Goal: Information Seeking & Learning: Learn about a topic

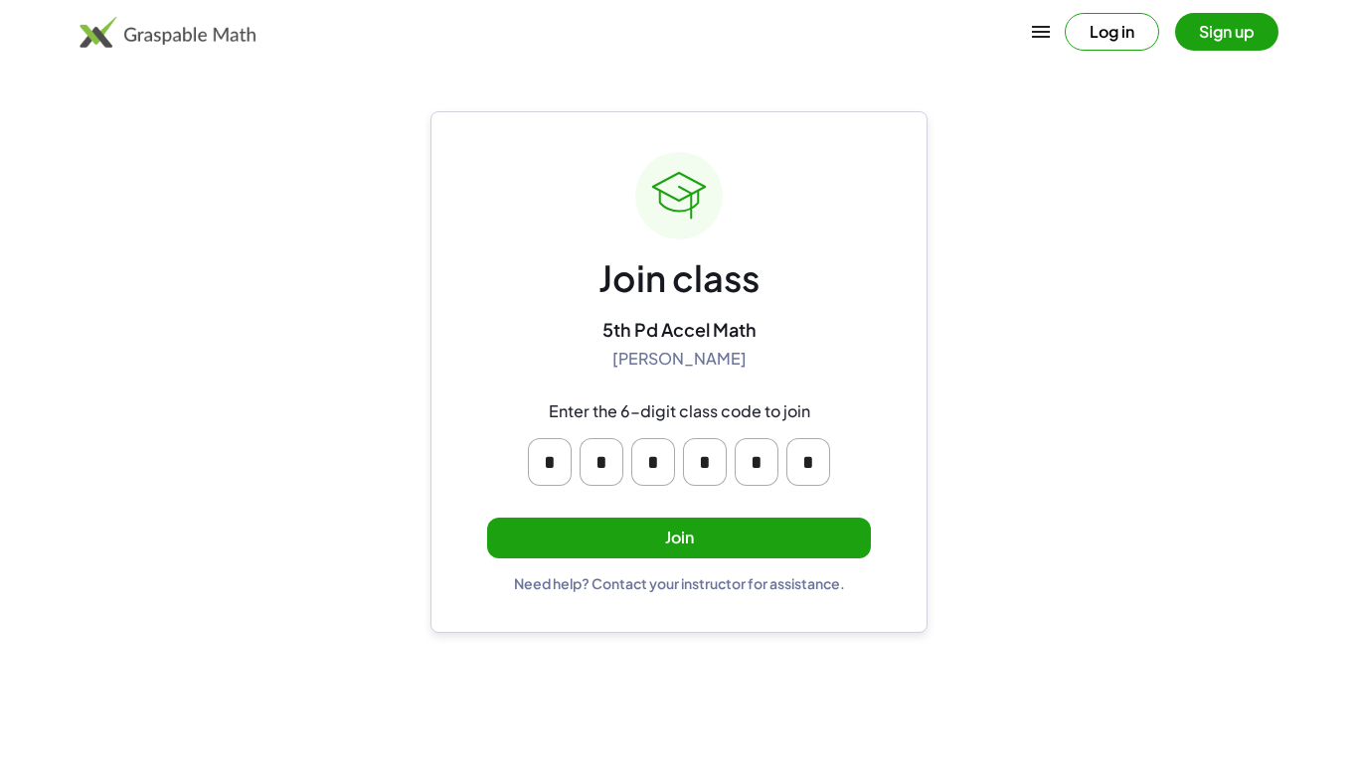
click at [755, 543] on button "Join" at bounding box center [679, 538] width 384 height 41
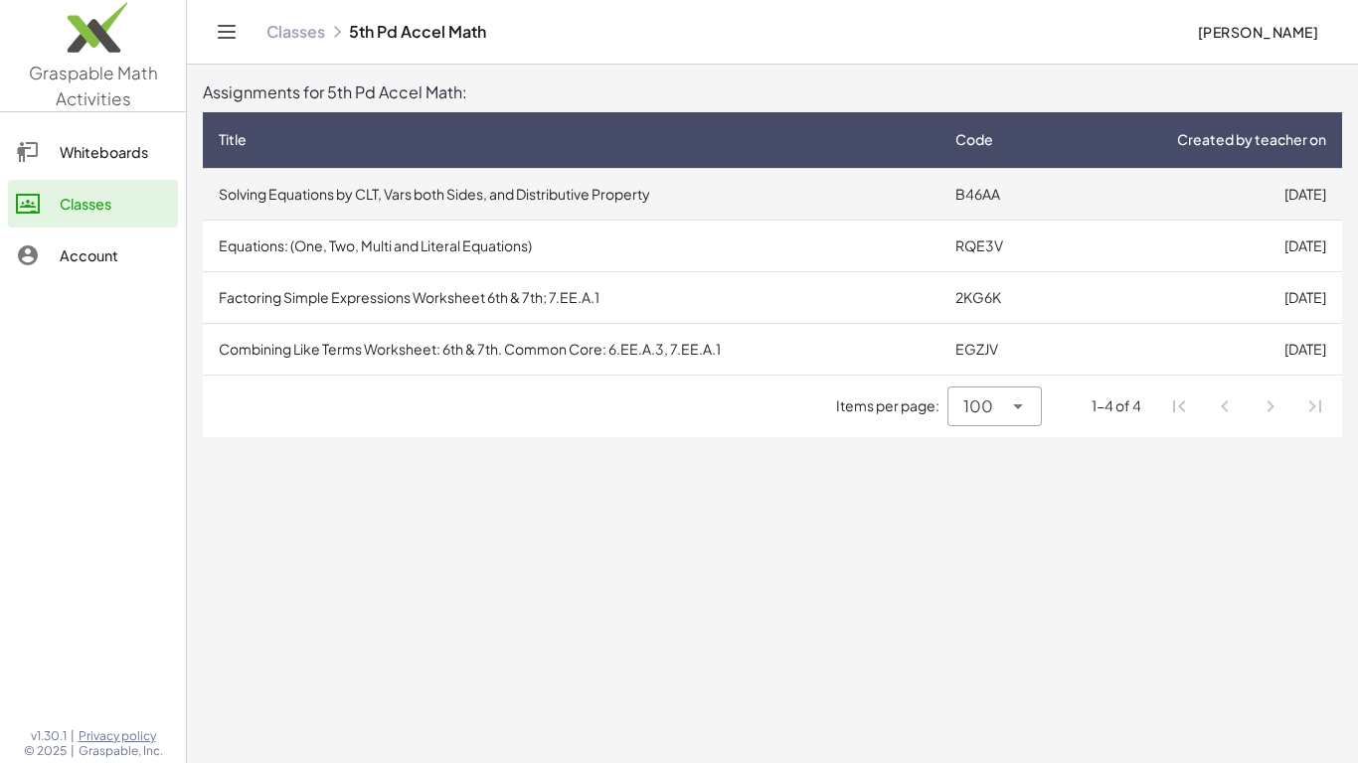
click at [1132, 189] on td "[DATE]" at bounding box center [1203, 194] width 278 height 52
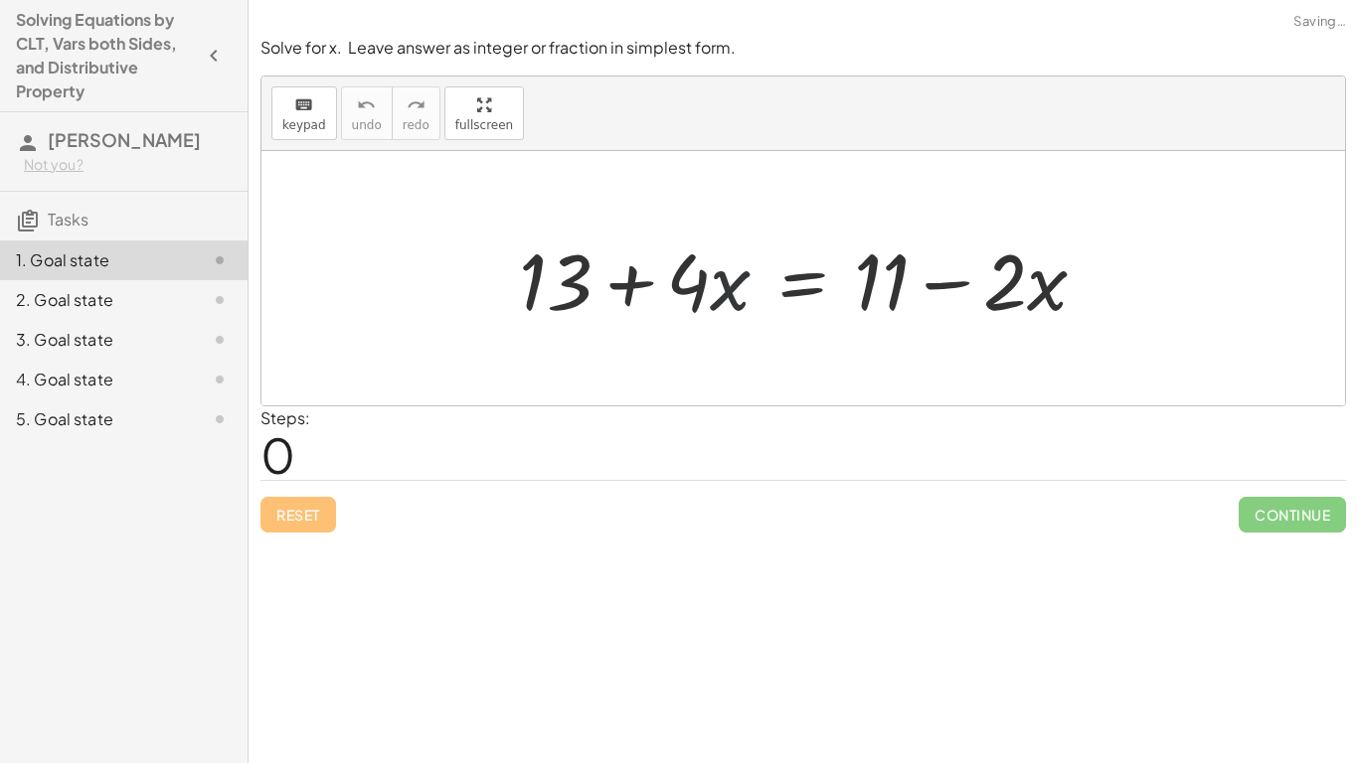
click at [725, 284] on div at bounding box center [810, 279] width 603 height 102
drag, startPoint x: 1012, startPoint y: 282, endPoint x: 710, endPoint y: 284, distance: 302.2
click at [710, 284] on div at bounding box center [810, 279] width 603 height 102
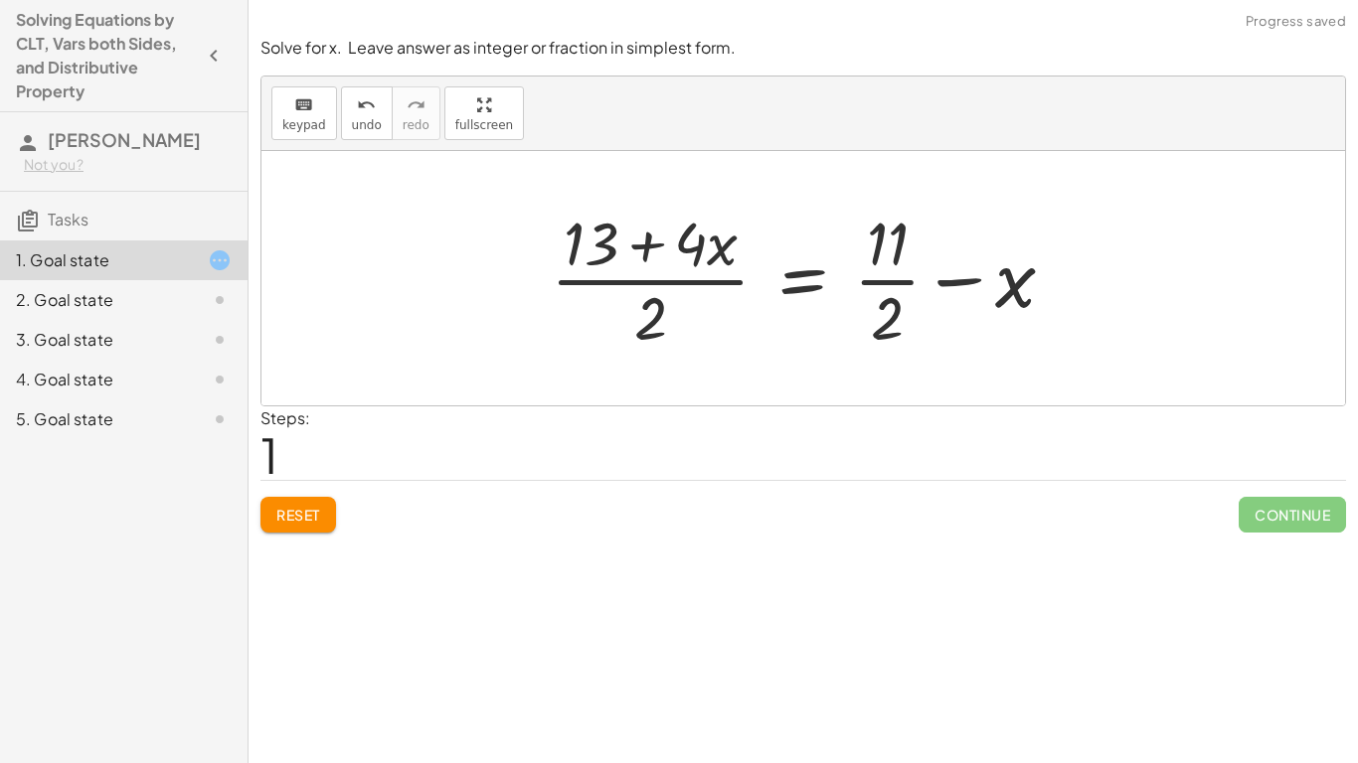
click at [278, 512] on span "Reset" at bounding box center [298, 515] width 44 height 18
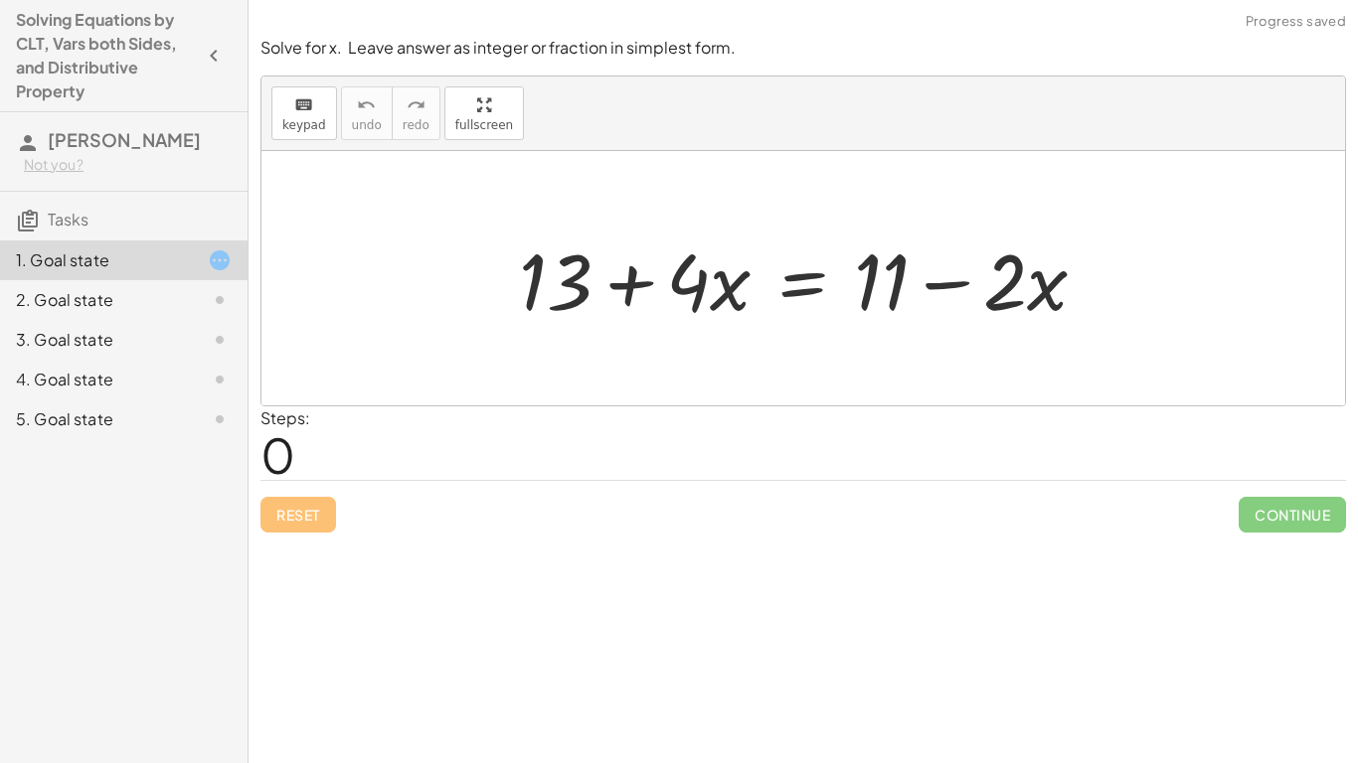
click at [987, 286] on div at bounding box center [810, 279] width 603 height 102
click at [1049, 303] on div at bounding box center [810, 279] width 603 height 102
drag, startPoint x: 576, startPoint y: 281, endPoint x: 914, endPoint y: 317, distance: 339.9
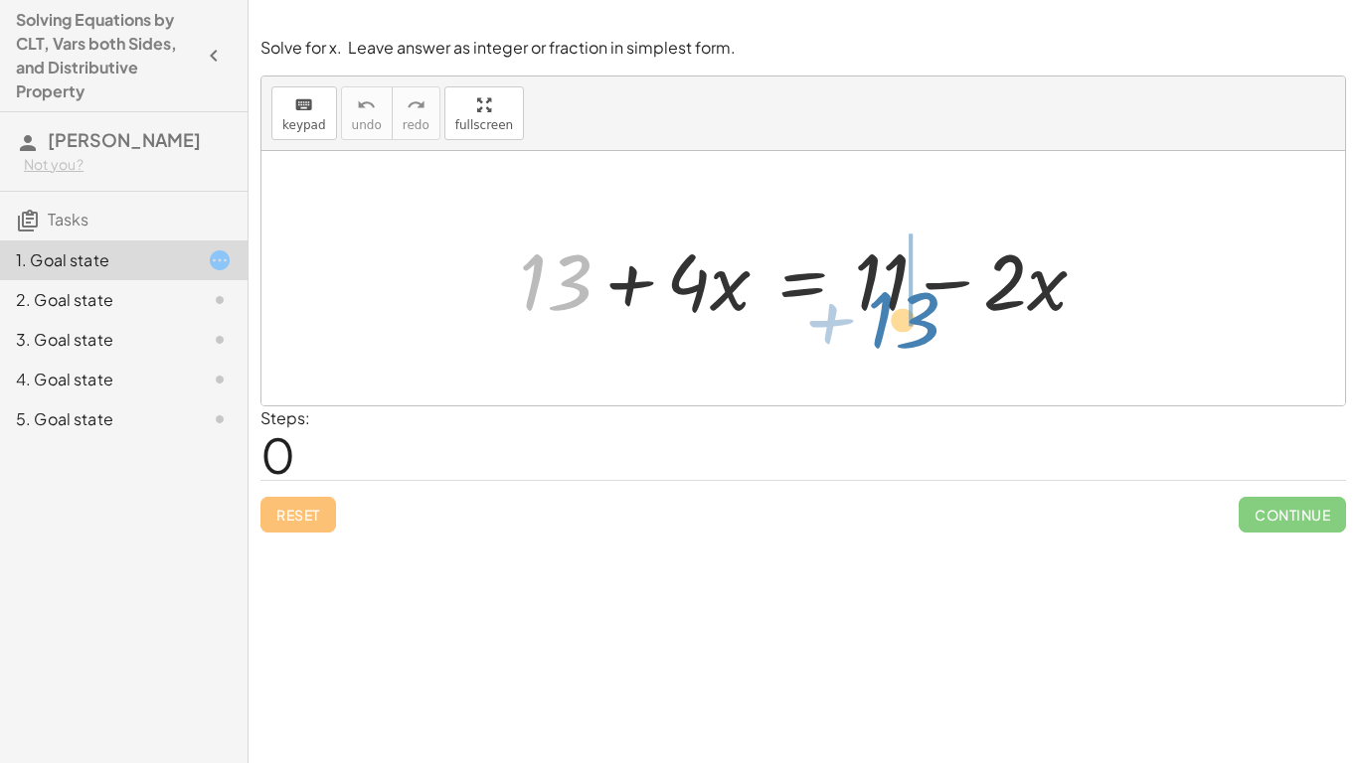
click at [914, 317] on div at bounding box center [810, 279] width 603 height 102
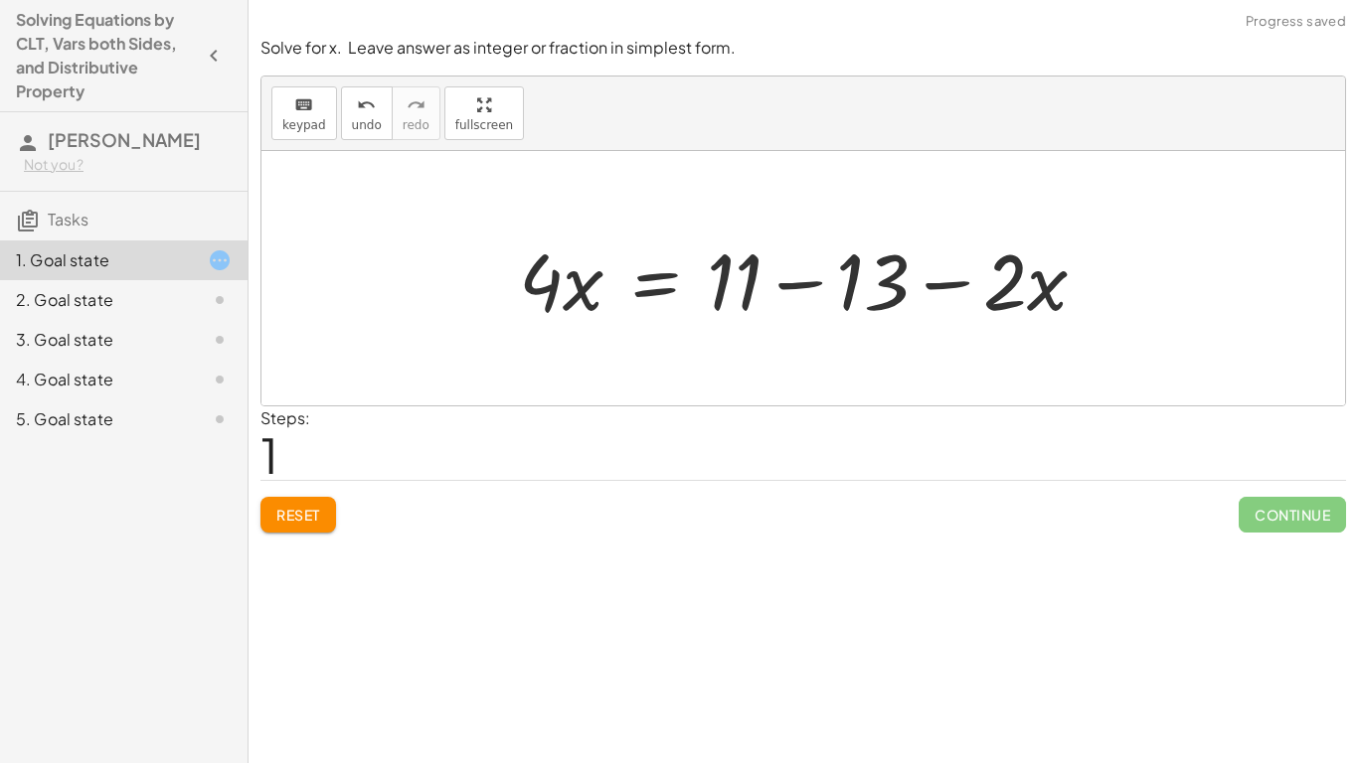
click at [815, 266] on div at bounding box center [810, 279] width 603 height 102
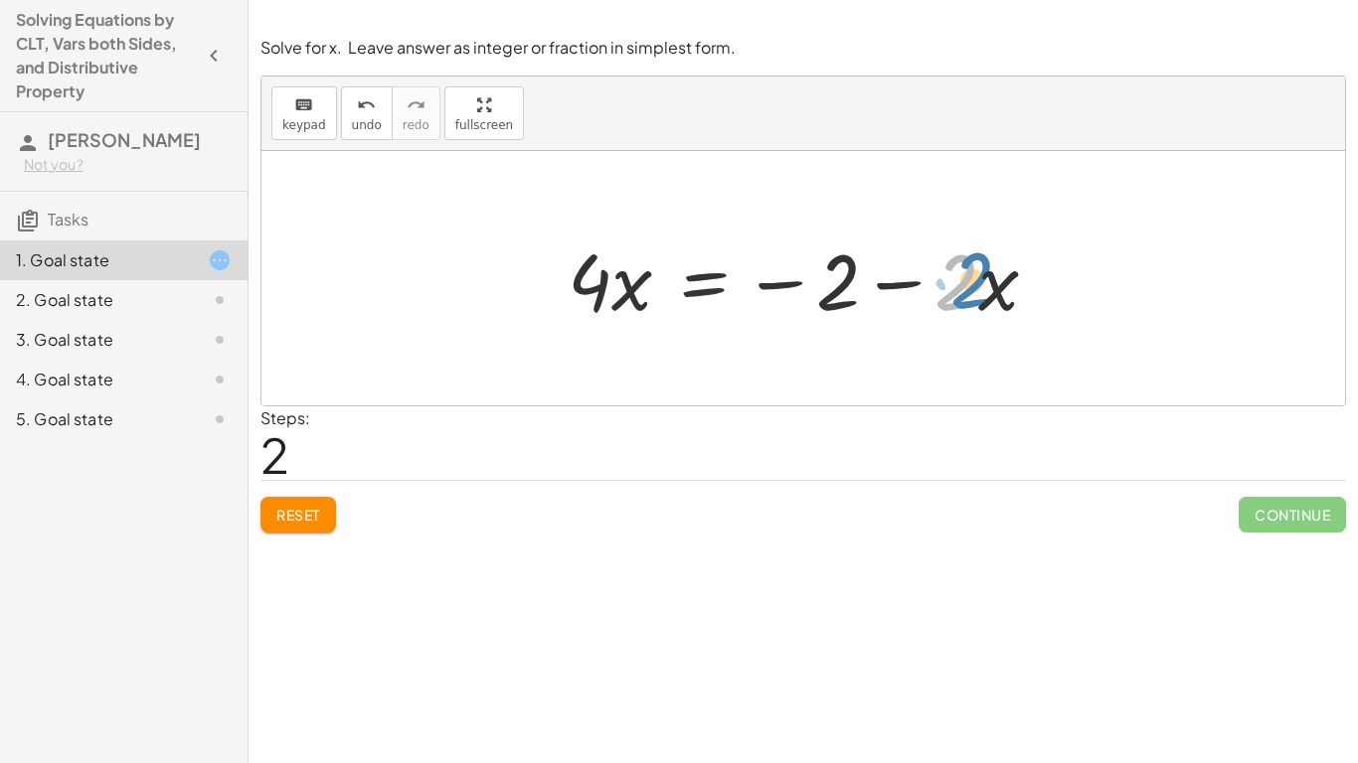
drag, startPoint x: 956, startPoint y: 289, endPoint x: 969, endPoint y: 282, distance: 14.7
click at [969, 282] on div at bounding box center [811, 279] width 506 height 102
drag, startPoint x: 602, startPoint y: 292, endPoint x: 577, endPoint y: 291, distance: 25.9
click at [577, 291] on div at bounding box center [811, 279] width 506 height 102
drag, startPoint x: 991, startPoint y: 283, endPoint x: 508, endPoint y: 287, distance: 483.2
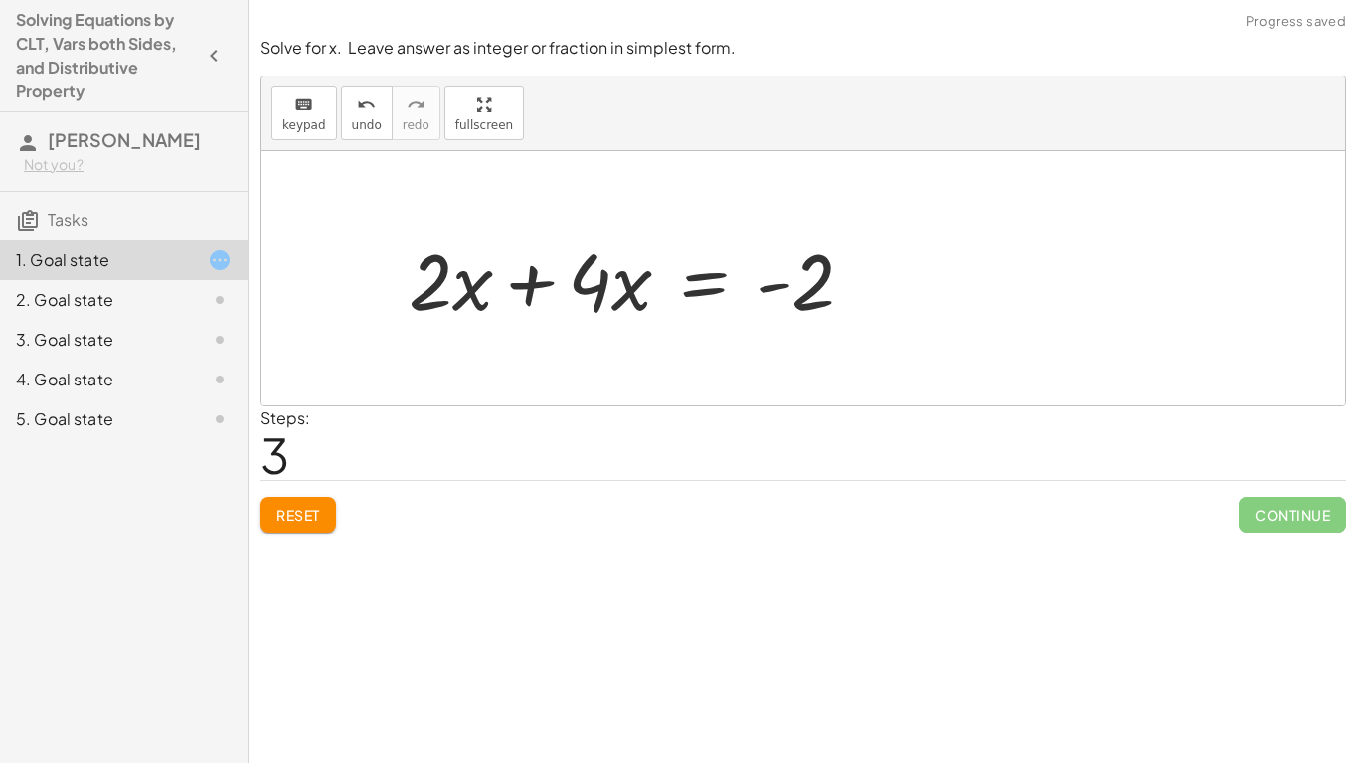
click at [561, 290] on div at bounding box center [639, 279] width 481 height 102
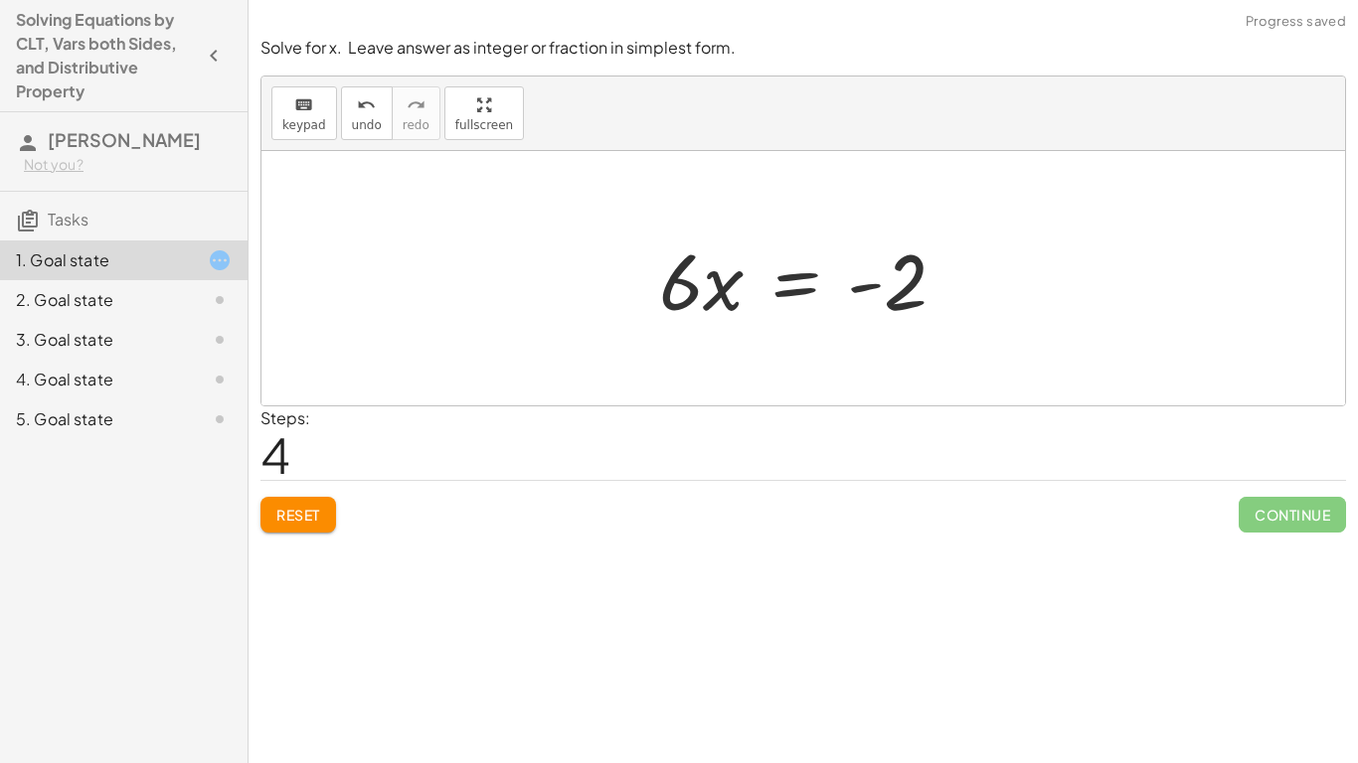
click at [781, 285] on div at bounding box center [810, 279] width 323 height 102
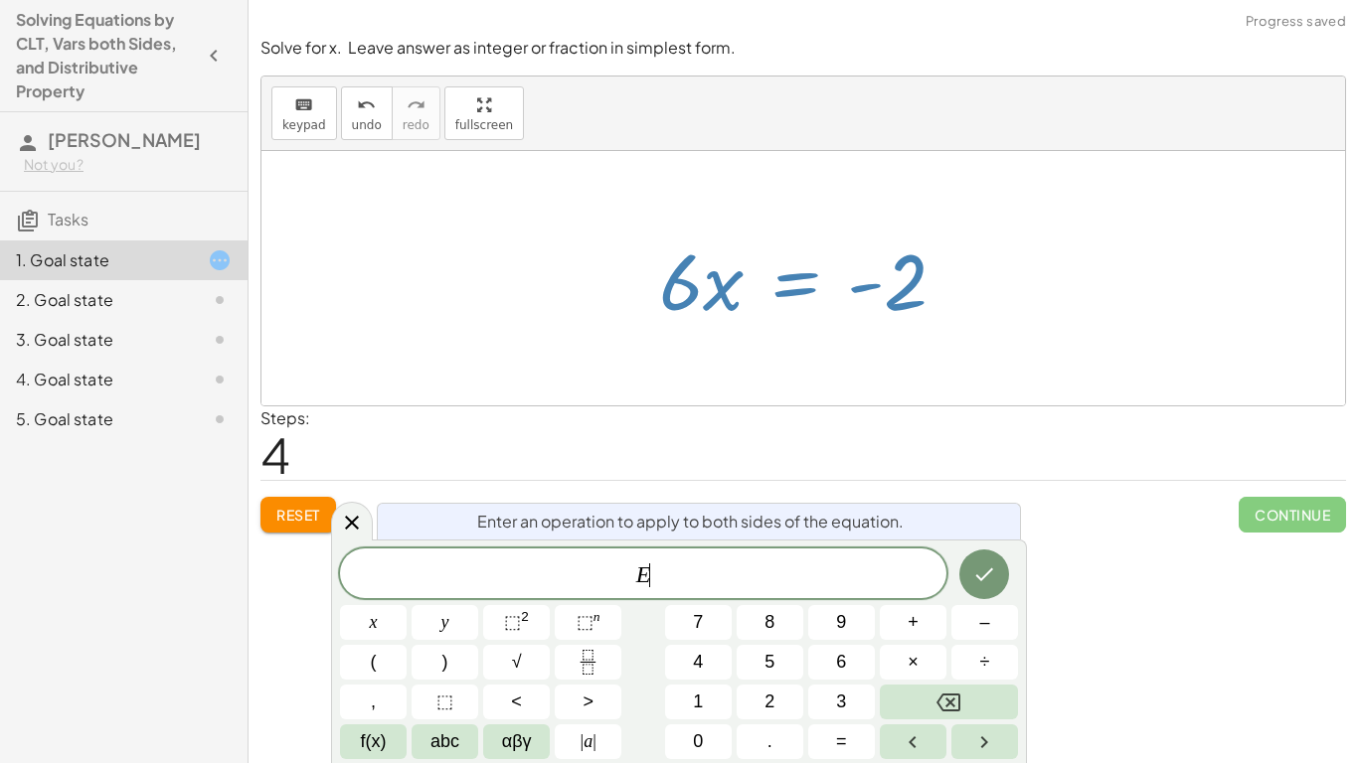
scroll to position [1, 0]
click at [781, 347] on div at bounding box center [803, 278] width 1084 height 254
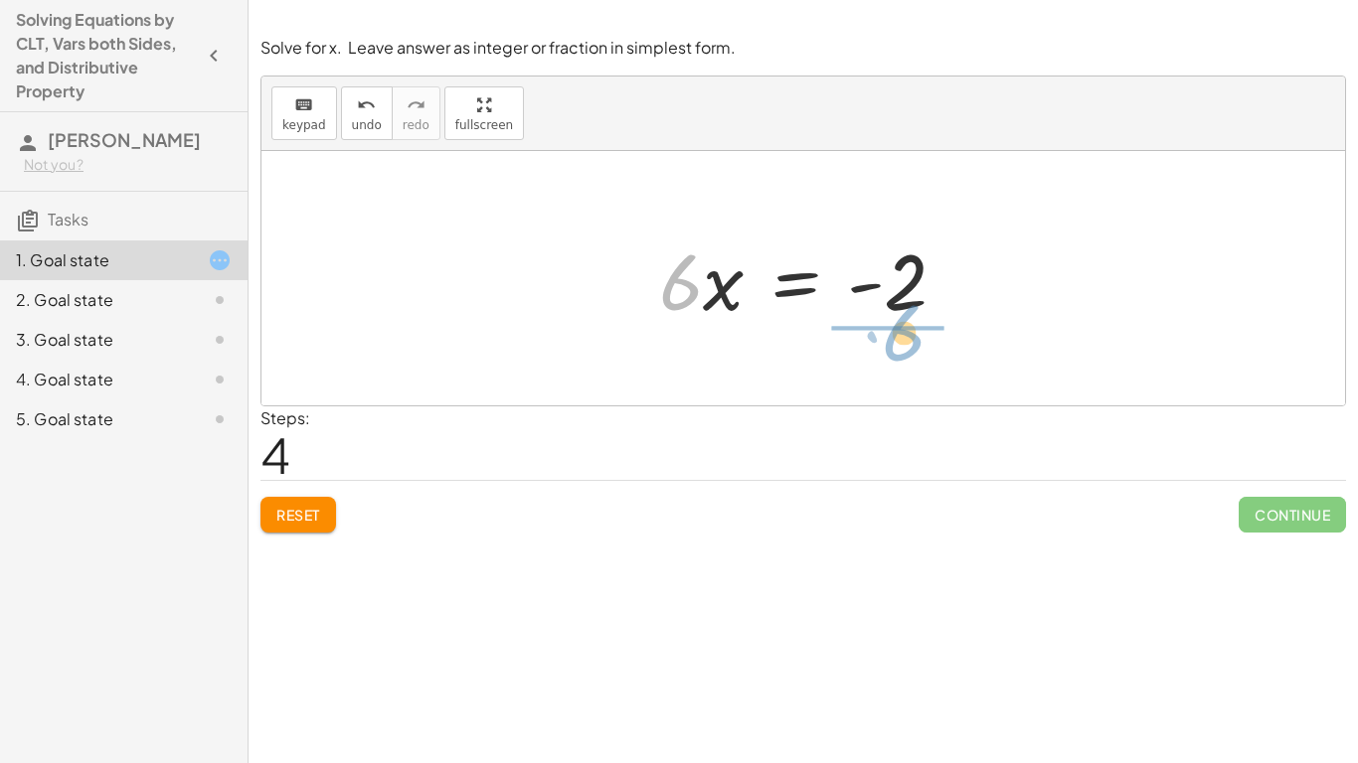
drag, startPoint x: 685, startPoint y: 282, endPoint x: 907, endPoint y: 334, distance: 227.6
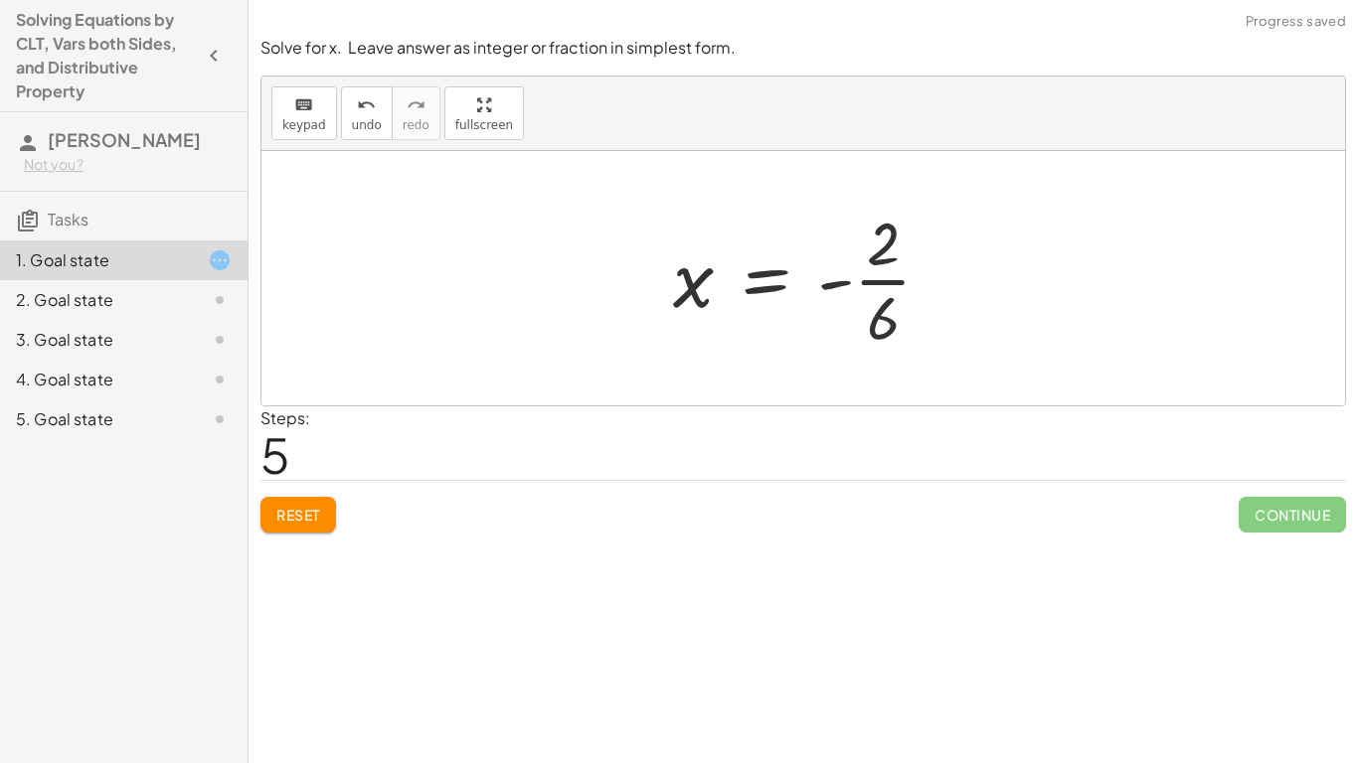
click at [872, 289] on div at bounding box center [810, 278] width 294 height 153
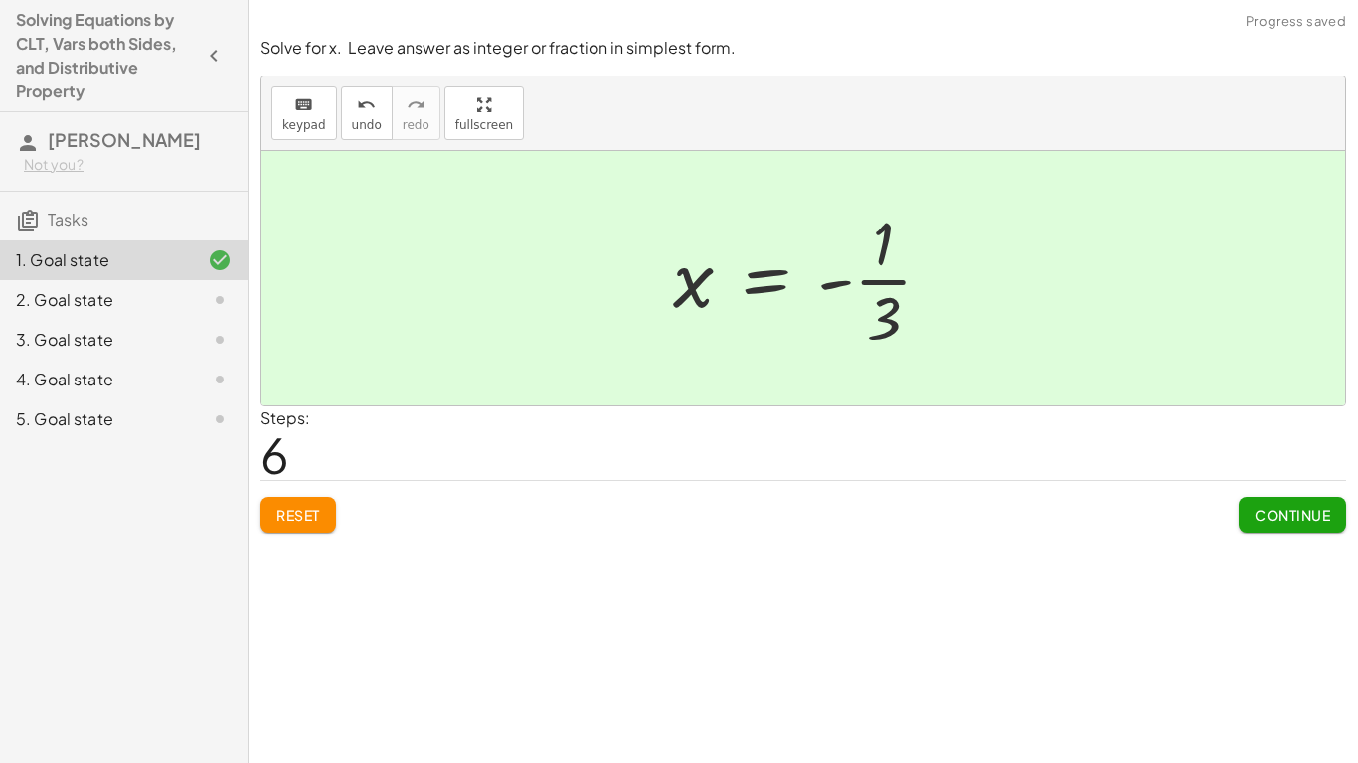
click at [1292, 524] on button "Continue" at bounding box center [1292, 515] width 107 height 36
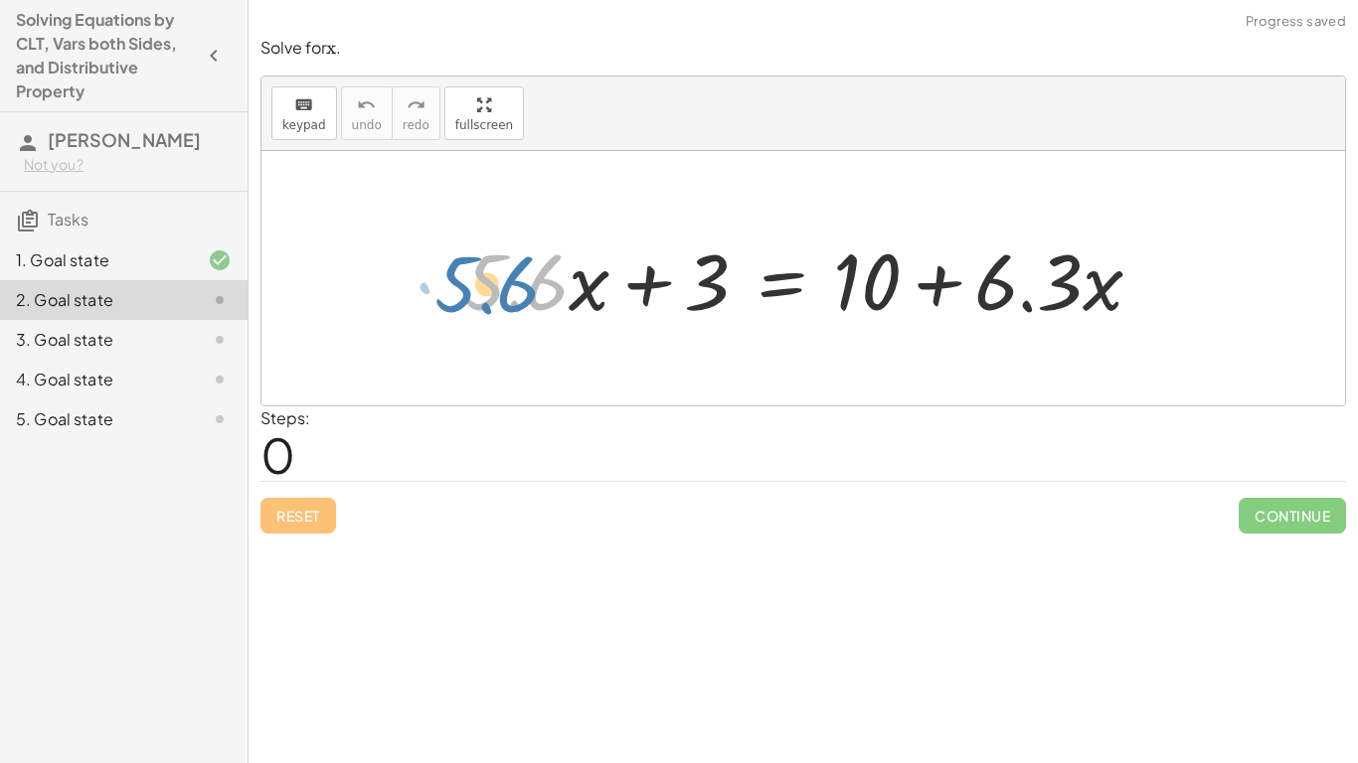
click at [511, 291] on div at bounding box center [810, 279] width 715 height 102
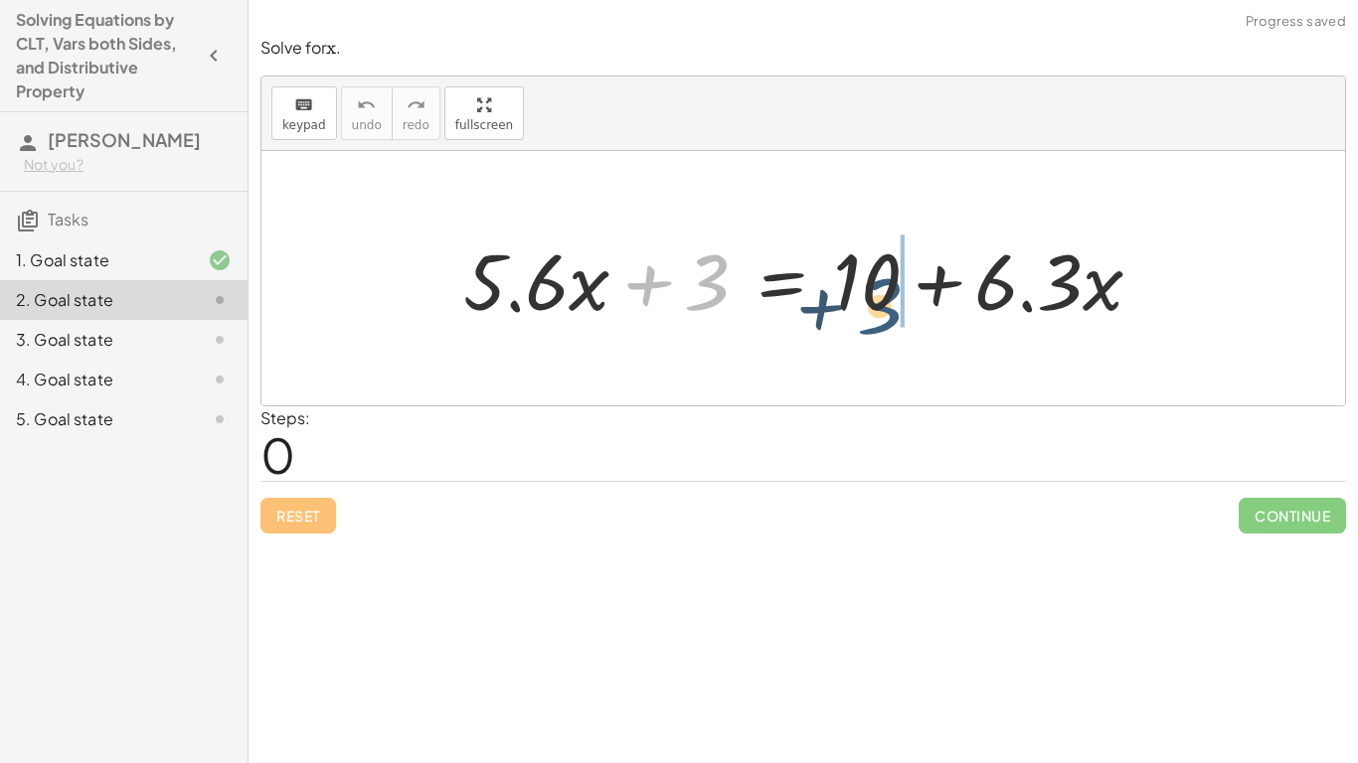
drag, startPoint x: 699, startPoint y: 288, endPoint x: 877, endPoint y: 310, distance: 179.3
click at [877, 310] on div at bounding box center [810, 279] width 715 height 102
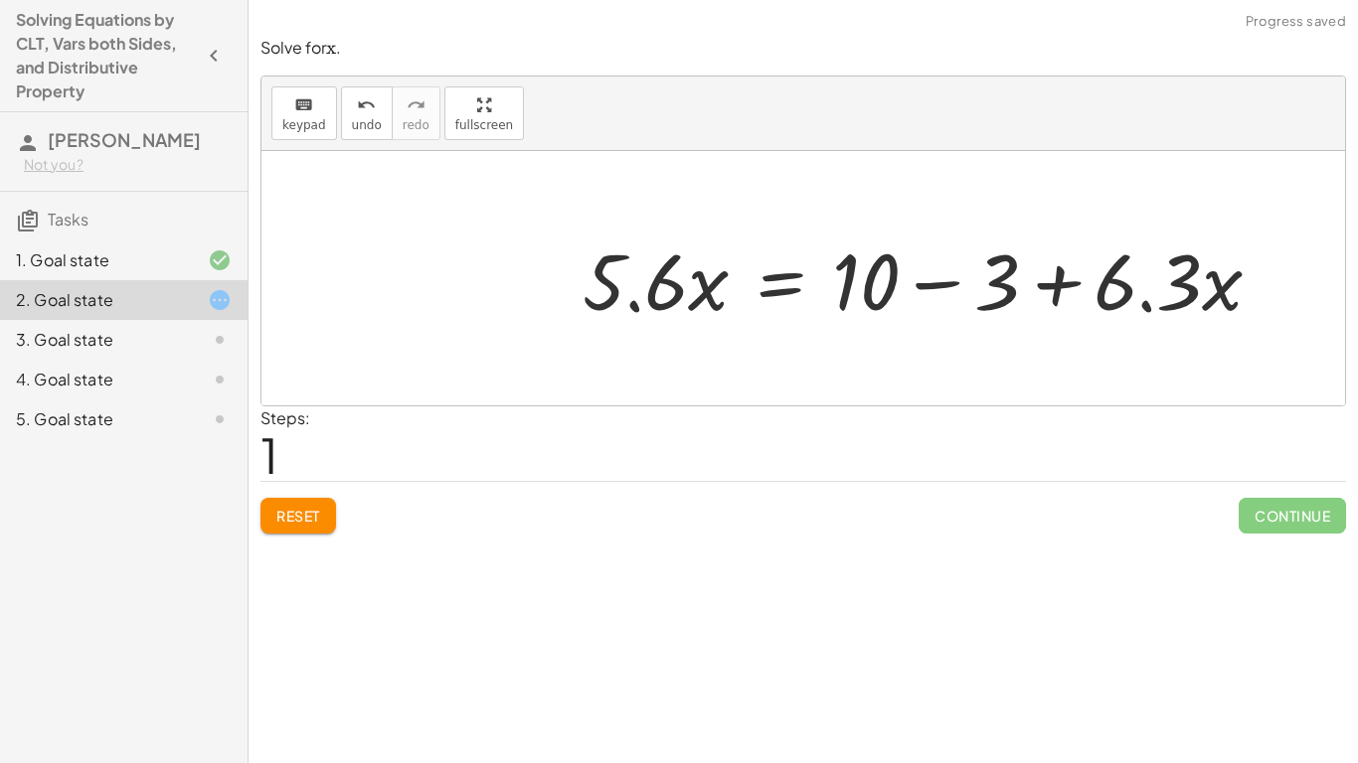
click at [886, 298] on div at bounding box center [930, 279] width 715 height 102
click at [912, 283] on div at bounding box center [930, 279] width 715 height 102
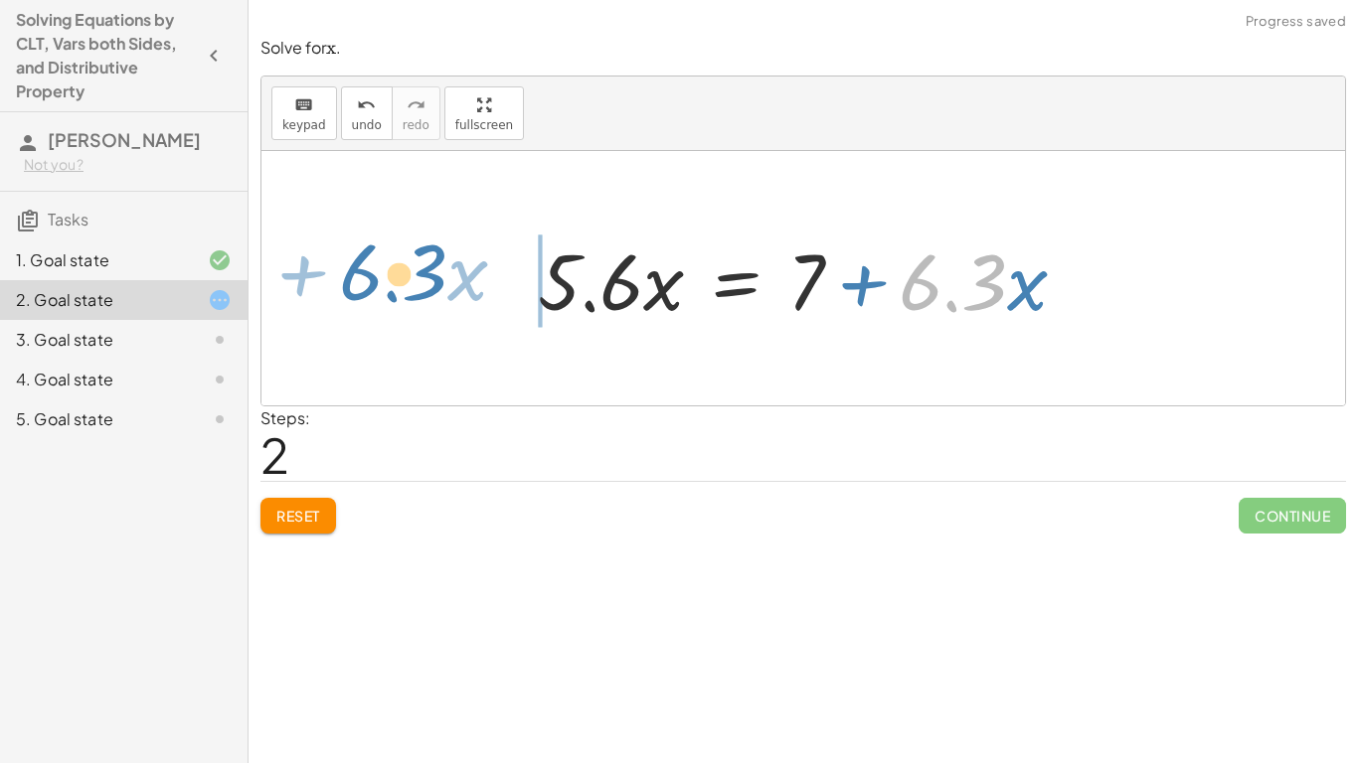
drag, startPoint x: 926, startPoint y: 288, endPoint x: 364, endPoint y: 273, distance: 561.9
click at [364, 273] on div "+ · 5.6 · x + 3 = + 10 + · 6.3 · x · 5.6 · x = + 10 − 3 + · 6.3 · x · 6.3 + · x…" at bounding box center [803, 278] width 1084 height 254
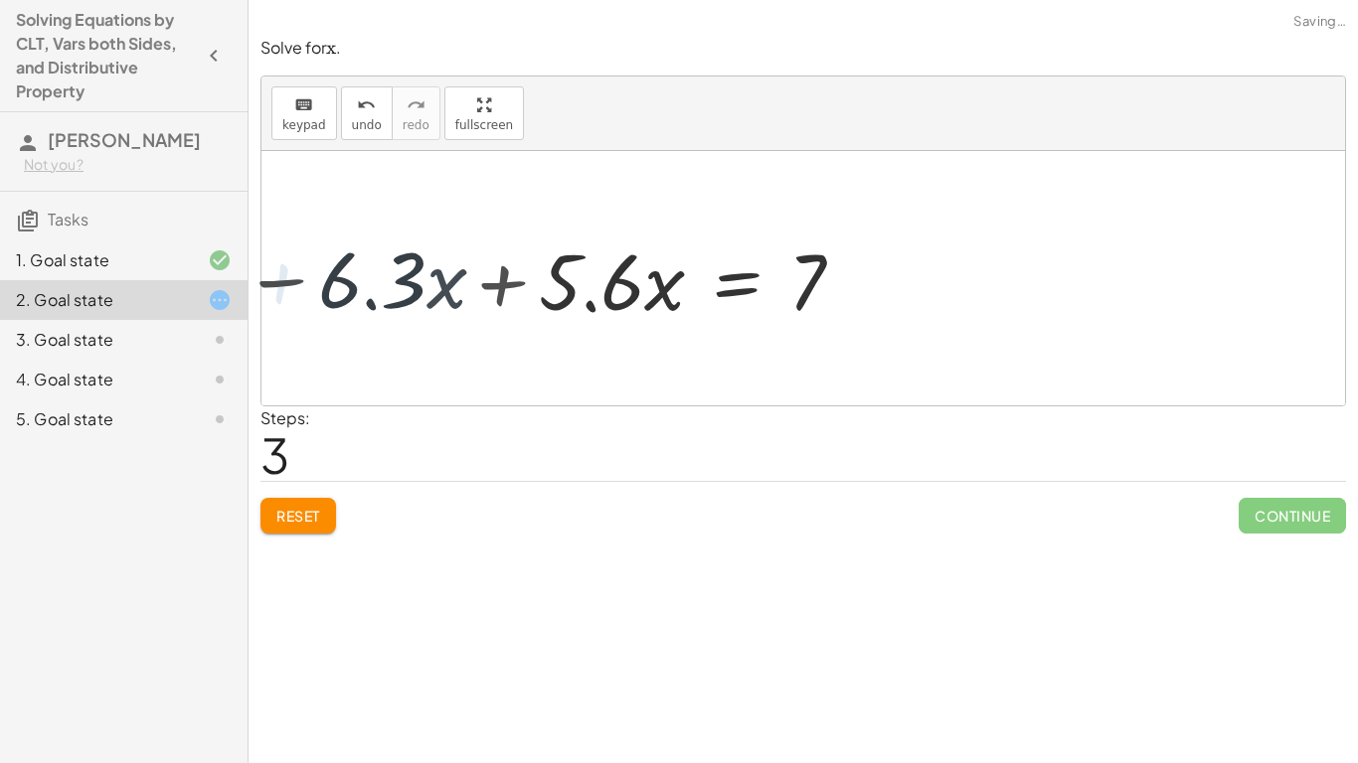
click at [423, 275] on div at bounding box center [544, 279] width 626 height 102
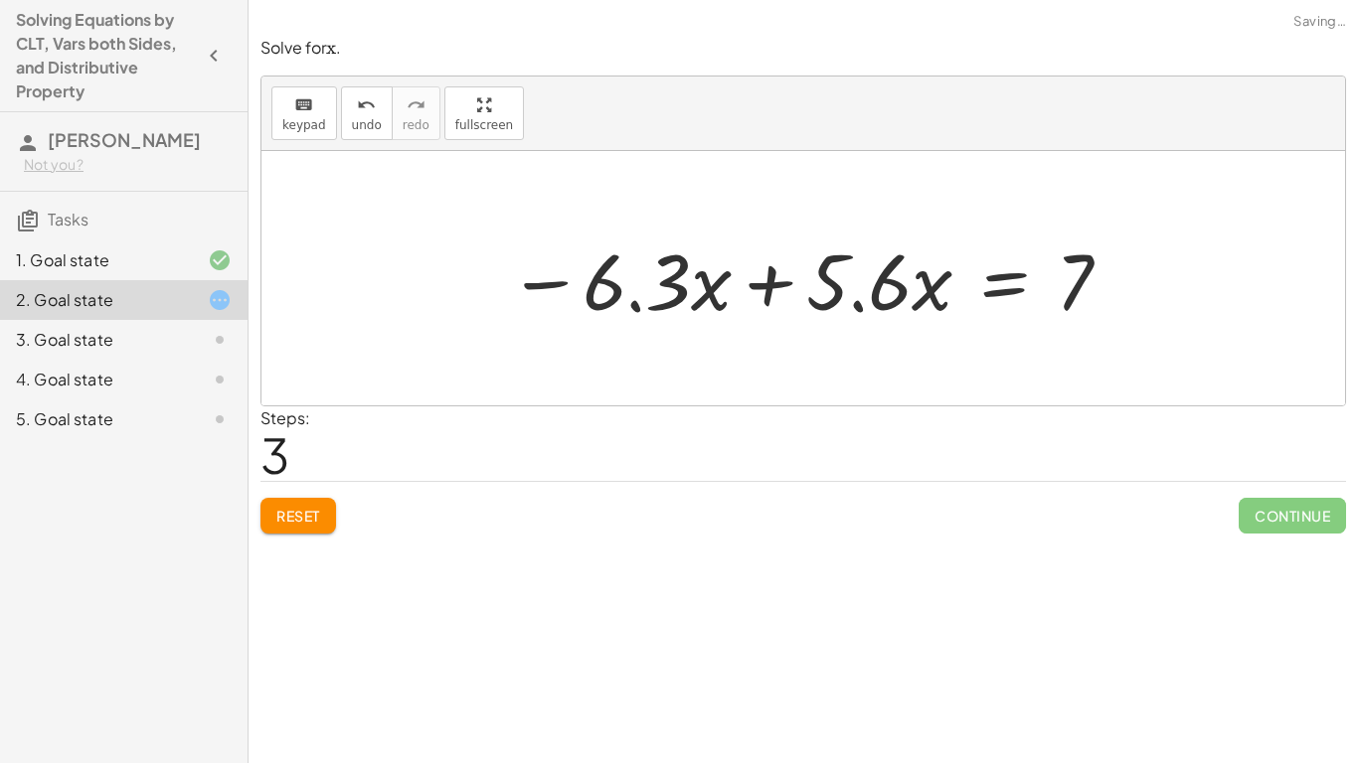
click at [660, 268] on div at bounding box center [810, 279] width 625 height 102
click at [768, 277] on div at bounding box center [810, 279] width 625 height 102
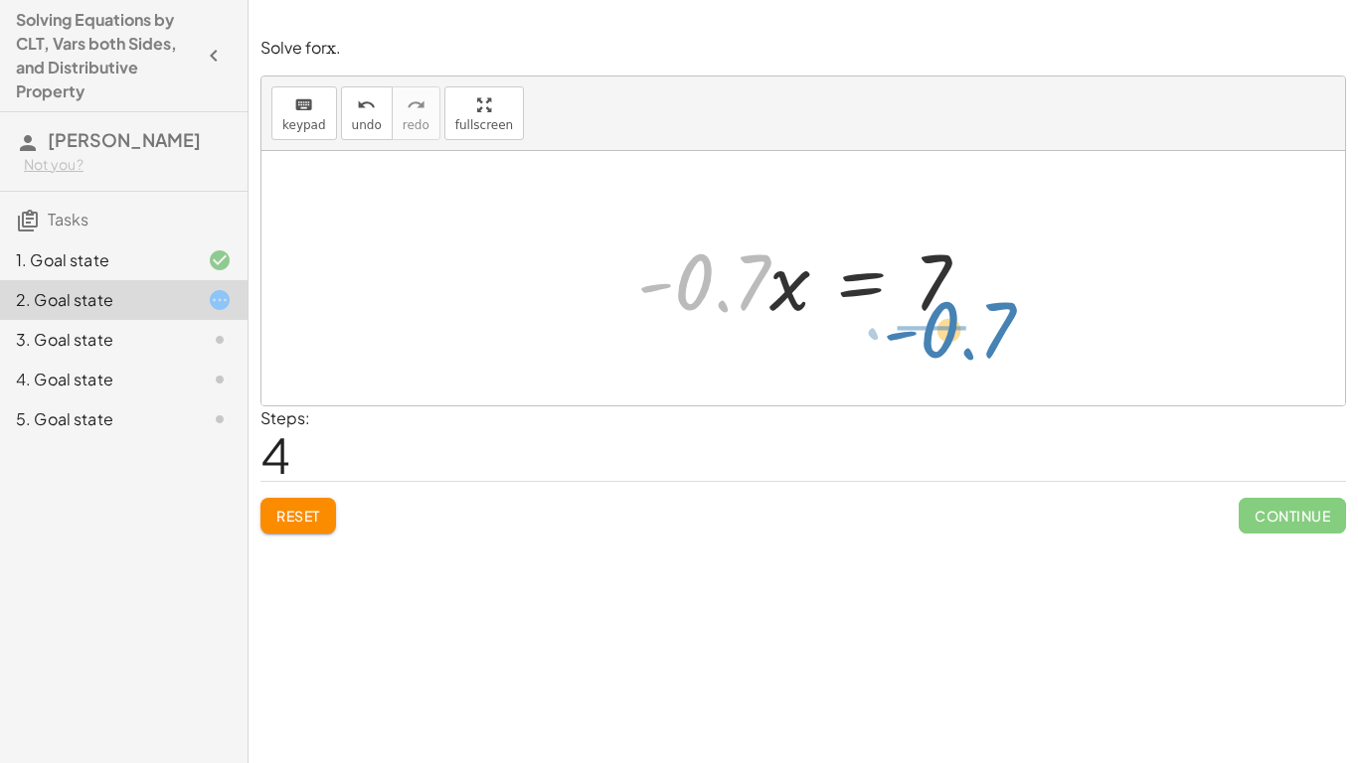
drag, startPoint x: 708, startPoint y: 281, endPoint x: 942, endPoint y: 348, distance: 243.9
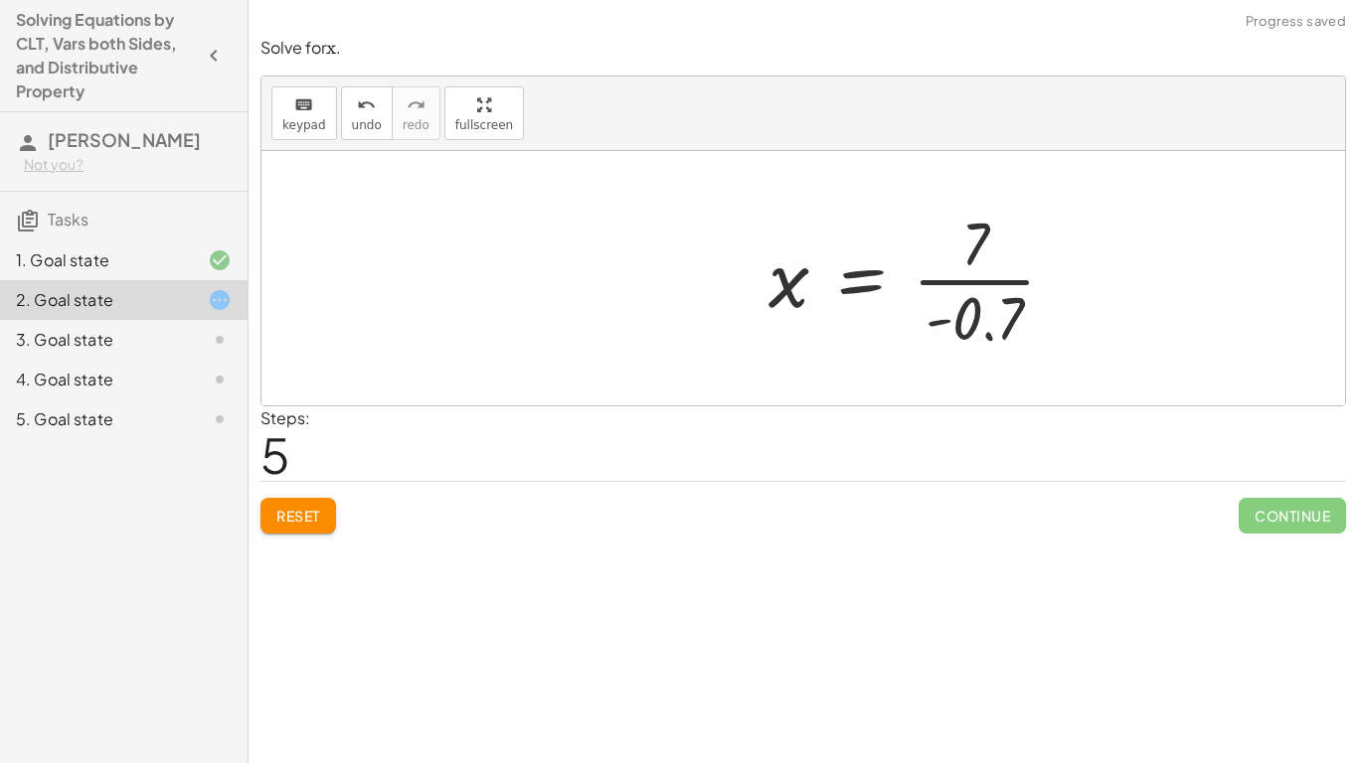
click at [1018, 275] on div "+ · 5.6 · x + 3 = + 10 + · 6.3 · x · 5.6 · x = + 10 − 3 + · 6.3 · x · 5.6 · x =…" at bounding box center [913, 278] width 348 height 163
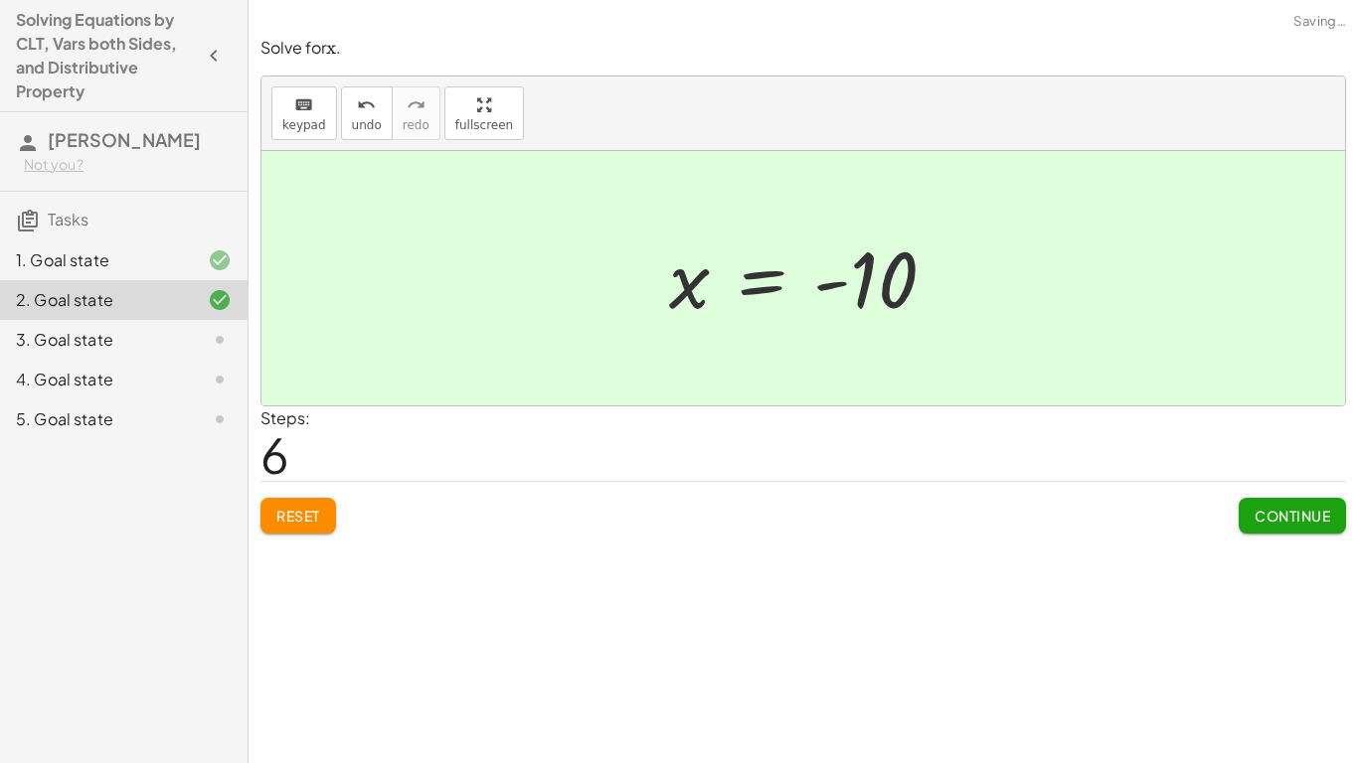
click at [1321, 489] on div "Continue" at bounding box center [1292, 508] width 107 height 52
click at [1320, 510] on span "Continue" at bounding box center [1293, 516] width 76 height 18
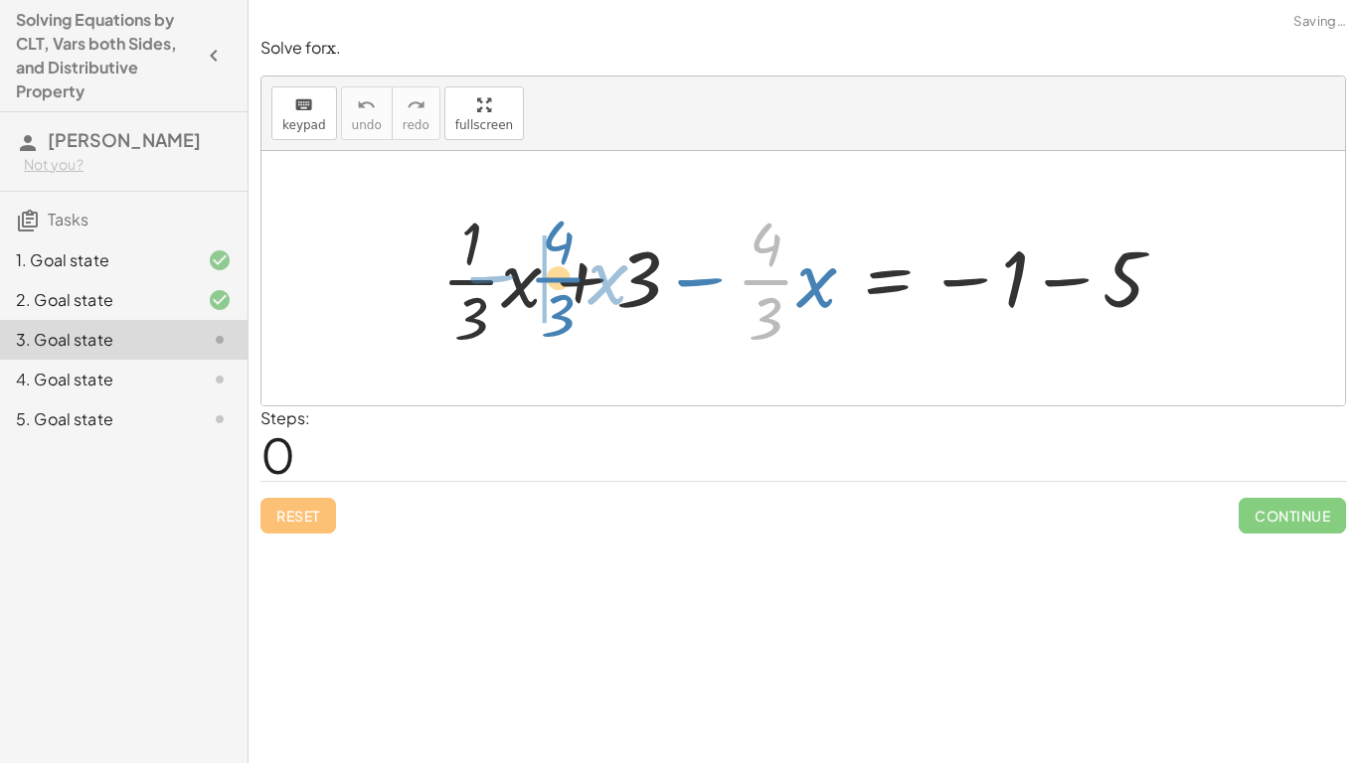
drag, startPoint x: 772, startPoint y: 284, endPoint x: 559, endPoint y: 281, distance: 213.8
click at [559, 281] on div at bounding box center [810, 278] width 759 height 153
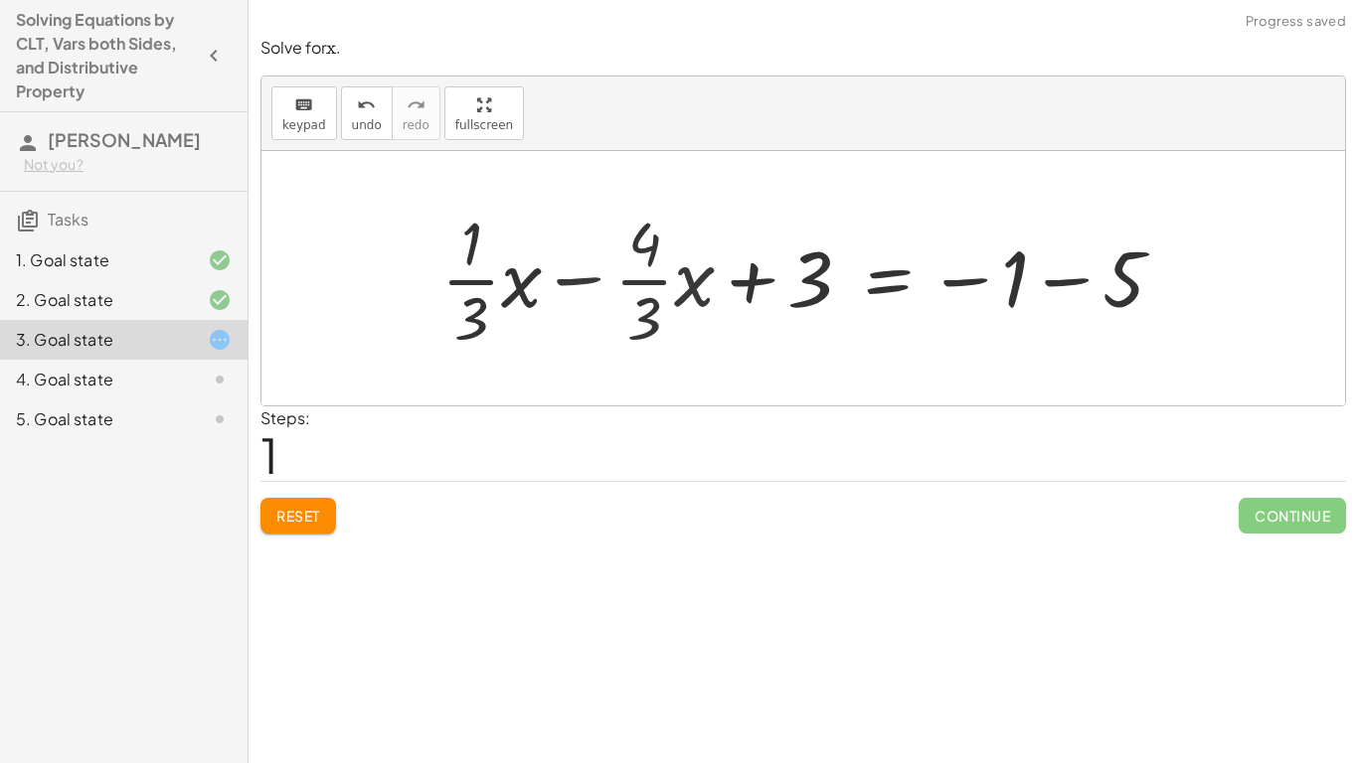
click at [553, 278] on div at bounding box center [810, 278] width 759 height 153
click at [568, 278] on div at bounding box center [810, 278] width 759 height 153
drag, startPoint x: 798, startPoint y: 288, endPoint x: 1049, endPoint y: 288, distance: 250.5
click at [1049, 288] on div at bounding box center [810, 278] width 759 height 153
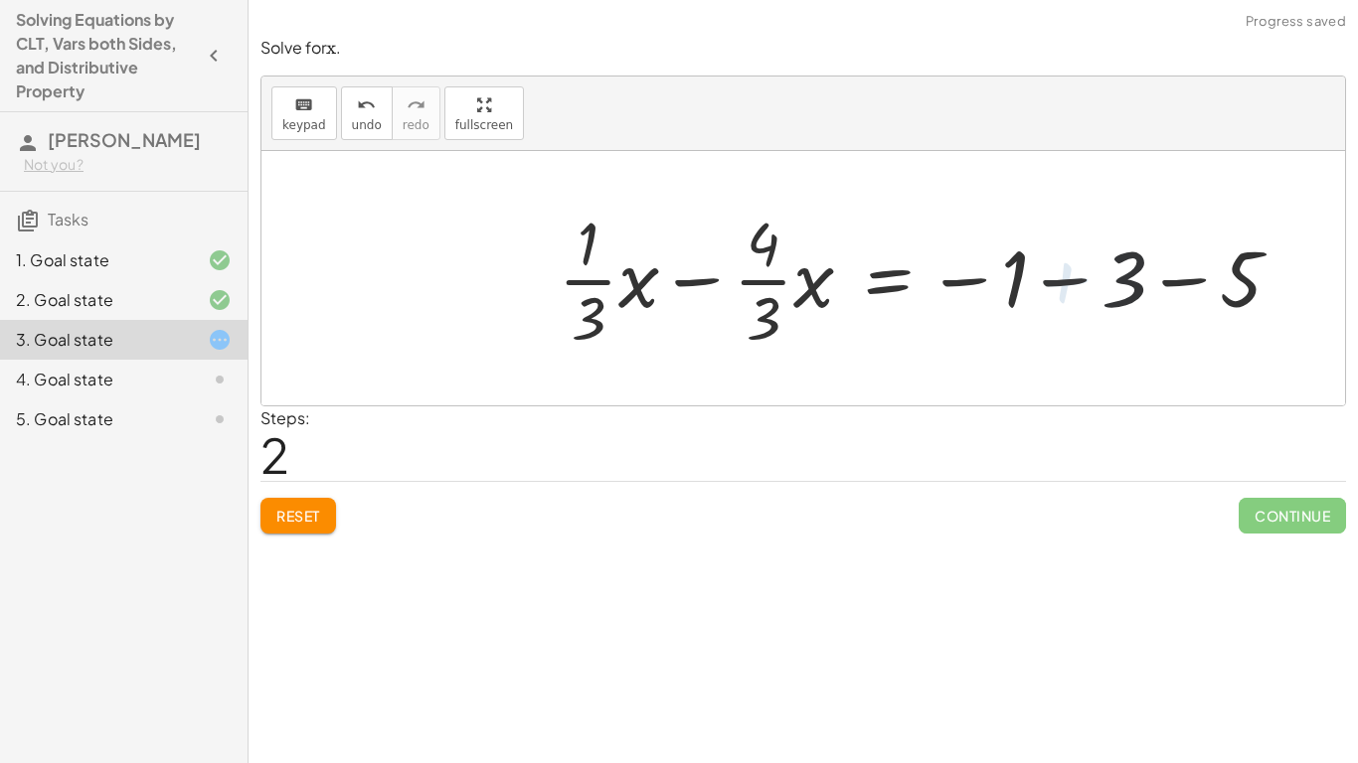
click at [1049, 287] on div at bounding box center [930, 278] width 759 height 153
click at [1049, 287] on div at bounding box center [878, 278] width 655 height 153
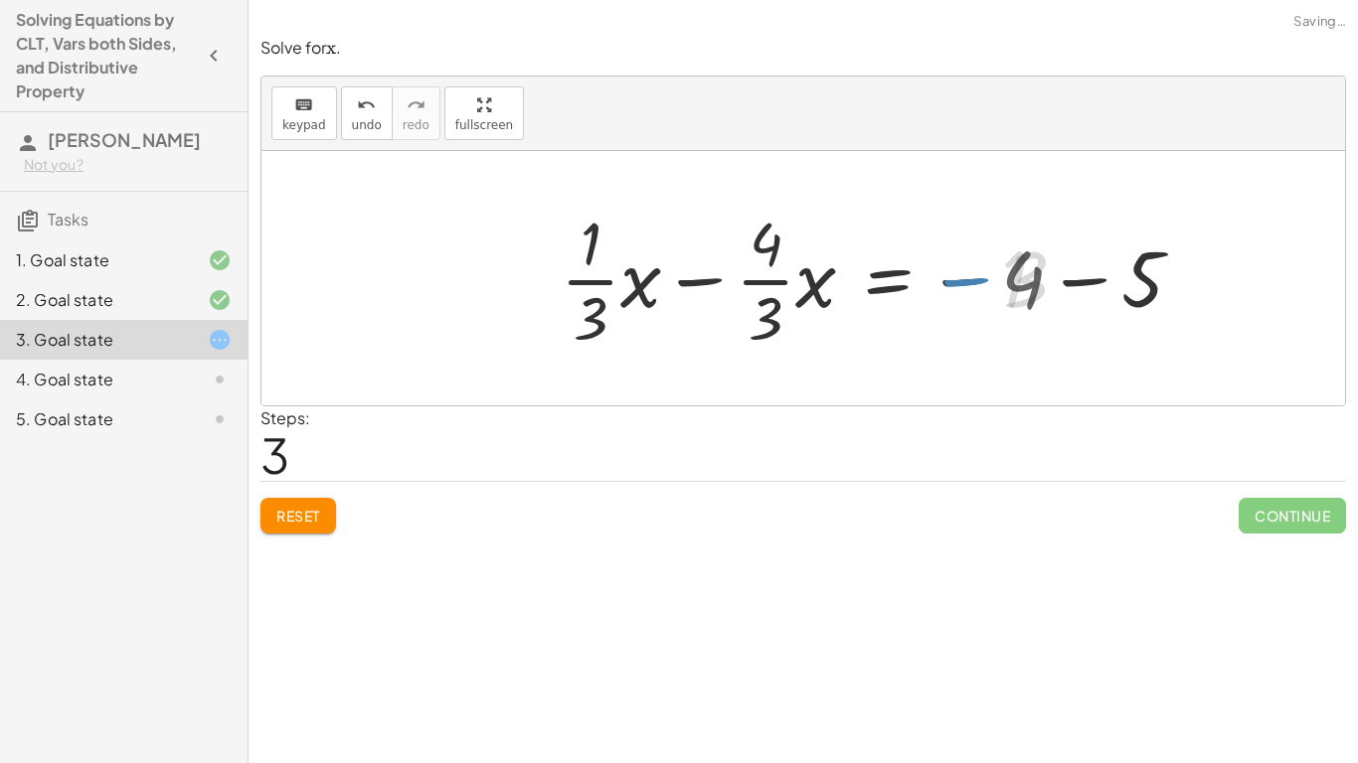
click at [1049, 287] on div at bounding box center [878, 278] width 655 height 153
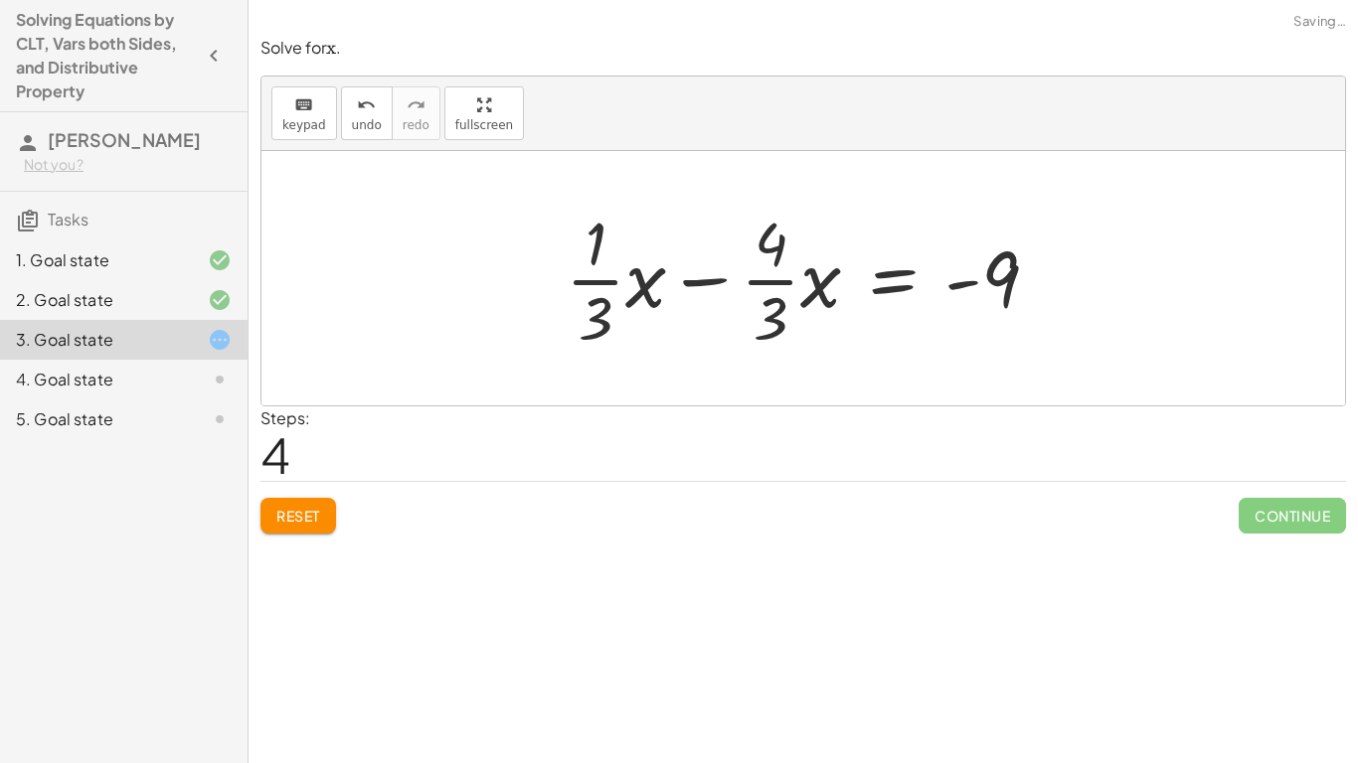
click at [641, 289] on div at bounding box center [810, 278] width 509 height 153
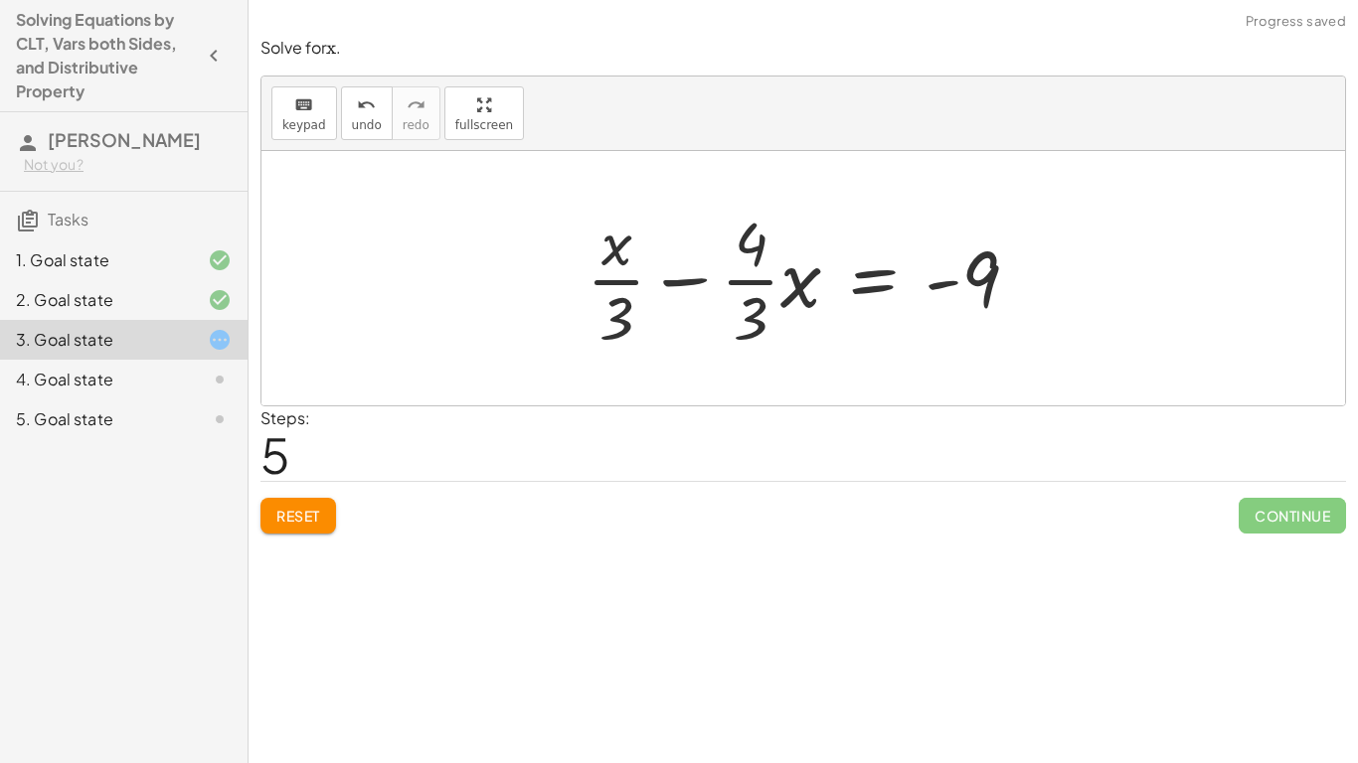
click at [811, 284] on div at bounding box center [811, 278] width 468 height 153
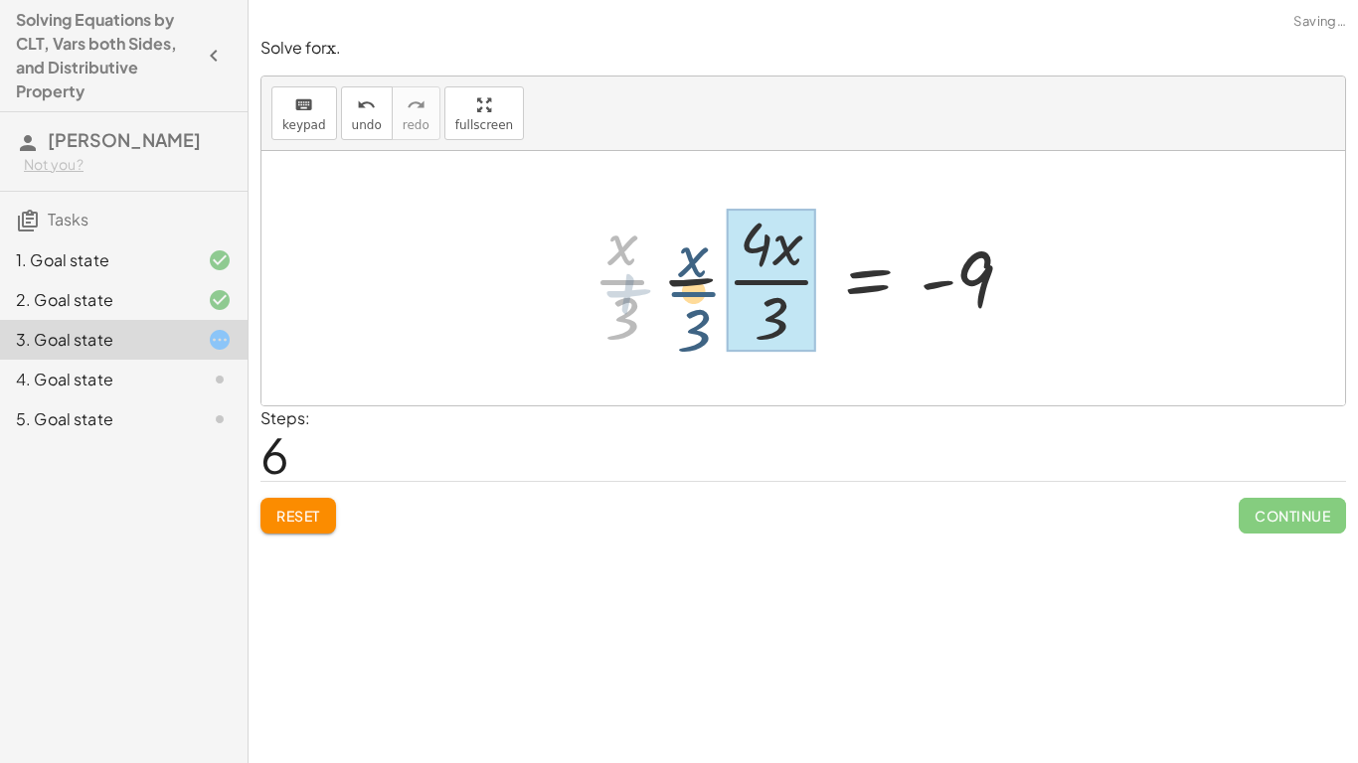
drag, startPoint x: 628, startPoint y: 282, endPoint x: 734, endPoint y: 289, distance: 105.6
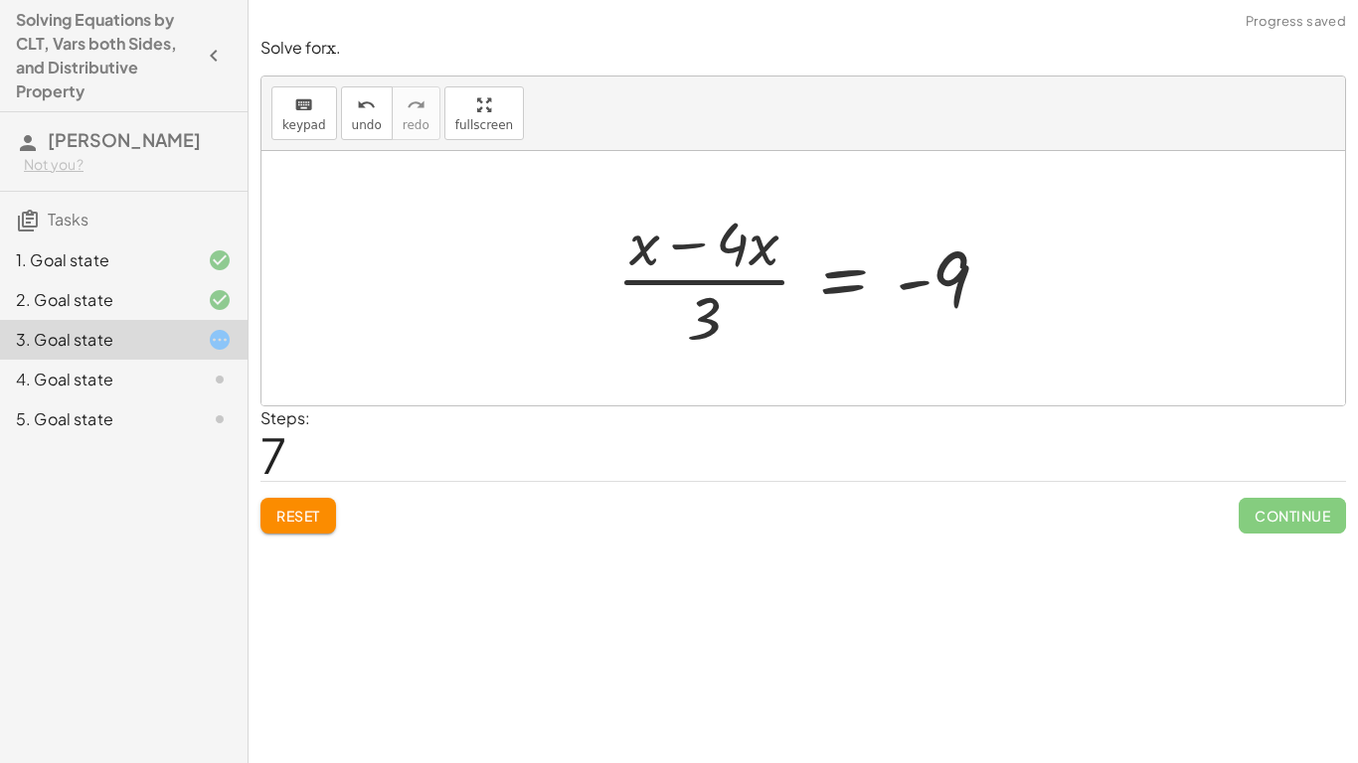
click at [698, 249] on div at bounding box center [810, 278] width 409 height 153
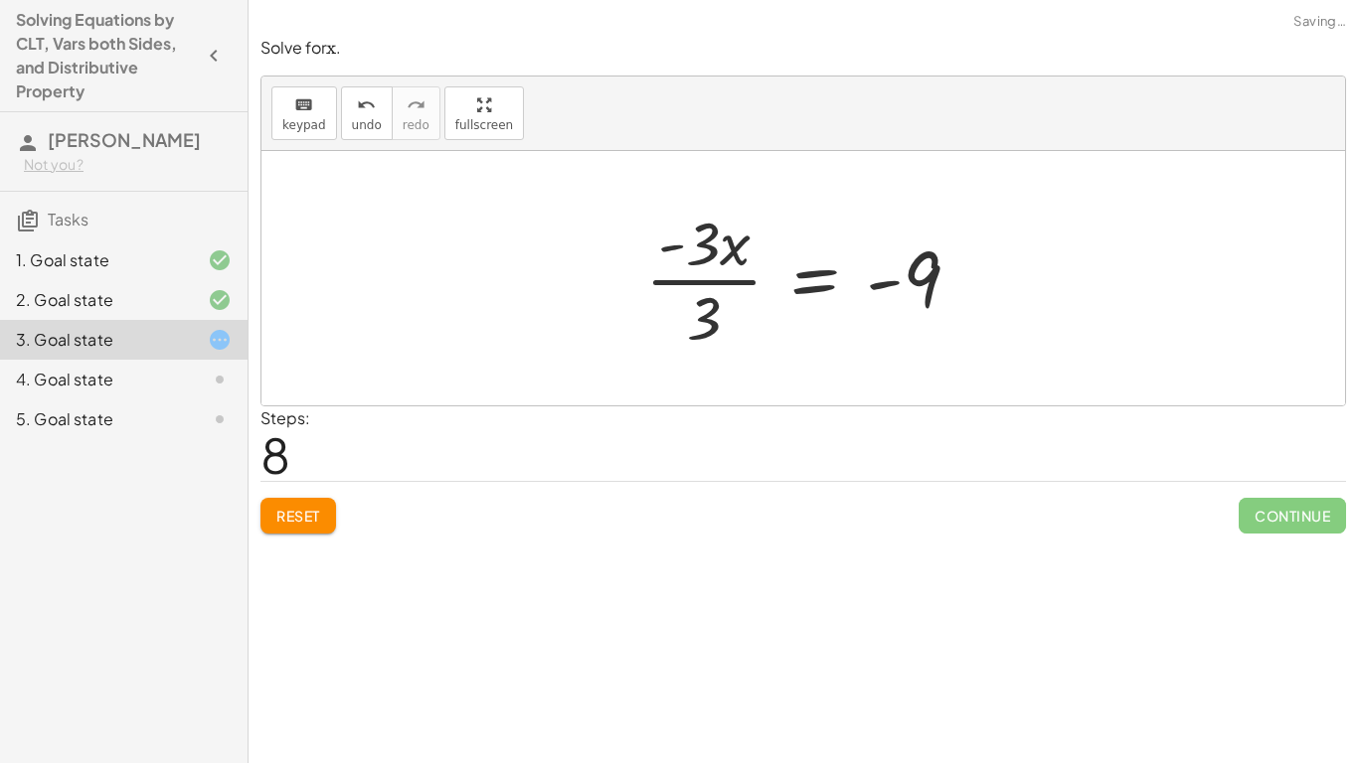
click at [718, 313] on div at bounding box center [810, 278] width 351 height 153
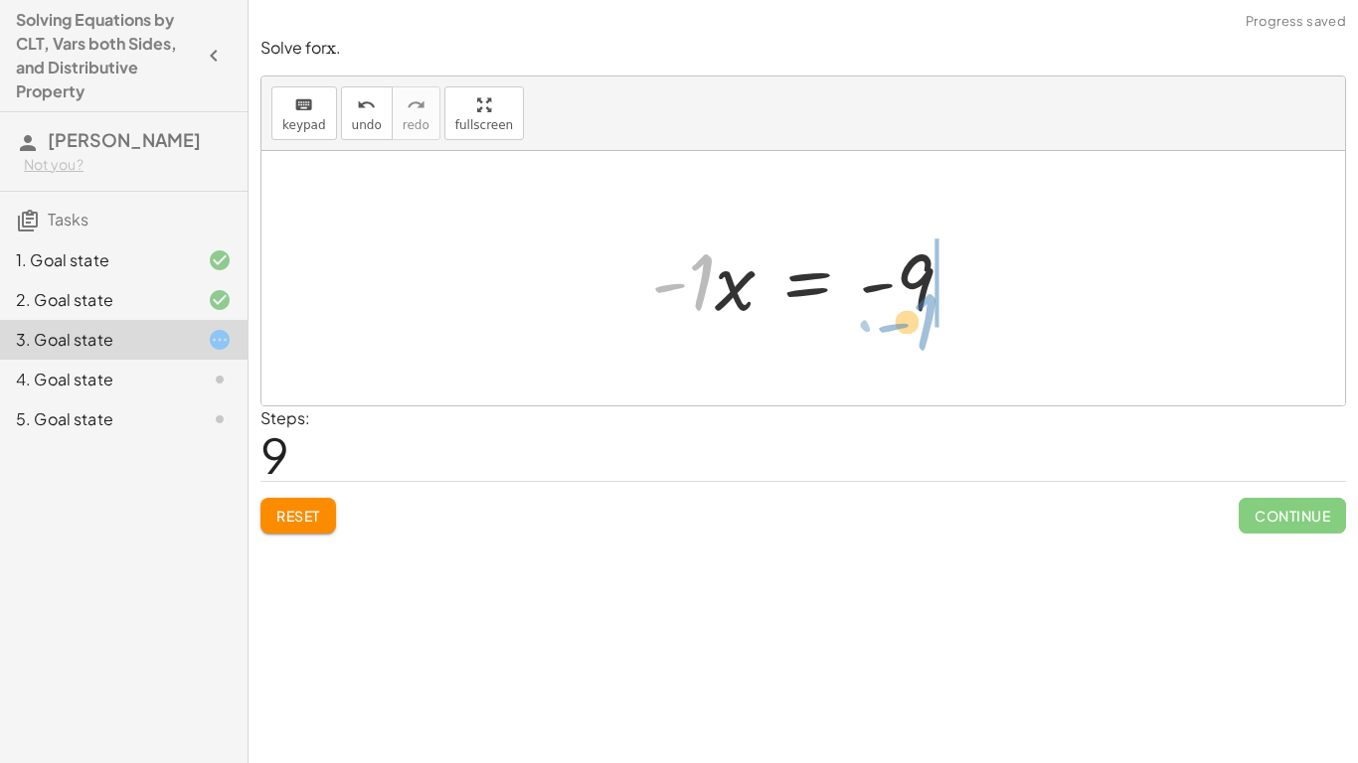
drag, startPoint x: 715, startPoint y: 298, endPoint x: 947, endPoint y: 339, distance: 236.2
click at [947, 339] on div "+ · · 1 · 3 · x + 3 − · · 4 · 3 · x = − 1 − 5 + · · 1 · 3 · x − · · 4 · 3 · x +…" at bounding box center [803, 278] width 1084 height 254
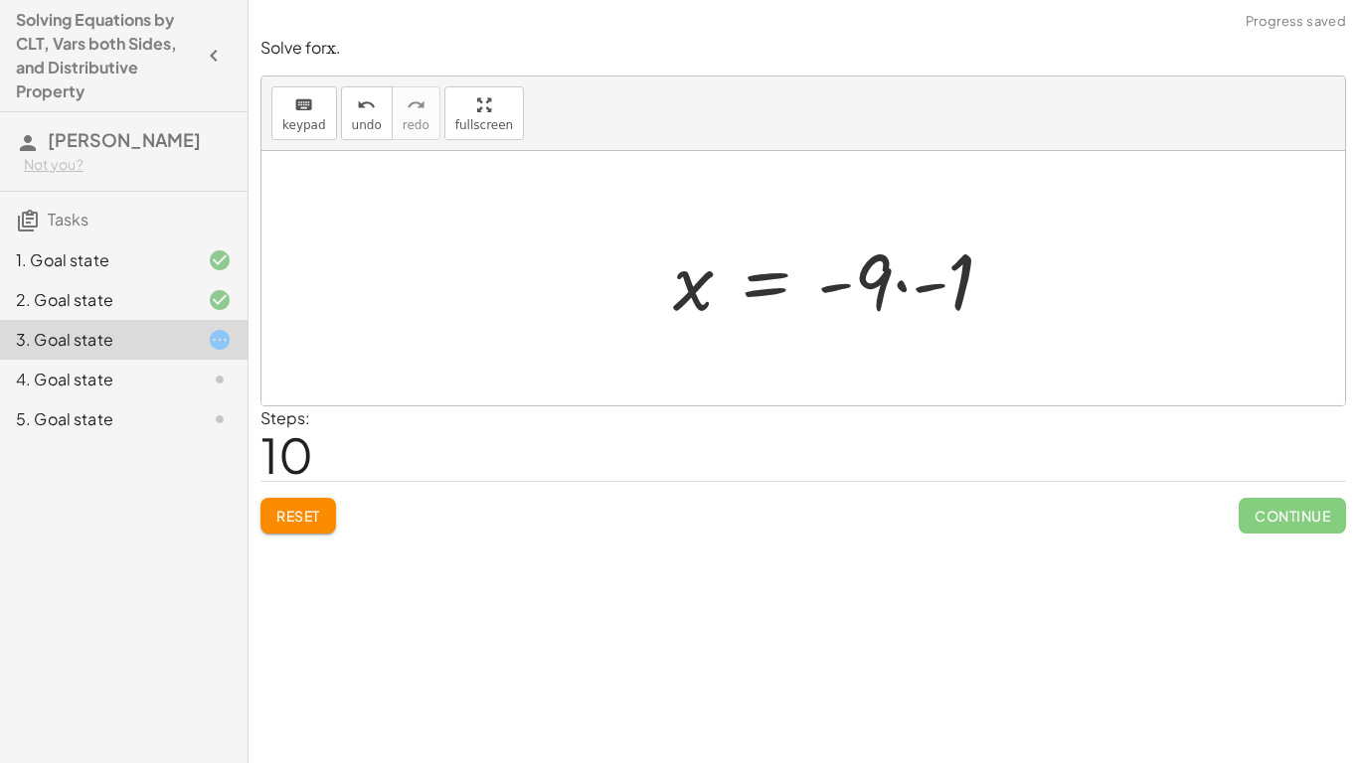
click at [962, 319] on div at bounding box center [841, 279] width 357 height 102
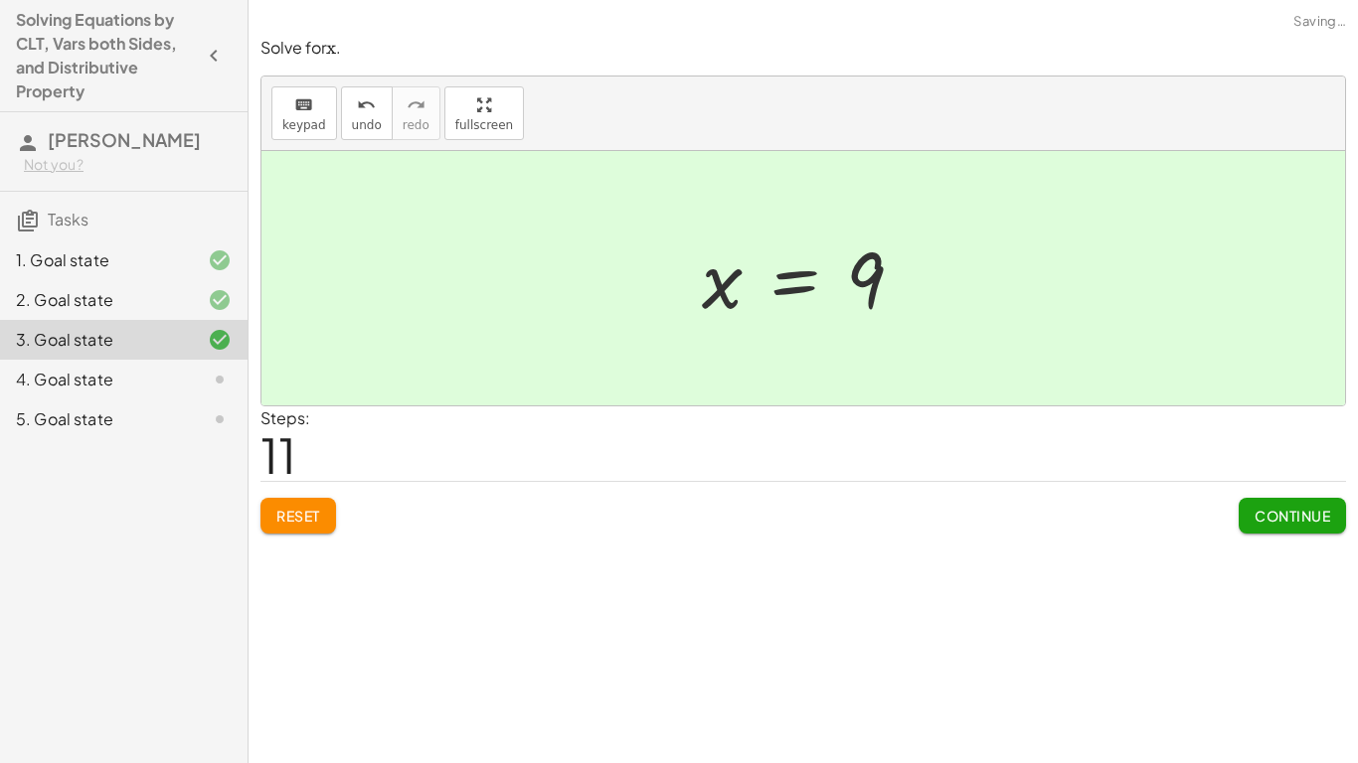
click at [1292, 529] on button "Continue" at bounding box center [1292, 516] width 107 height 36
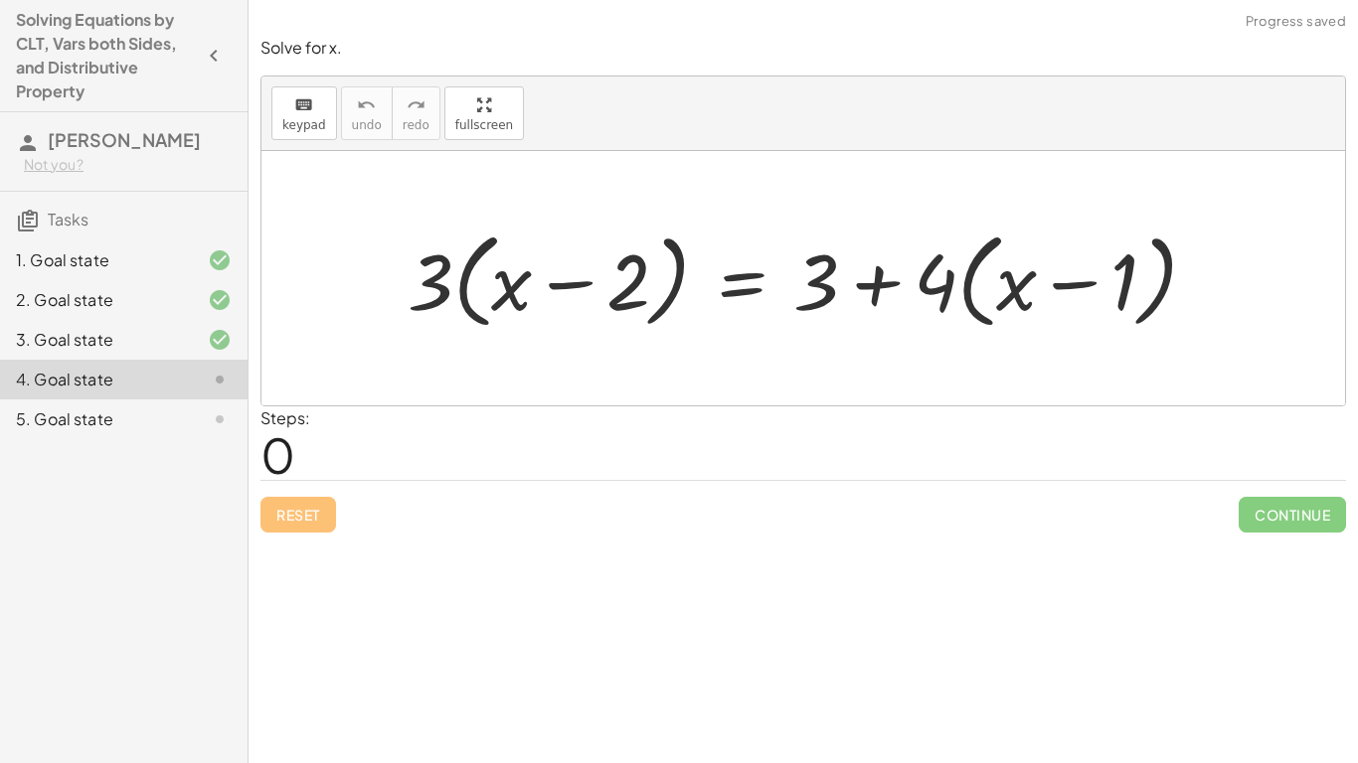
click at [593, 316] on div at bounding box center [810, 279] width 825 height 114
click at [463, 292] on div at bounding box center [810, 279] width 825 height 114
drag, startPoint x: 435, startPoint y: 288, endPoint x: 513, endPoint y: 281, distance: 77.9
click at [513, 281] on div at bounding box center [810, 279] width 825 height 114
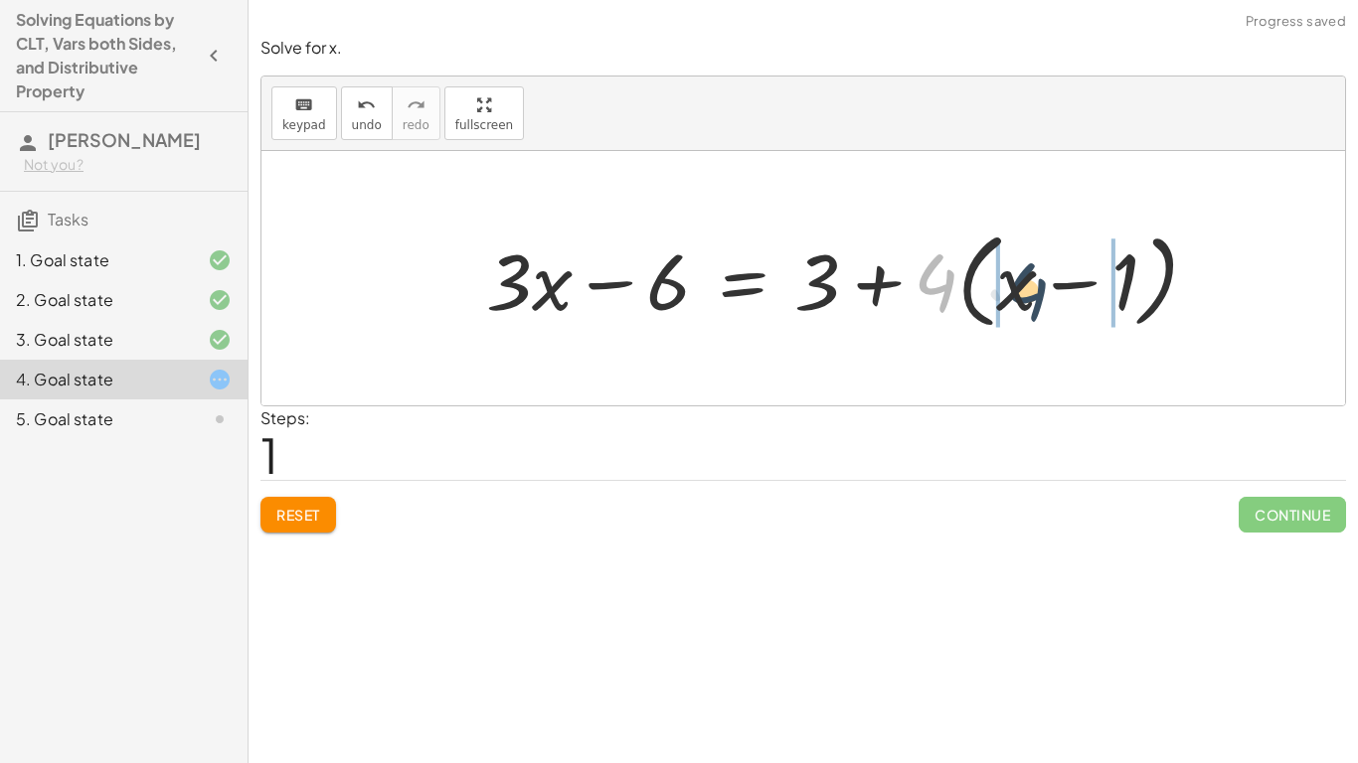
drag, startPoint x: 919, startPoint y: 296, endPoint x: 1013, endPoint y: 305, distance: 94.9
click at [1013, 305] on div at bounding box center [850, 279] width 748 height 114
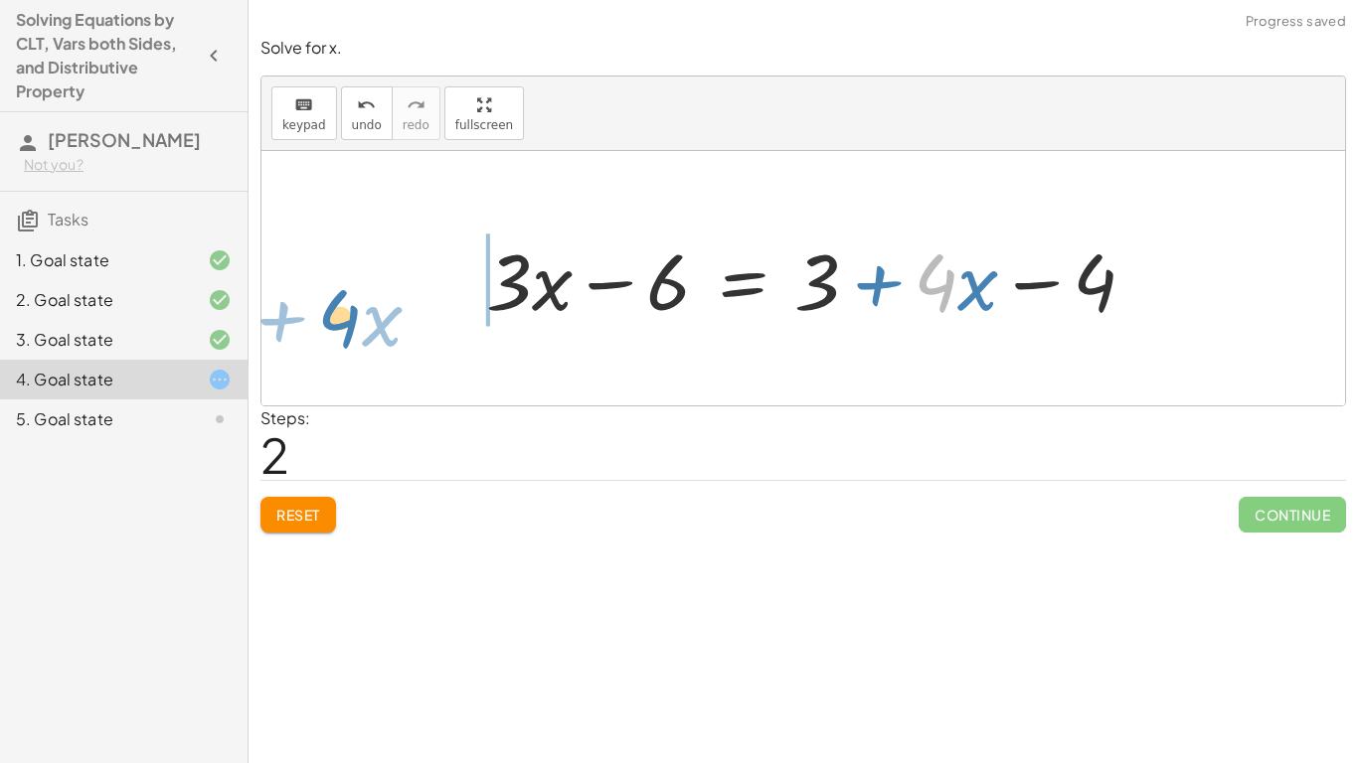
drag, startPoint x: 940, startPoint y: 292, endPoint x: 349, endPoint y: 322, distance: 592.3
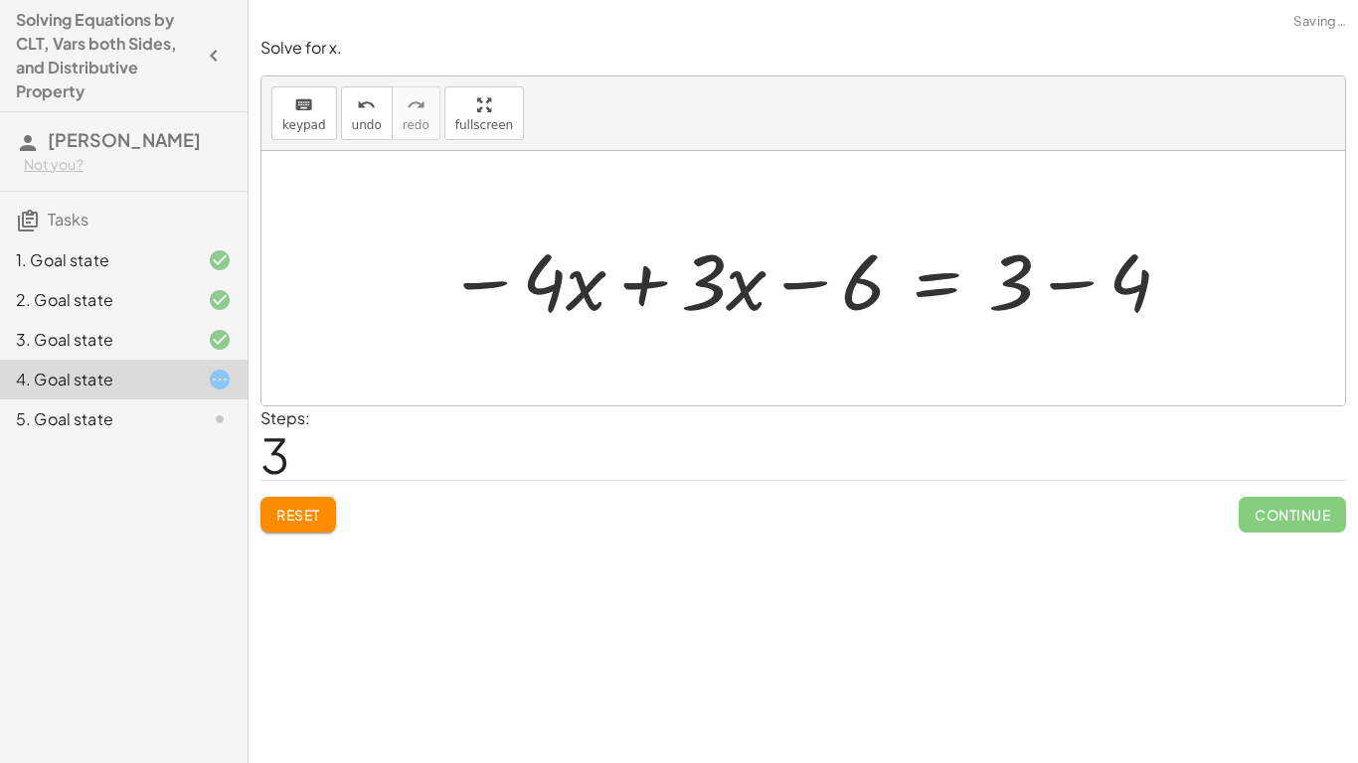
click at [667, 283] on div at bounding box center [810, 279] width 746 height 102
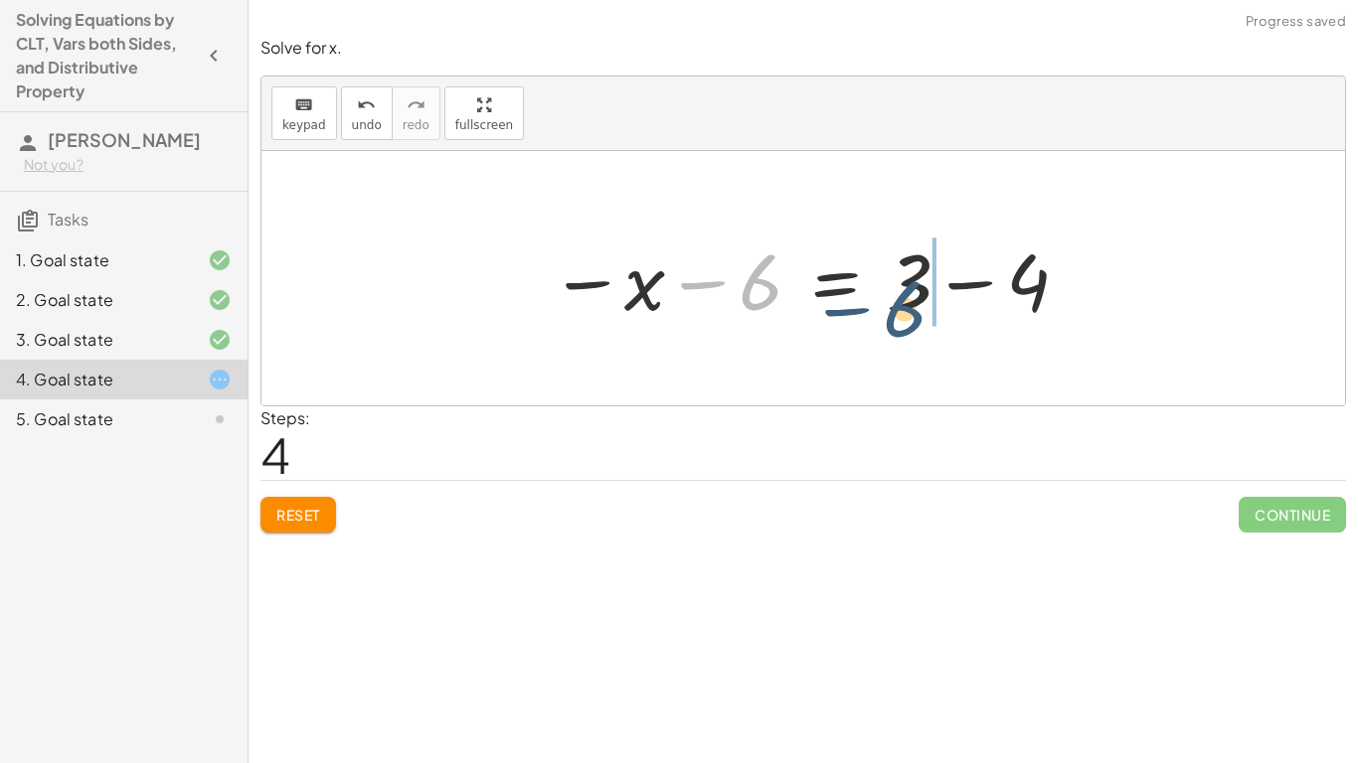
drag, startPoint x: 802, startPoint y: 288, endPoint x: 984, endPoint y: 311, distance: 183.4
click at [984, 311] on div at bounding box center [811, 279] width 542 height 102
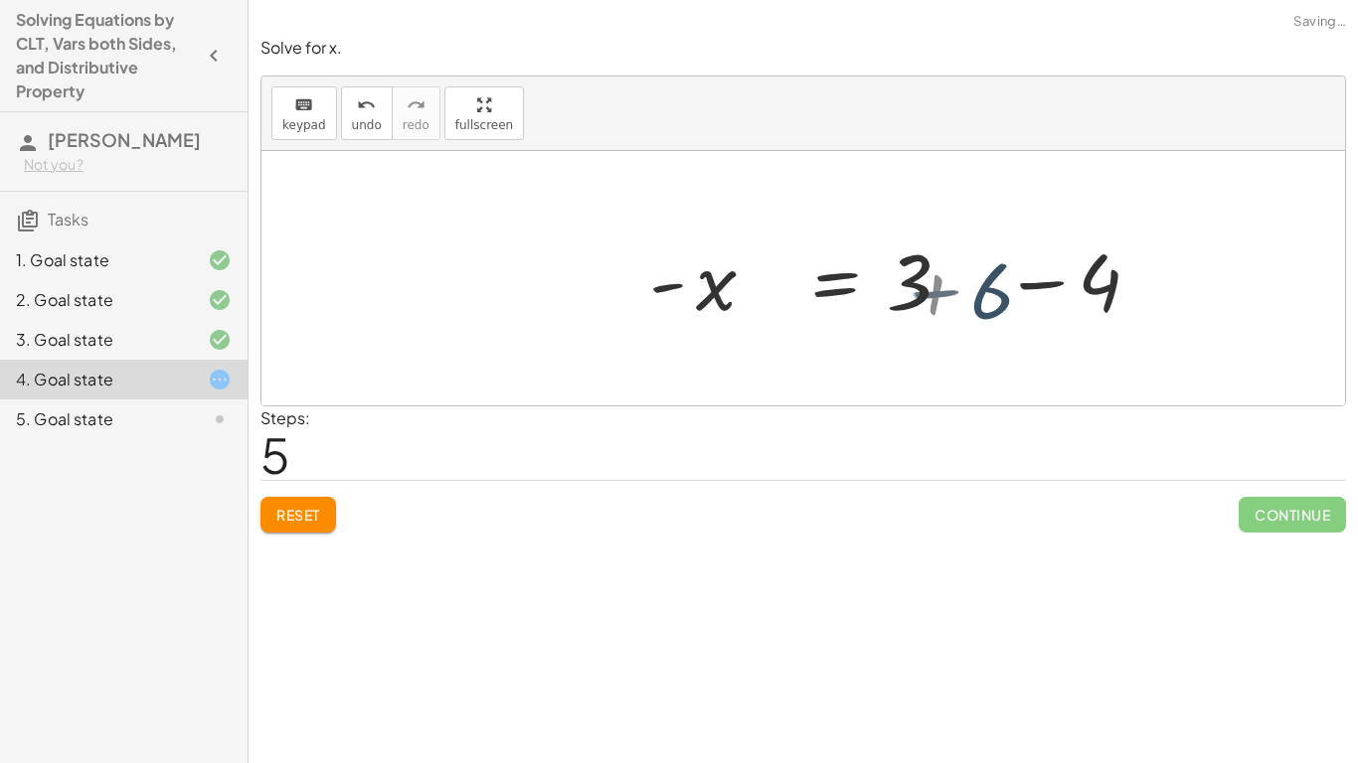
click at [983, 308] on div at bounding box center [954, 279] width 517 height 102
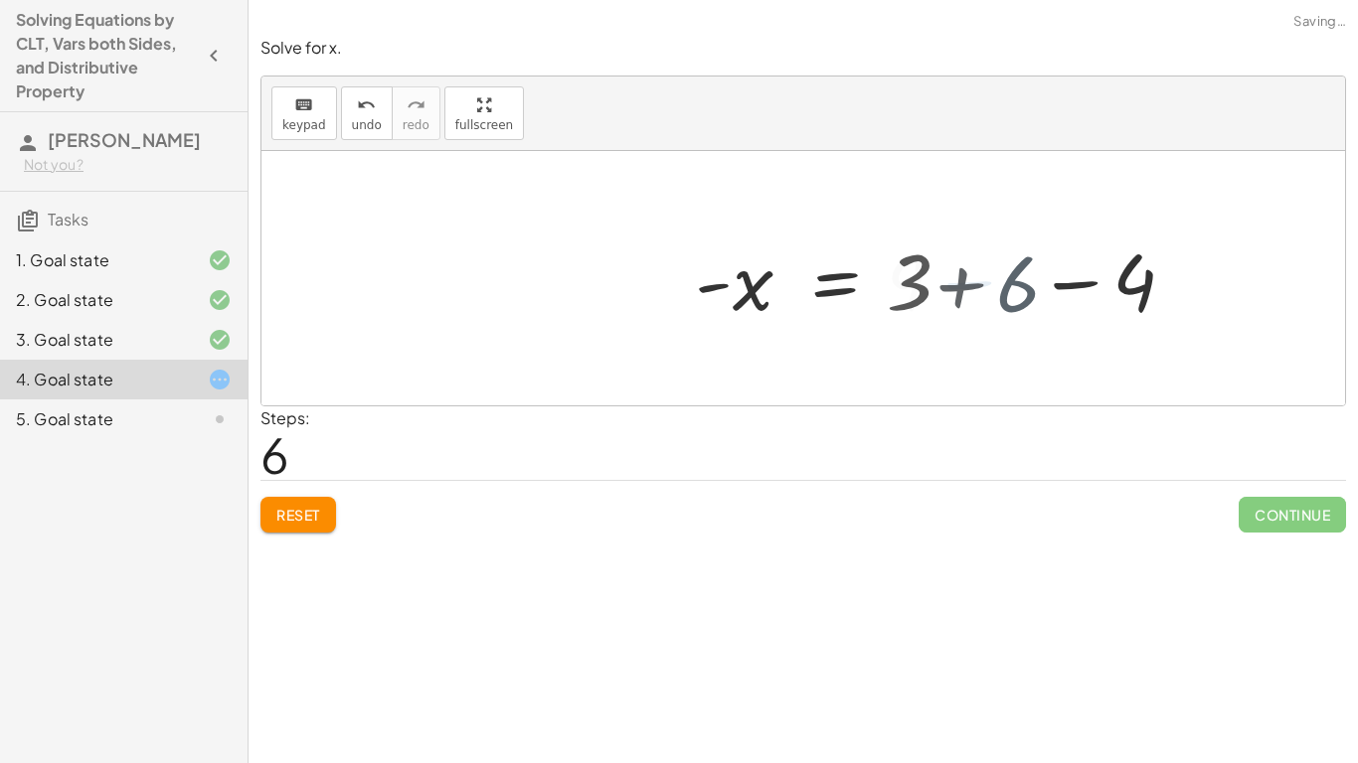
click at [983, 308] on div at bounding box center [892, 279] width 392 height 102
click at [983, 303] on div at bounding box center [892, 279] width 392 height 102
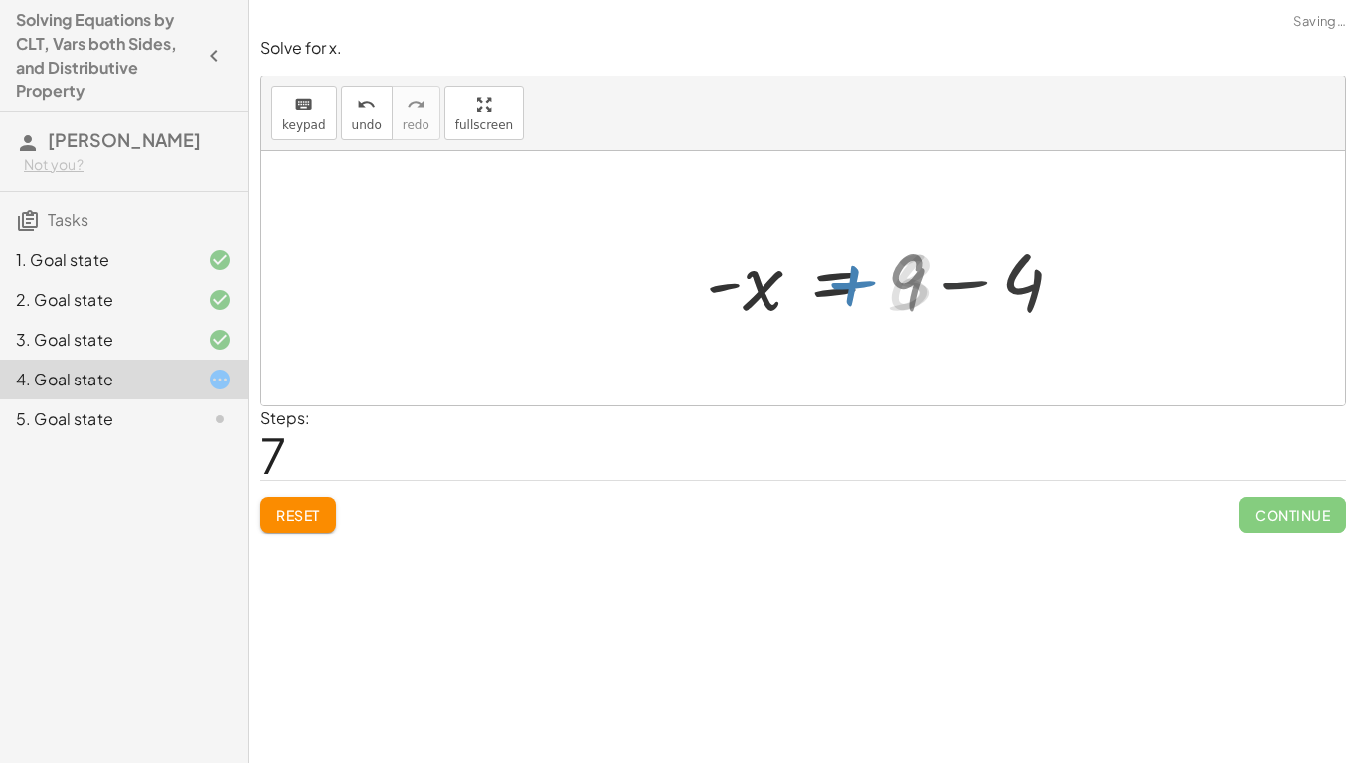
click at [983, 303] on div at bounding box center [803, 278] width 1084 height 254
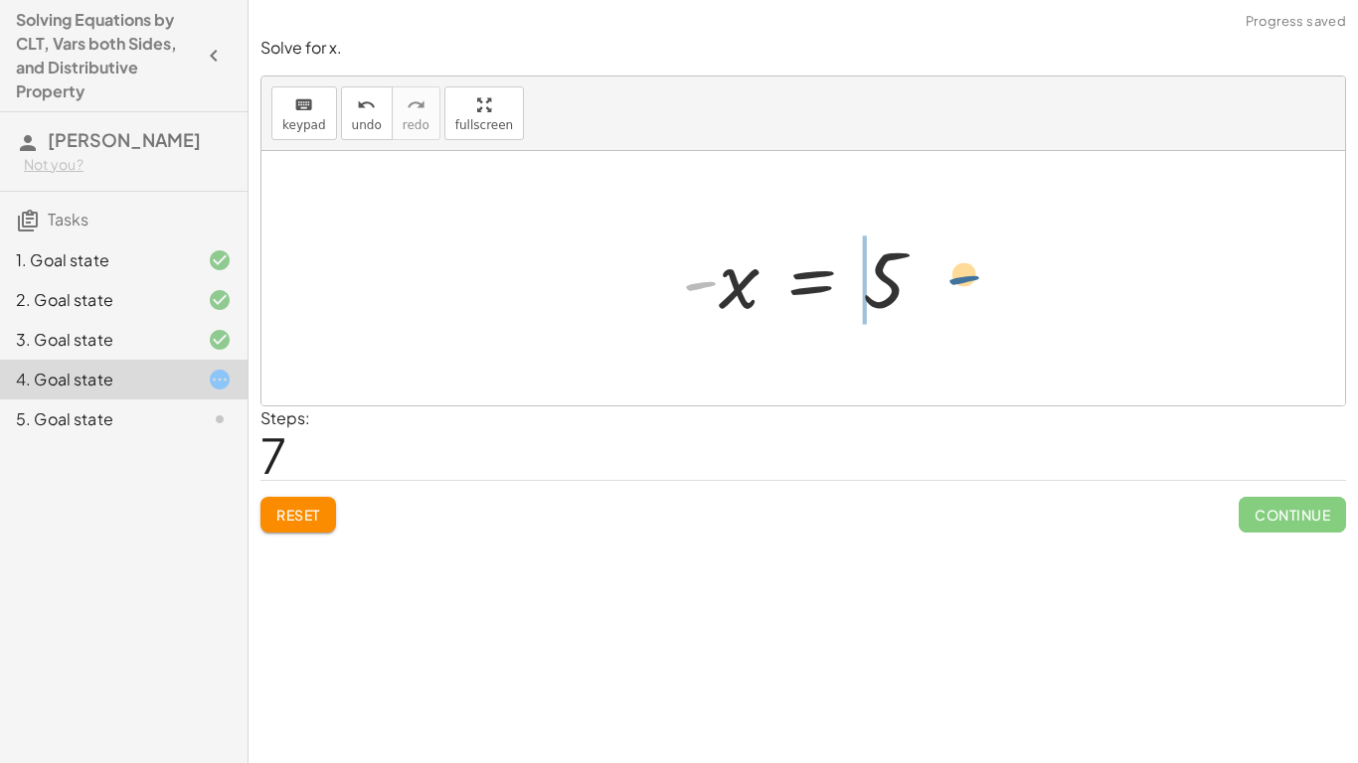
drag, startPoint x: 698, startPoint y: 278, endPoint x: 966, endPoint y: 271, distance: 268.5
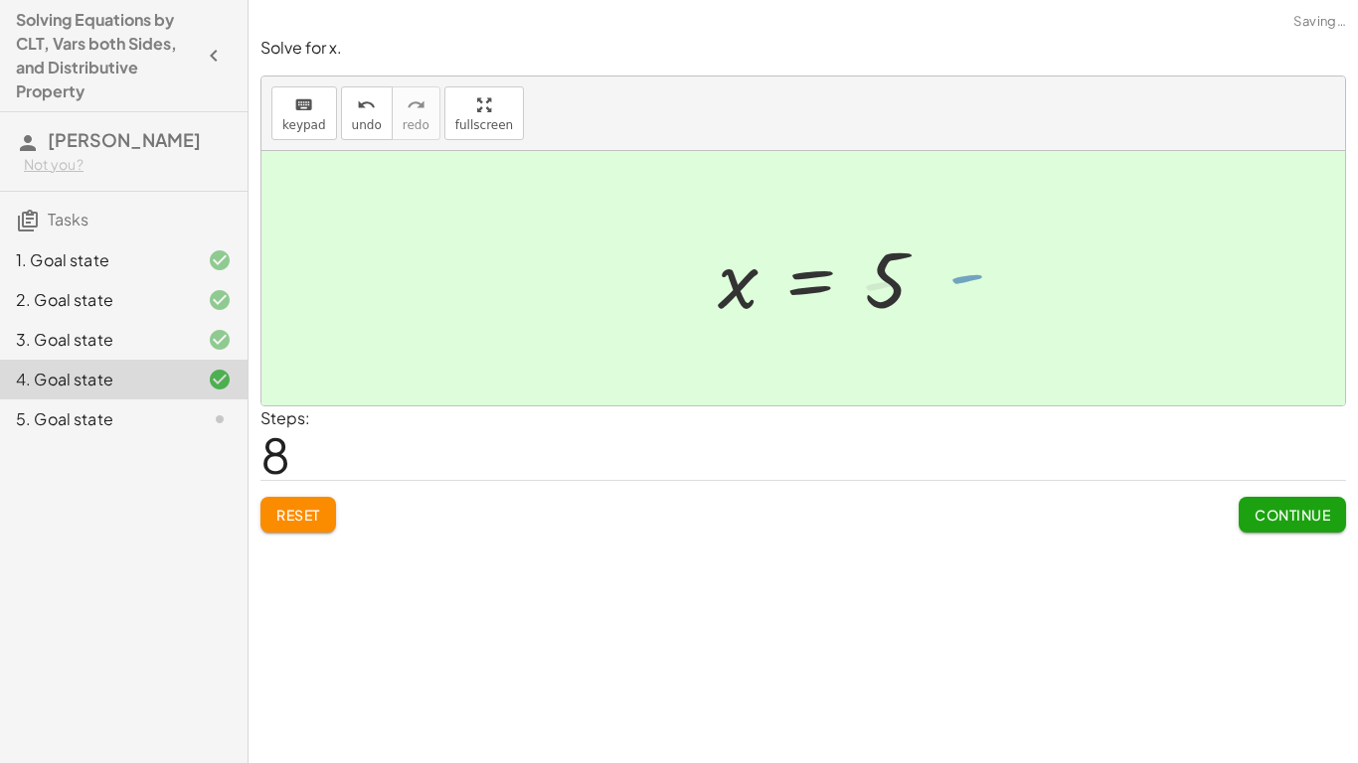
click at [966, 271] on div at bounding box center [847, 279] width 278 height 98
click at [1260, 431] on div "Steps: 8" at bounding box center [803, 444] width 1086 height 74
click at [1264, 473] on div "Steps: 8" at bounding box center [803, 444] width 1086 height 74
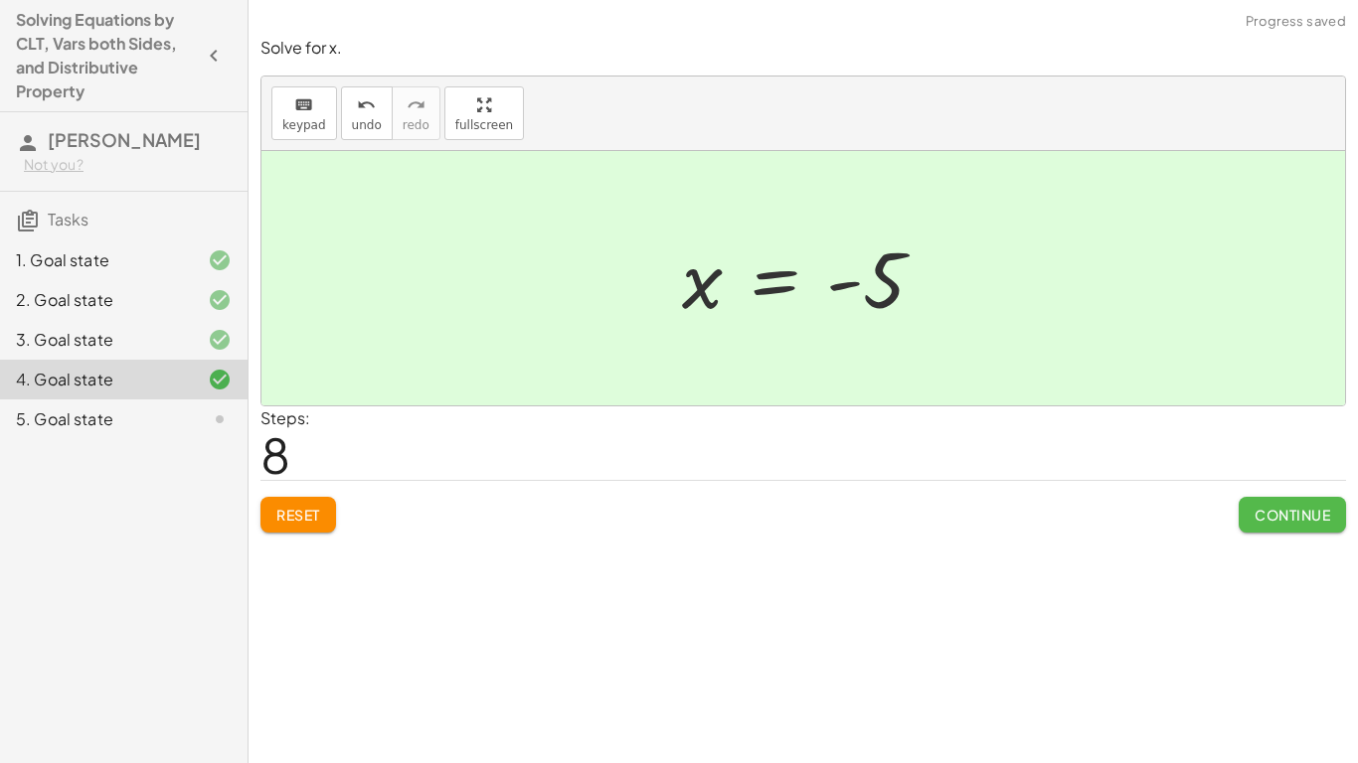
click at [1272, 497] on button "Continue" at bounding box center [1292, 515] width 107 height 36
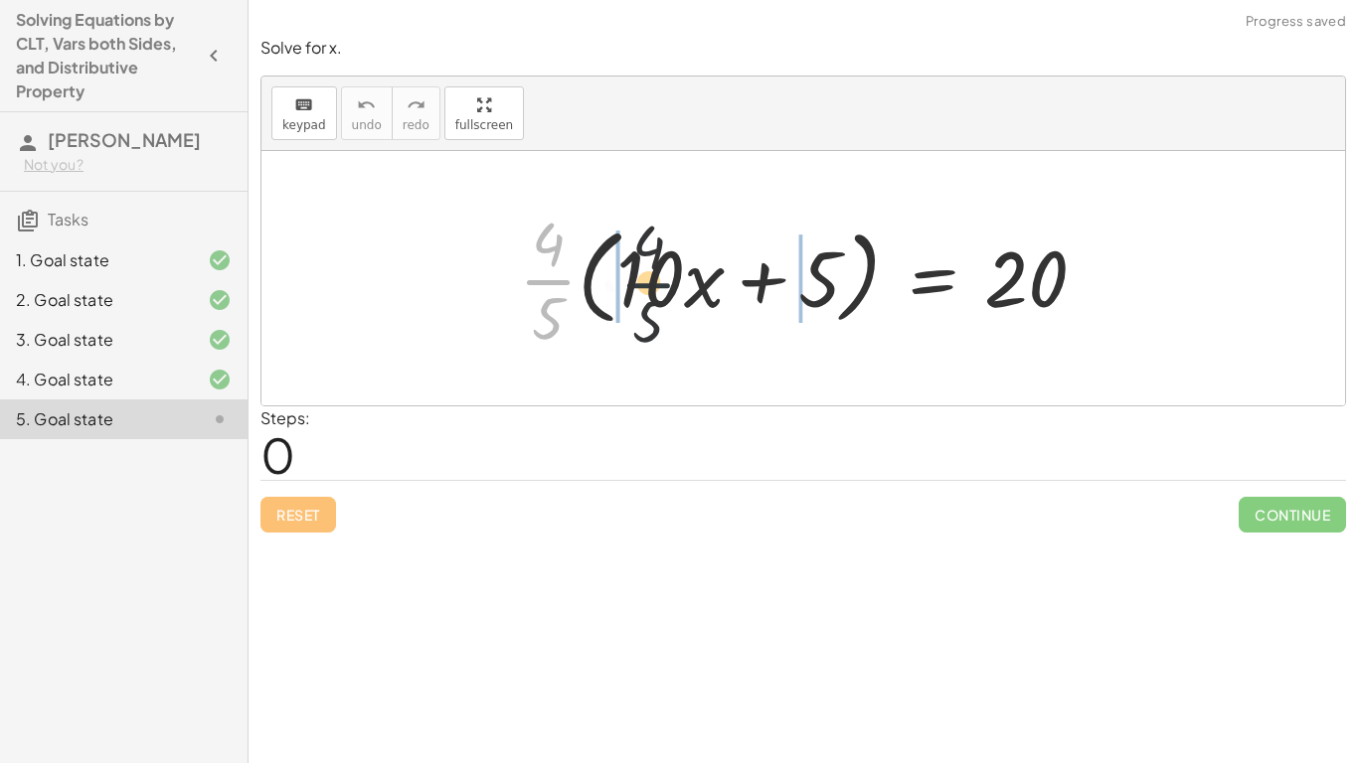
drag, startPoint x: 538, startPoint y: 276, endPoint x: 661, endPoint y: 285, distance: 123.6
click at [661, 285] on div at bounding box center [810, 278] width 603 height 153
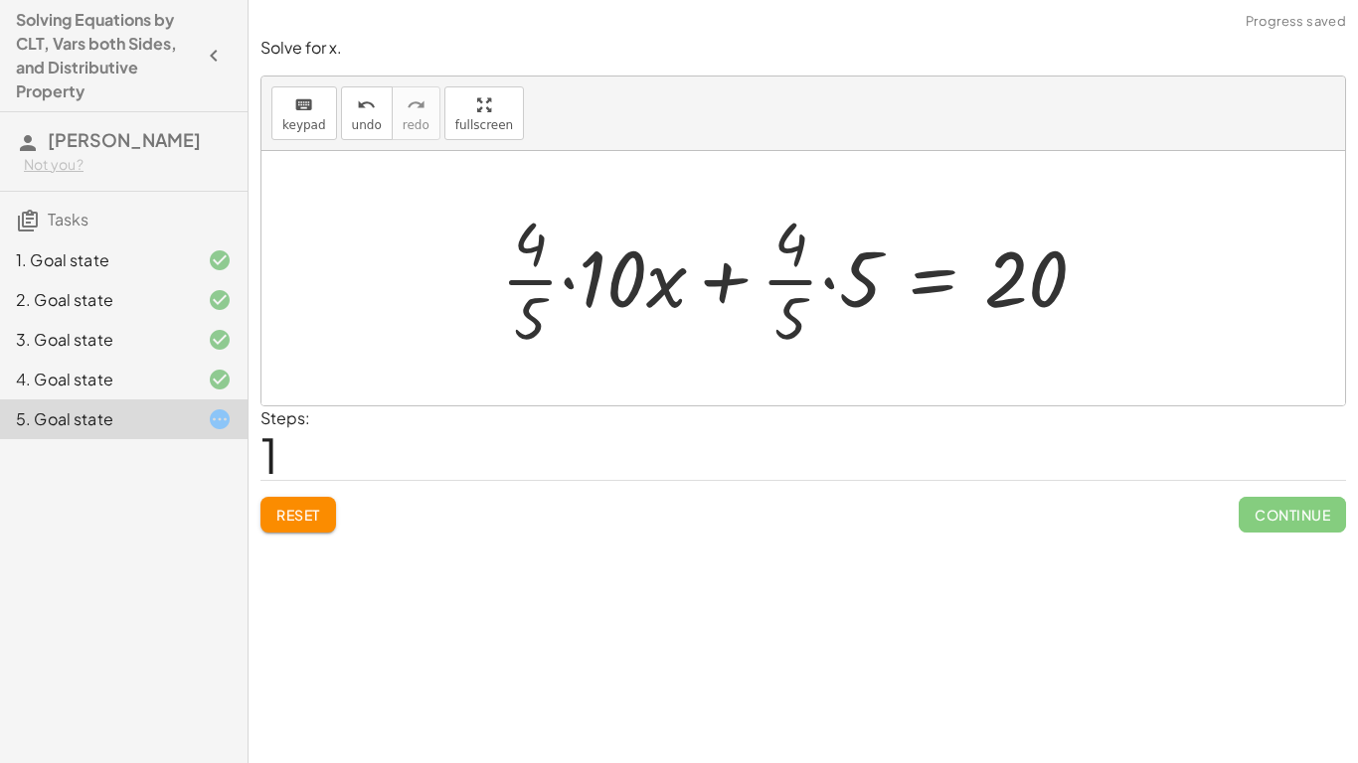
click at [673, 281] on div at bounding box center [801, 278] width 621 height 153
click at [587, 280] on div at bounding box center [801, 278] width 621 height 153
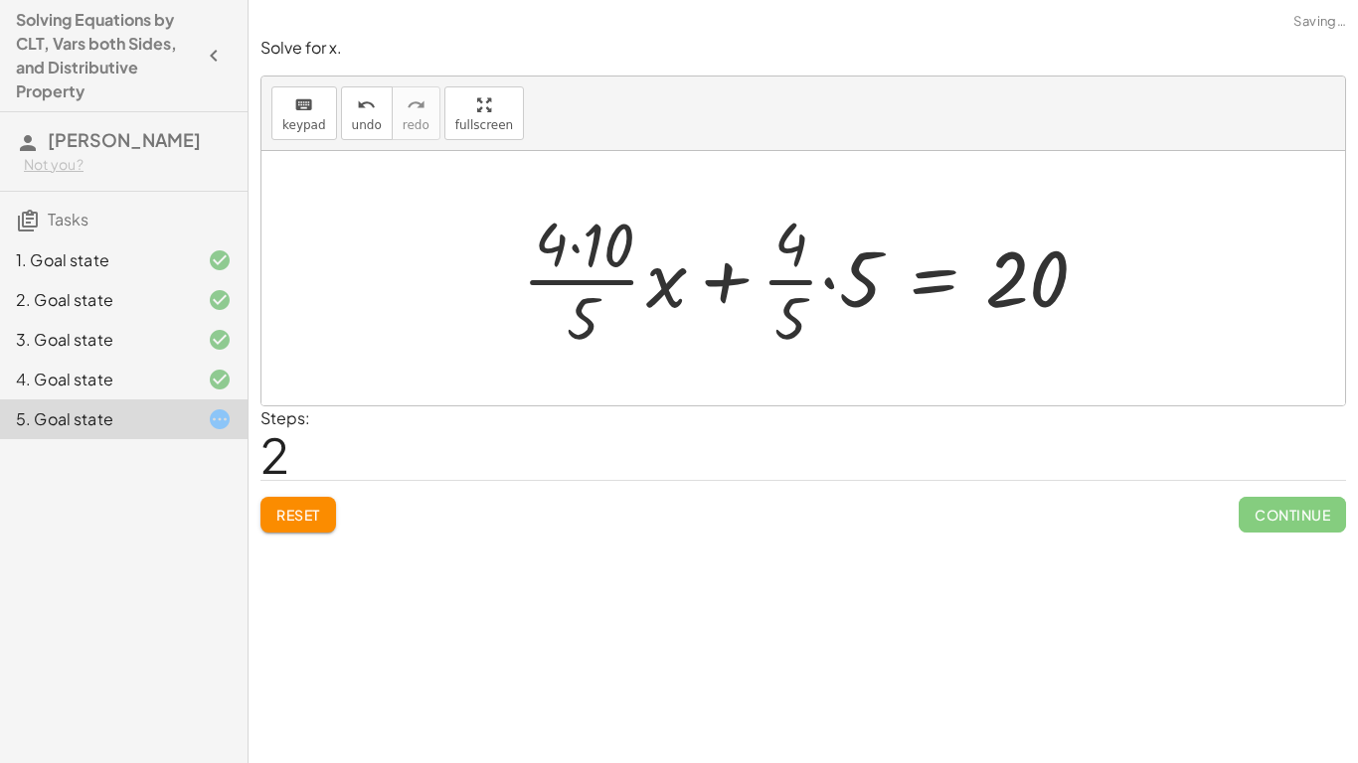
click at [872, 278] on div at bounding box center [813, 278] width 600 height 153
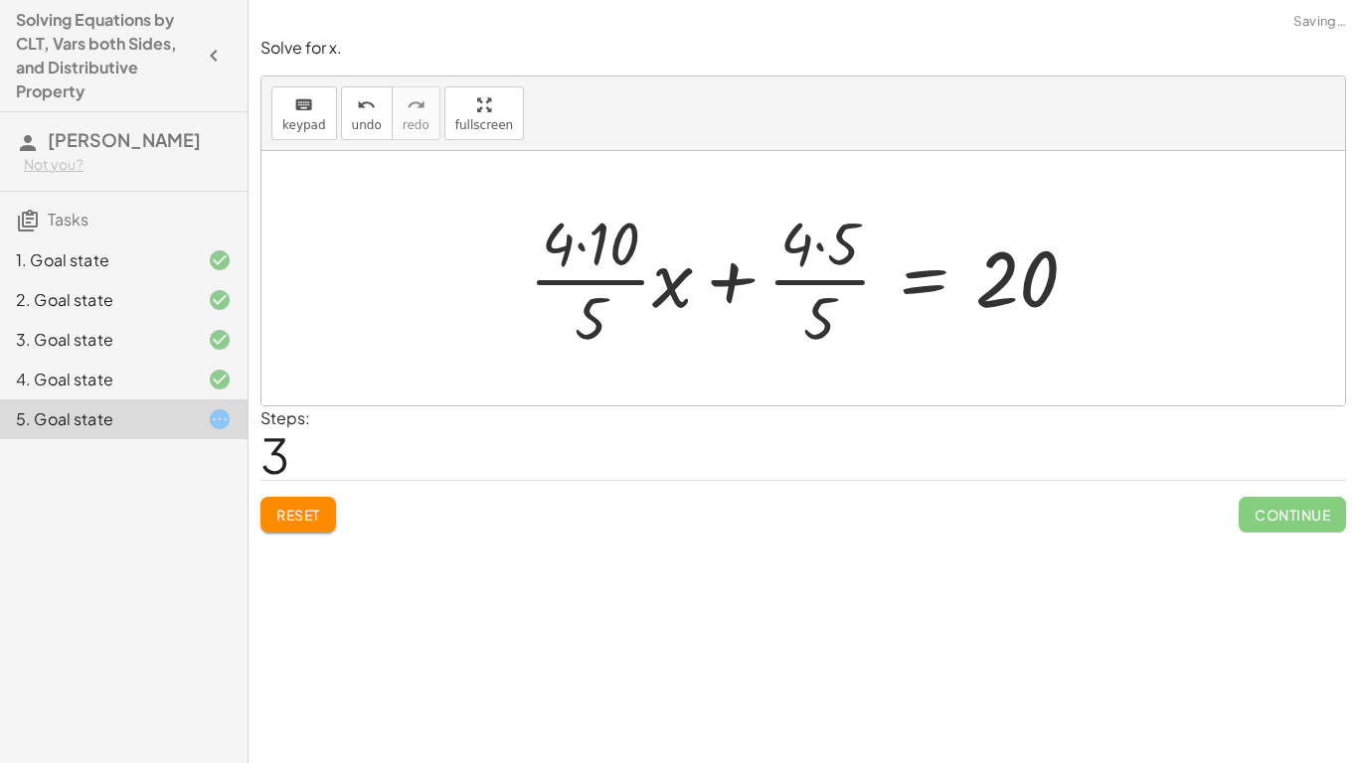
click at [637, 254] on div at bounding box center [811, 278] width 585 height 153
click at [793, 245] on div at bounding box center [828, 278] width 550 height 153
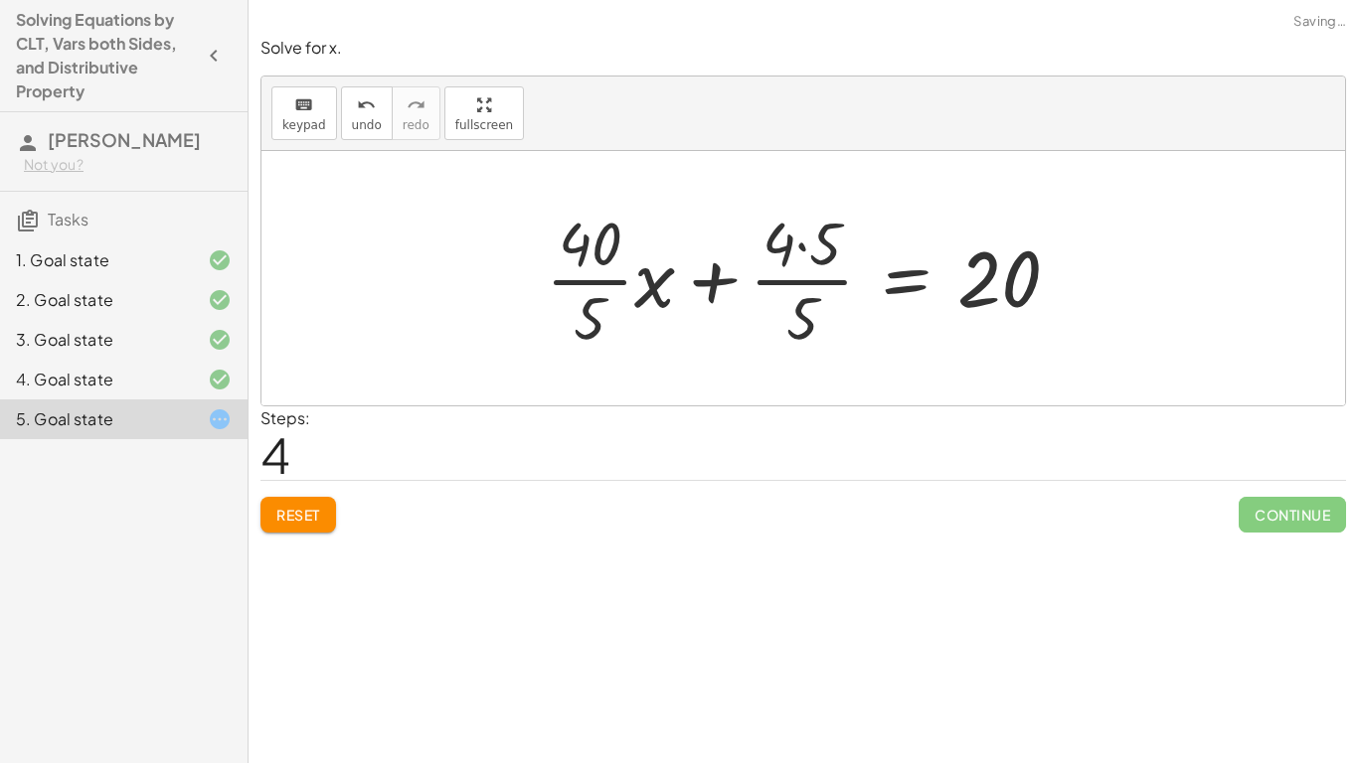
click at [558, 286] on div at bounding box center [811, 278] width 550 height 153
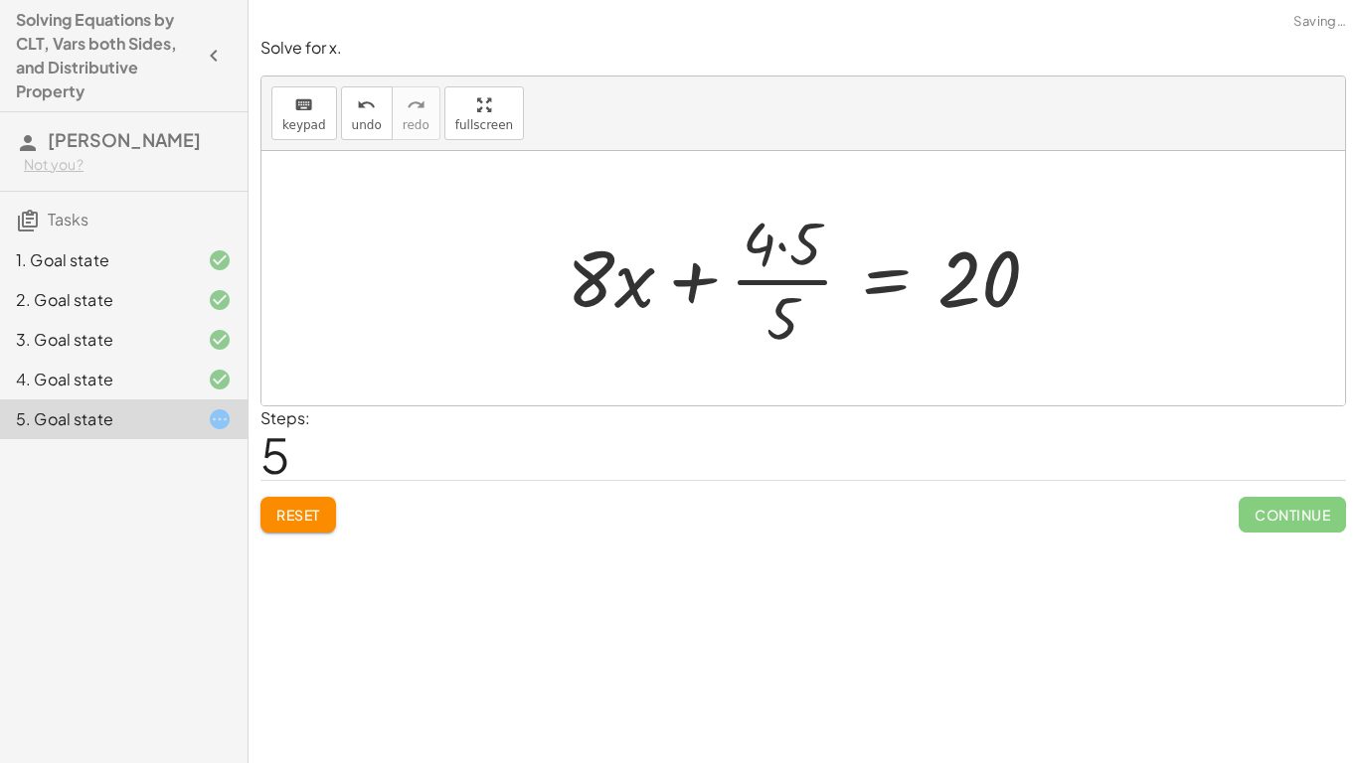
click at [794, 246] on div at bounding box center [811, 278] width 509 height 153
click at [793, 245] on div at bounding box center [819, 278] width 493 height 153
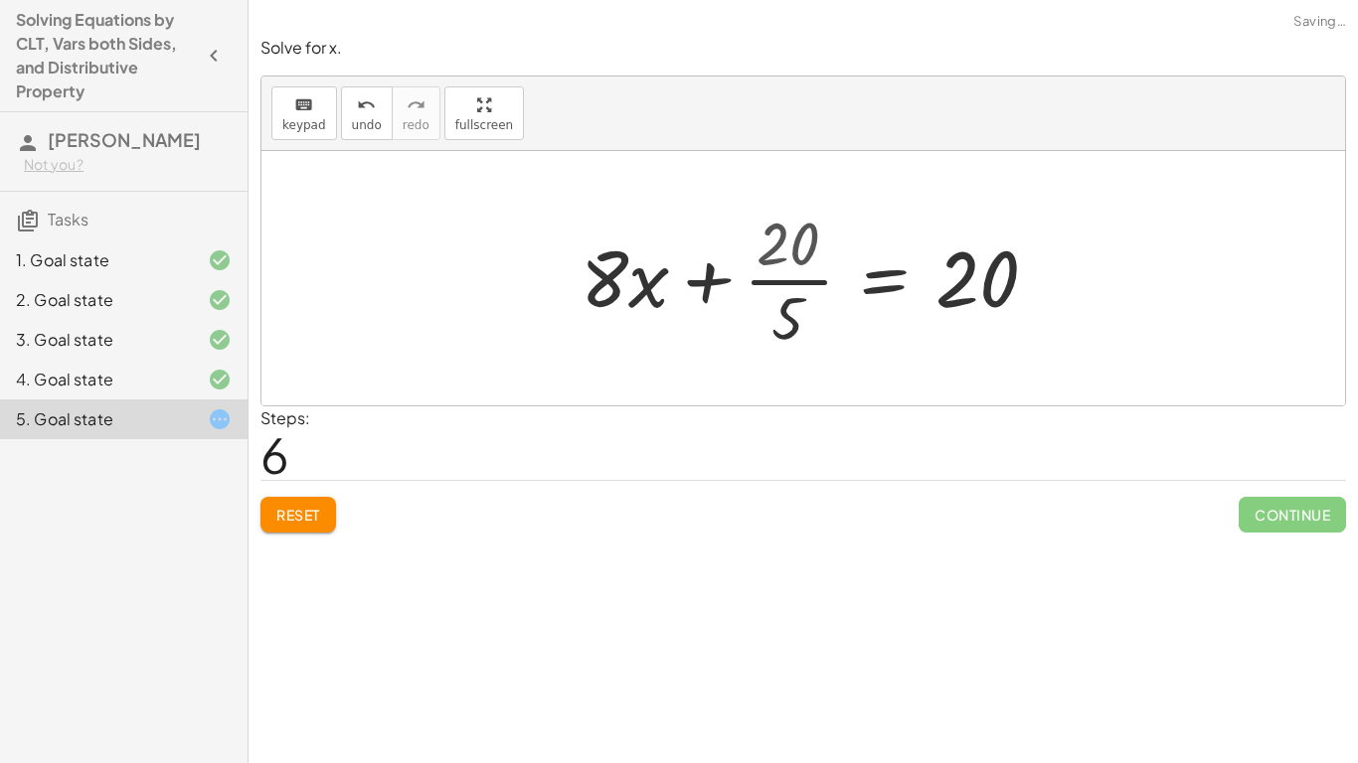
click at [795, 271] on div at bounding box center [817, 278] width 493 height 153
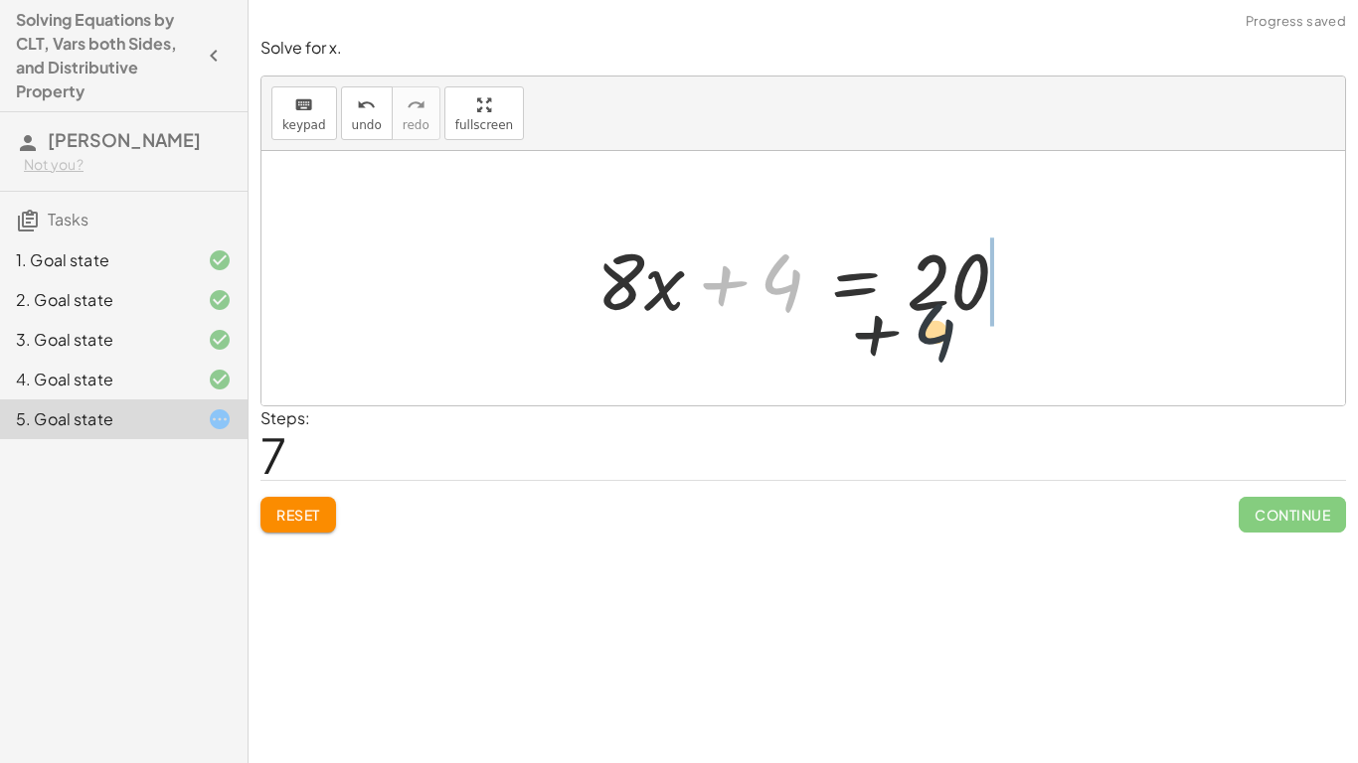
drag, startPoint x: 802, startPoint y: 269, endPoint x: 1215, endPoint y: 296, distance: 413.4
click at [1215, 296] on div "· · 4 · 5 · ( + · 10 · x + 5 ) = 20 + · · [DATE] · x + · · 4 · 5 · 5 = 20 + · ·…" at bounding box center [803, 278] width 1084 height 254
click at [810, 273] on div at bounding box center [811, 279] width 448 height 102
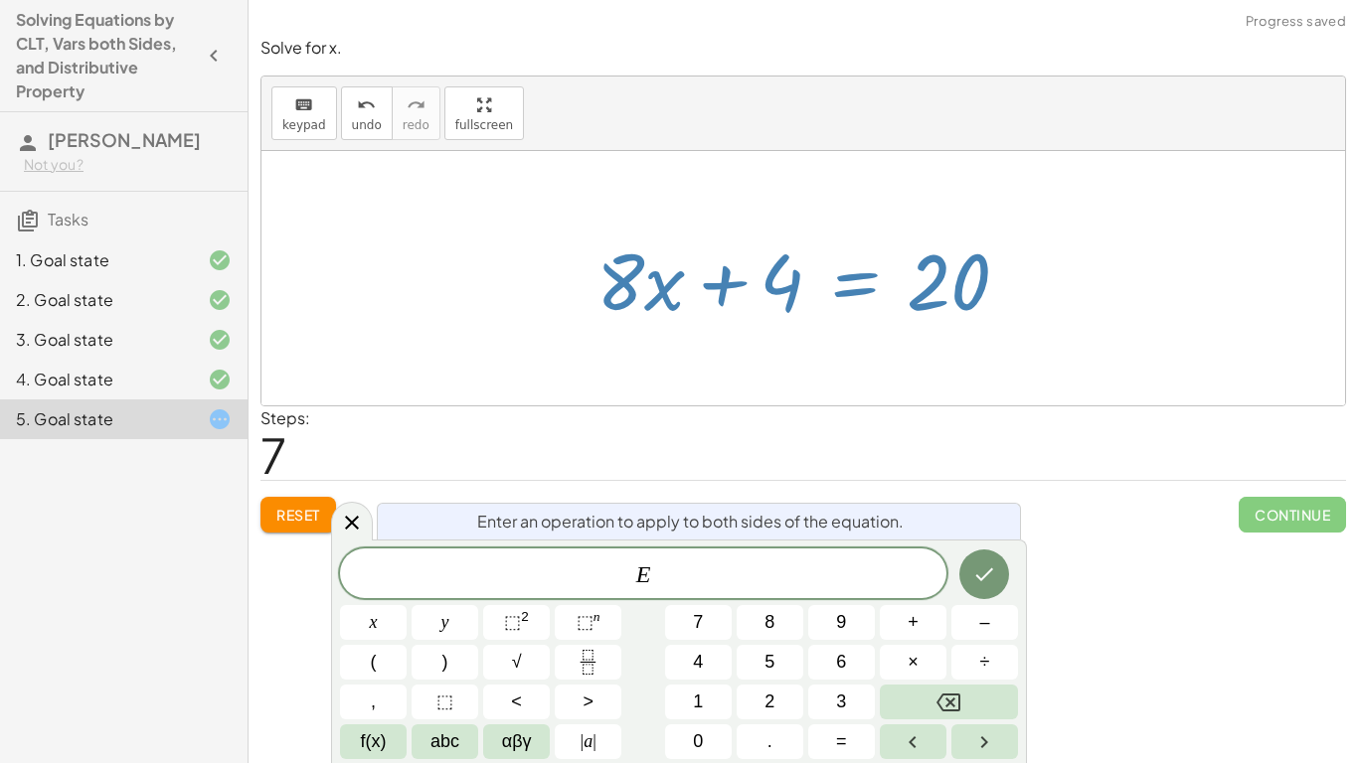
drag, startPoint x: 739, startPoint y: 281, endPoint x: 913, endPoint y: 283, distance: 174.0
click at [913, 283] on div at bounding box center [811, 279] width 448 height 102
click at [742, 357] on div at bounding box center [803, 278] width 1084 height 254
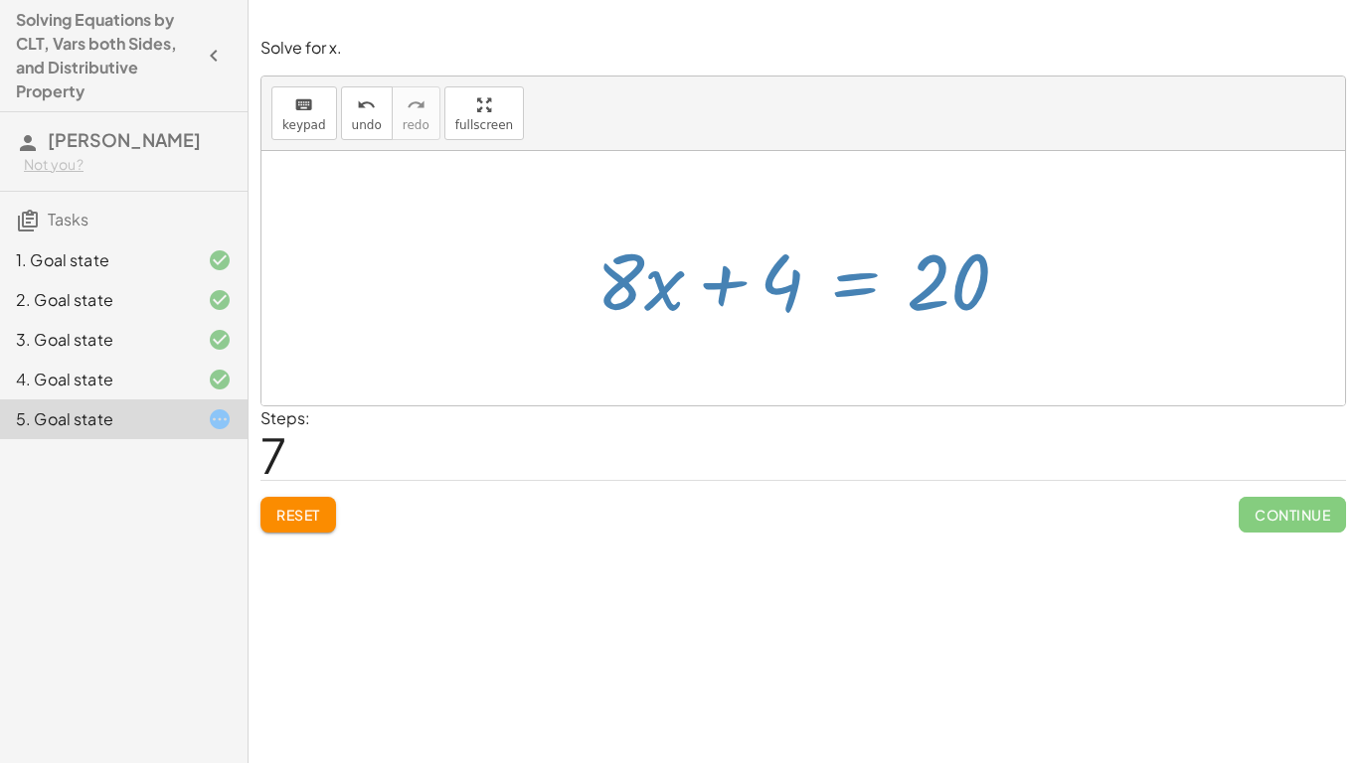
click at [742, 357] on div at bounding box center [803, 278] width 1084 height 254
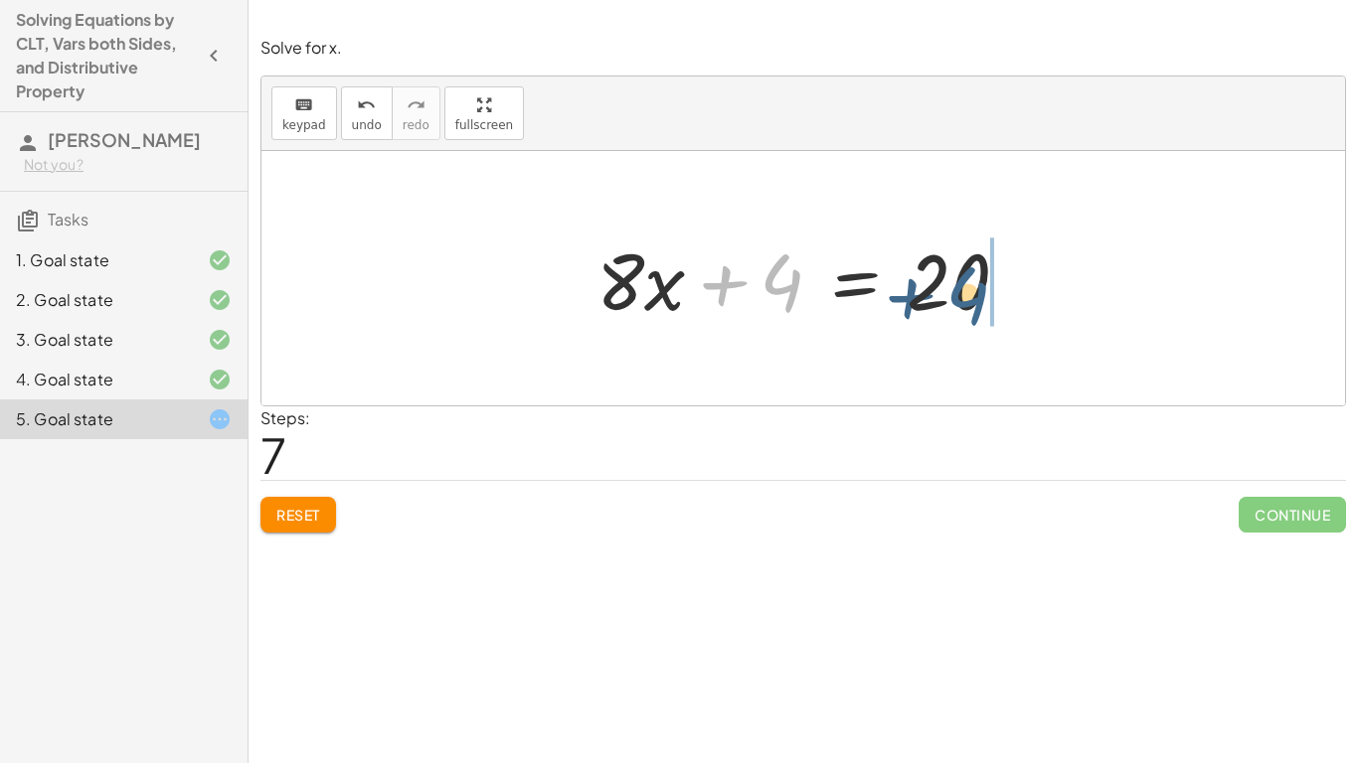
drag, startPoint x: 776, startPoint y: 277, endPoint x: 970, endPoint y: 289, distance: 194.2
click at [970, 289] on div at bounding box center [811, 279] width 448 height 102
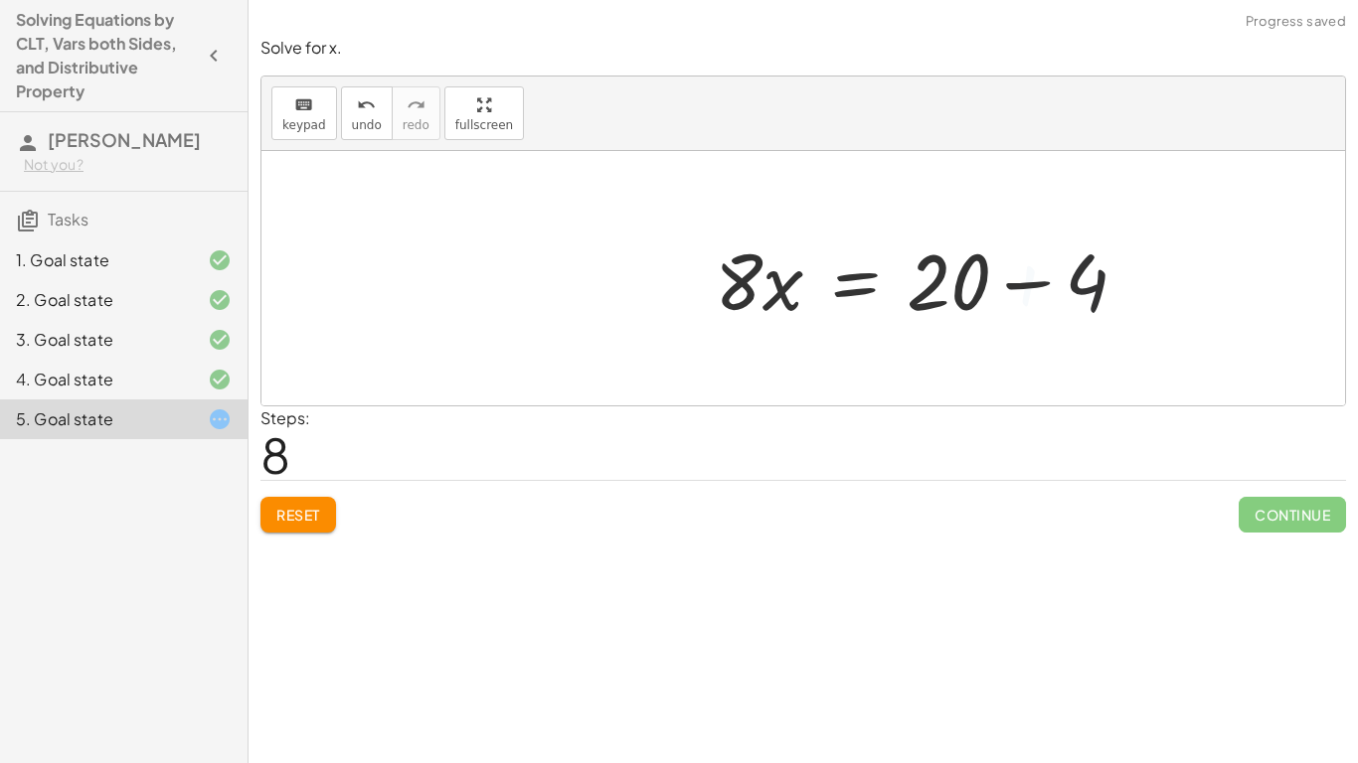
click at [964, 287] on div at bounding box center [929, 279] width 448 height 102
click at [936, 283] on div at bounding box center [929, 279] width 448 height 102
click at [960, 282] on div at bounding box center [929, 279] width 448 height 102
drag, startPoint x: 960, startPoint y: 282, endPoint x: 1022, endPoint y: 283, distance: 61.6
click at [1022, 283] on div at bounding box center [929, 279] width 448 height 102
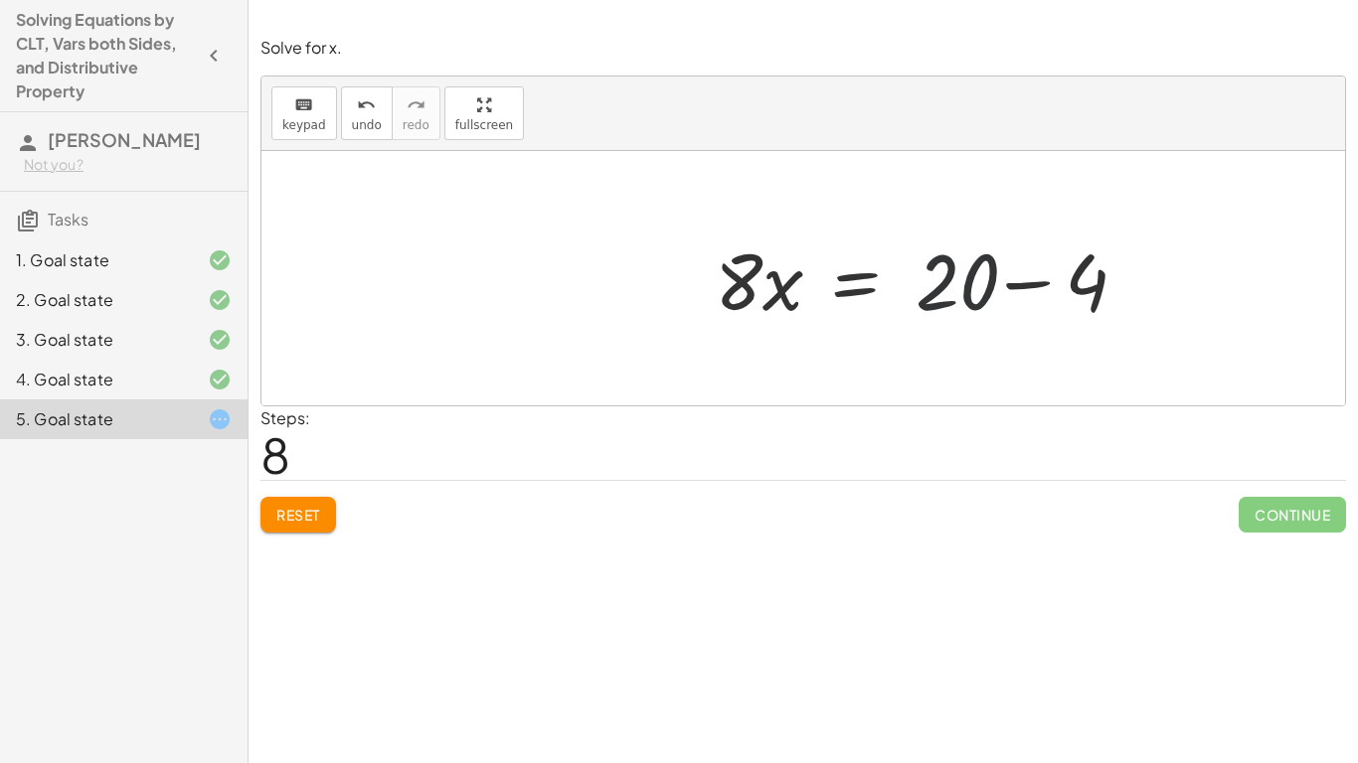
click at [1023, 283] on div at bounding box center [929, 279] width 448 height 102
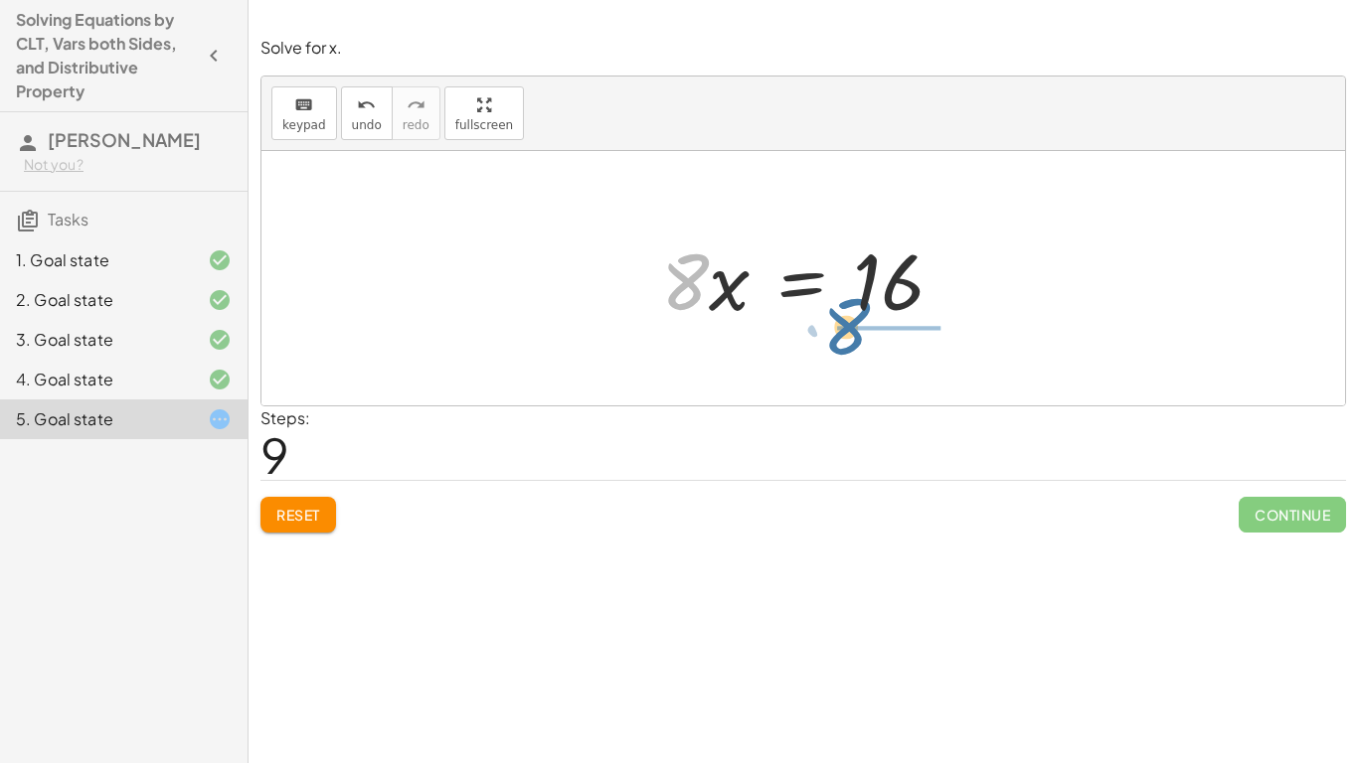
drag, startPoint x: 684, startPoint y: 280, endPoint x: 868, endPoint y: 324, distance: 189.0
click at [868, 324] on div at bounding box center [810, 279] width 318 height 102
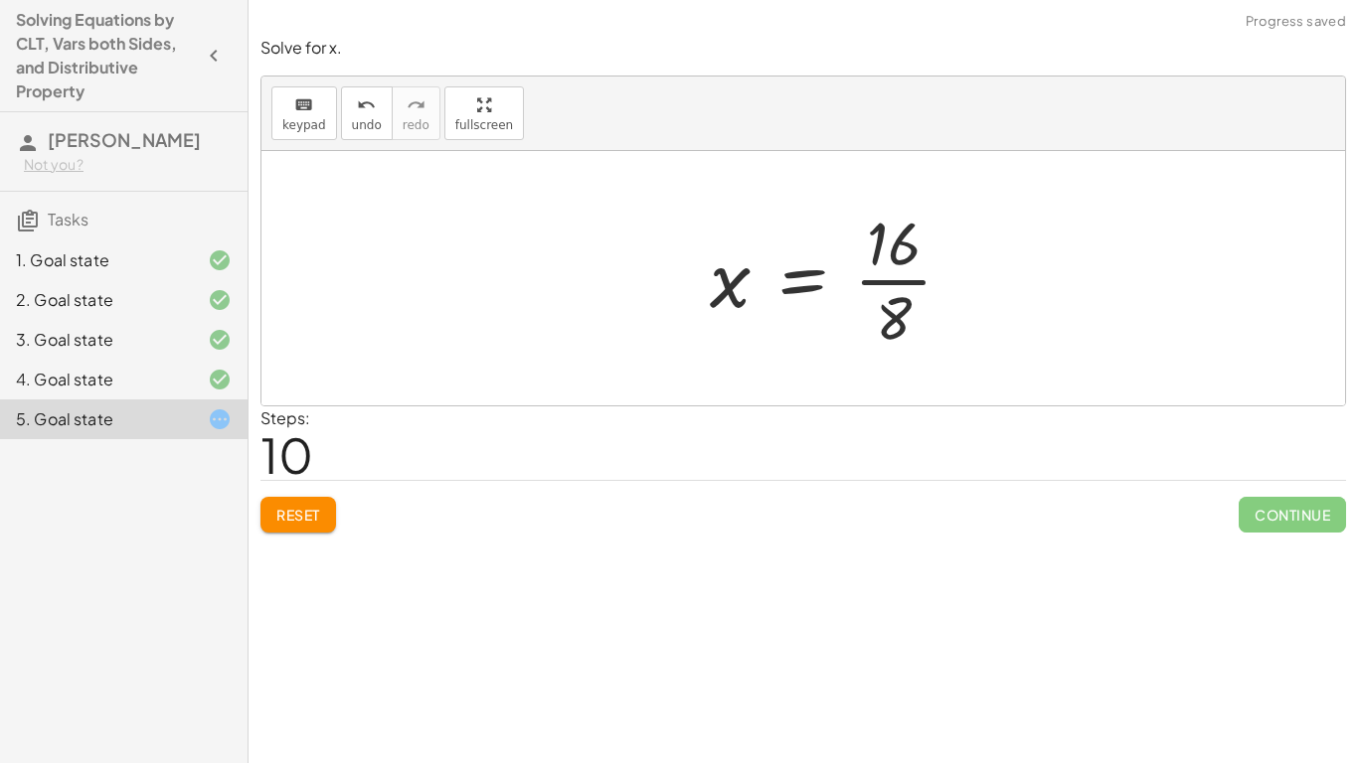
click at [877, 295] on div at bounding box center [839, 278] width 278 height 153
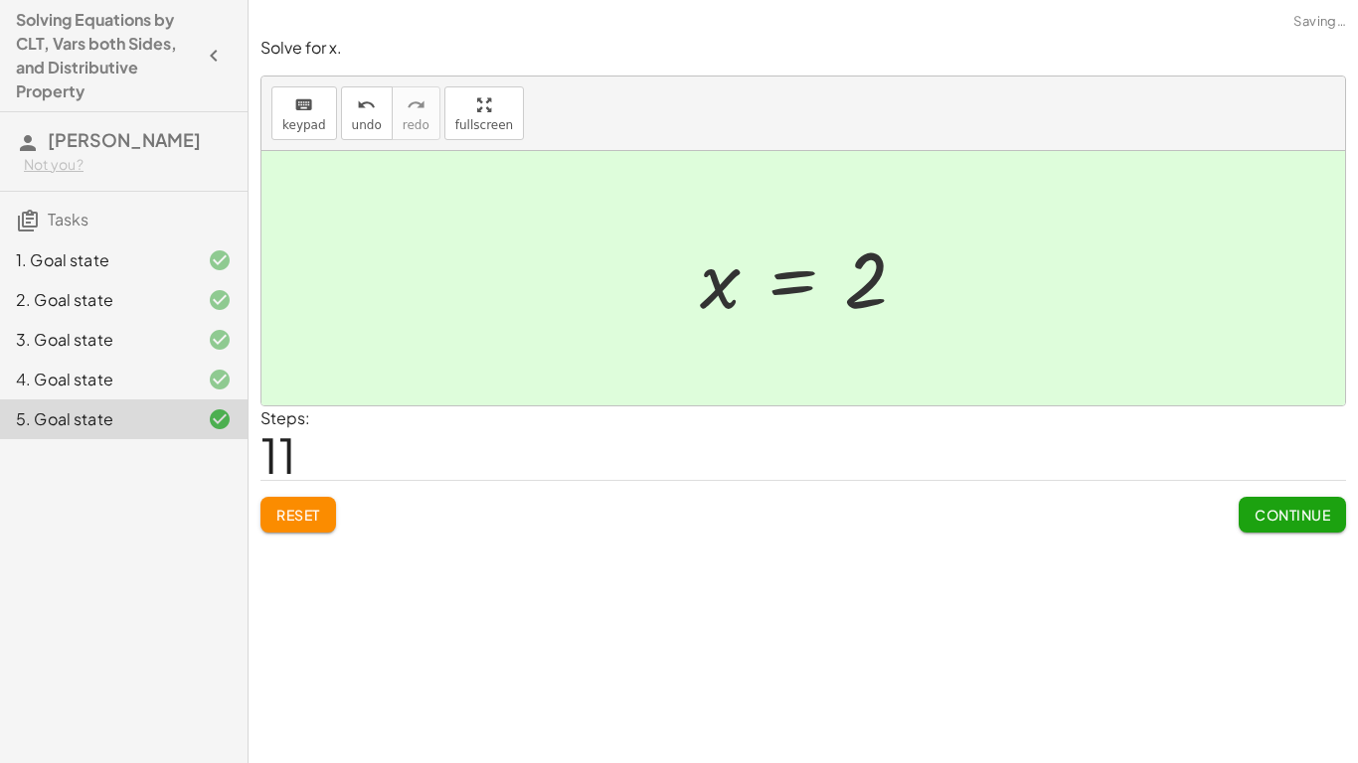
click at [1329, 515] on span "Continue" at bounding box center [1293, 515] width 76 height 18
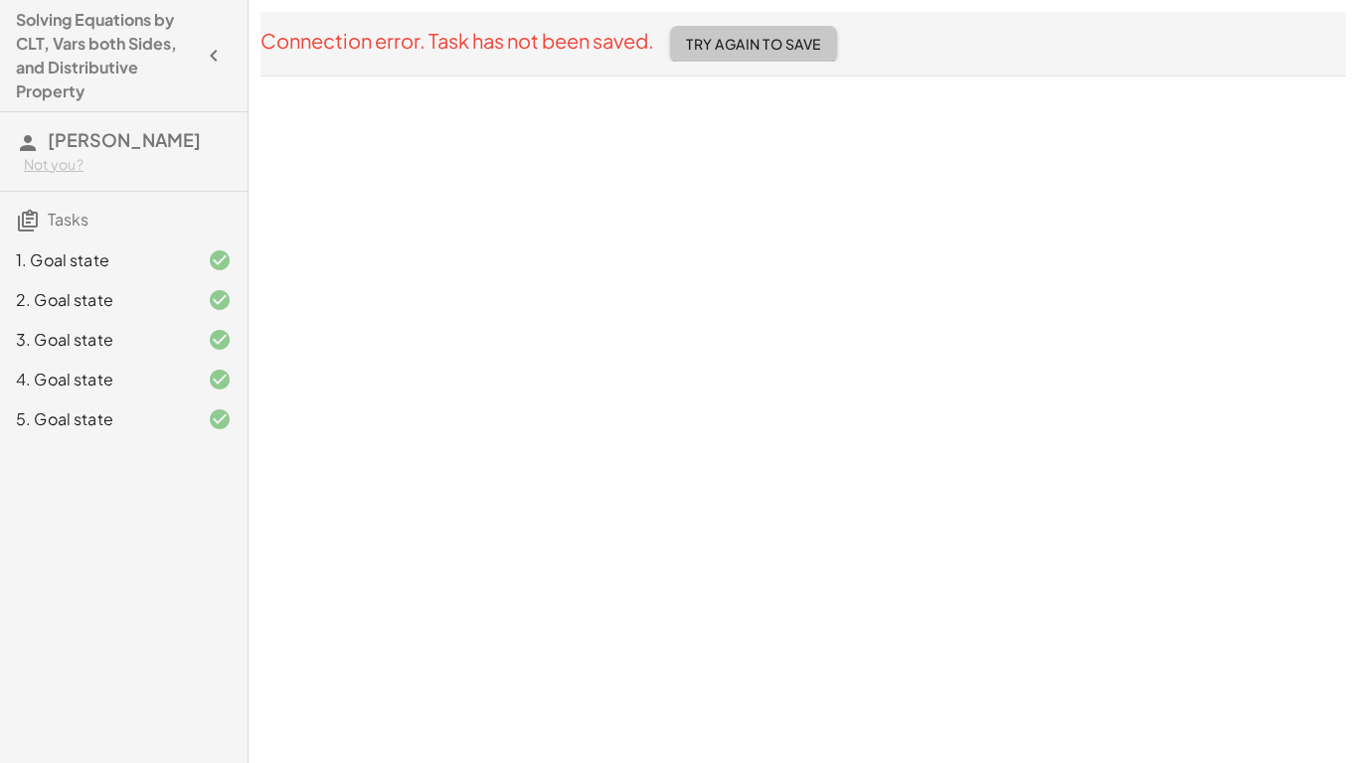
click at [811, 33] on button "Try Again To Save" at bounding box center [753, 44] width 167 height 36
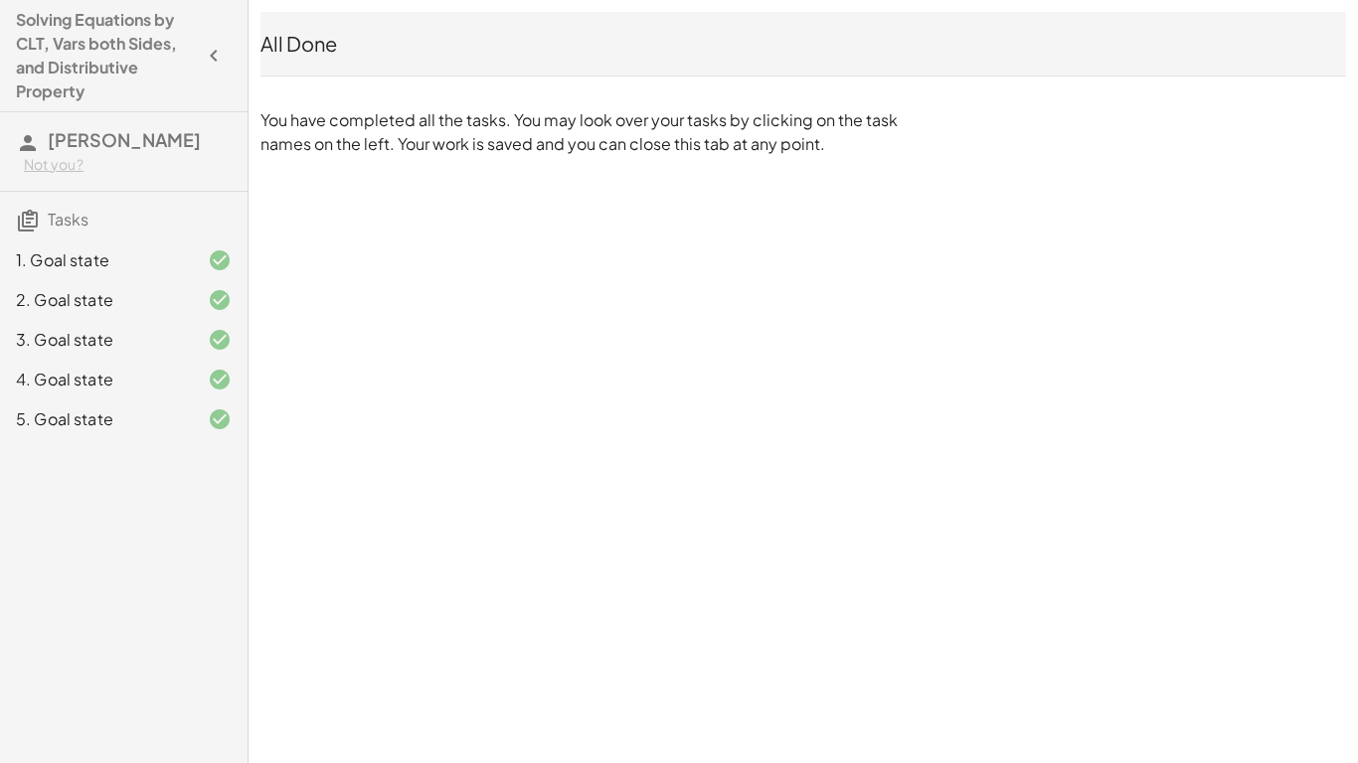
click at [214, 48] on icon "button" at bounding box center [214, 56] width 24 height 24
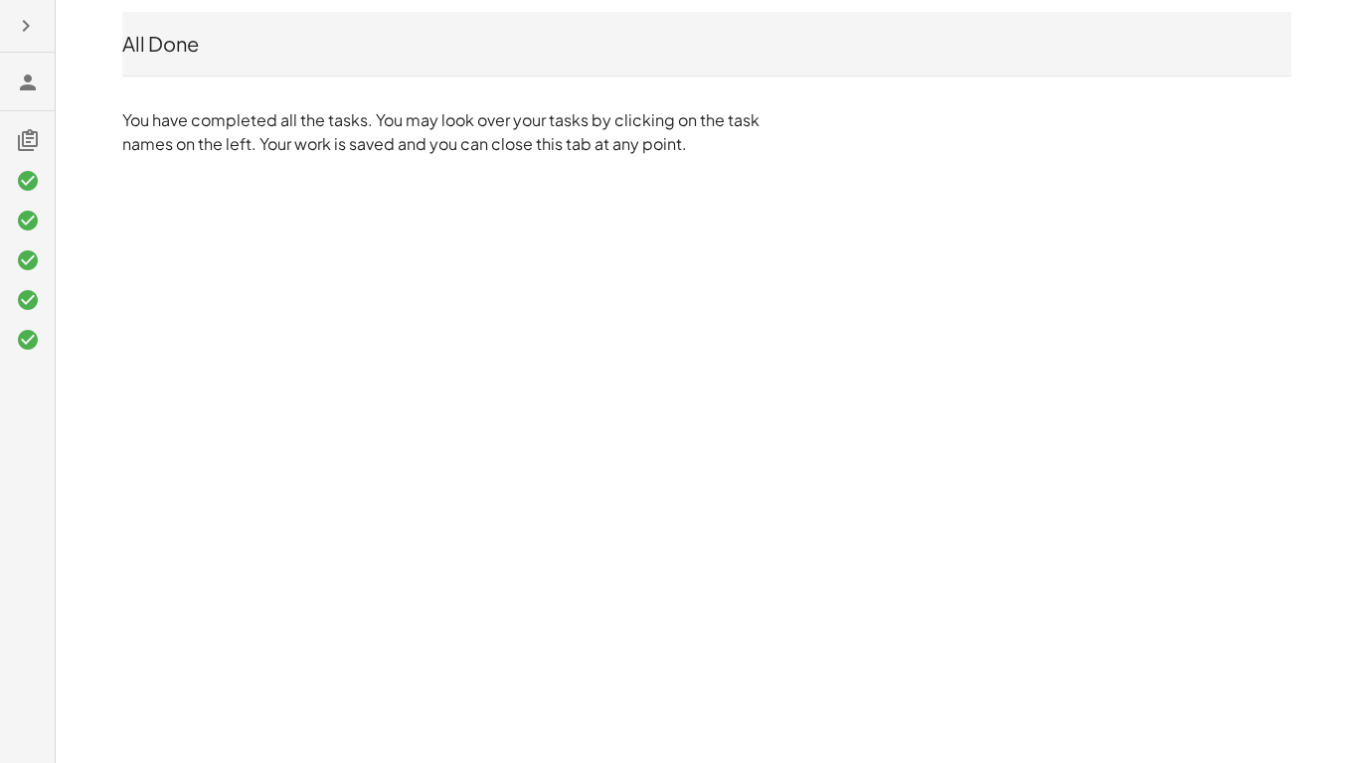
click at [31, 74] on icon at bounding box center [28, 83] width 24 height 24
click at [30, 137] on icon at bounding box center [28, 140] width 24 height 24
click at [24, 90] on icon at bounding box center [28, 83] width 24 height 24
click at [31, 33] on icon "button" at bounding box center [26, 26] width 24 height 24
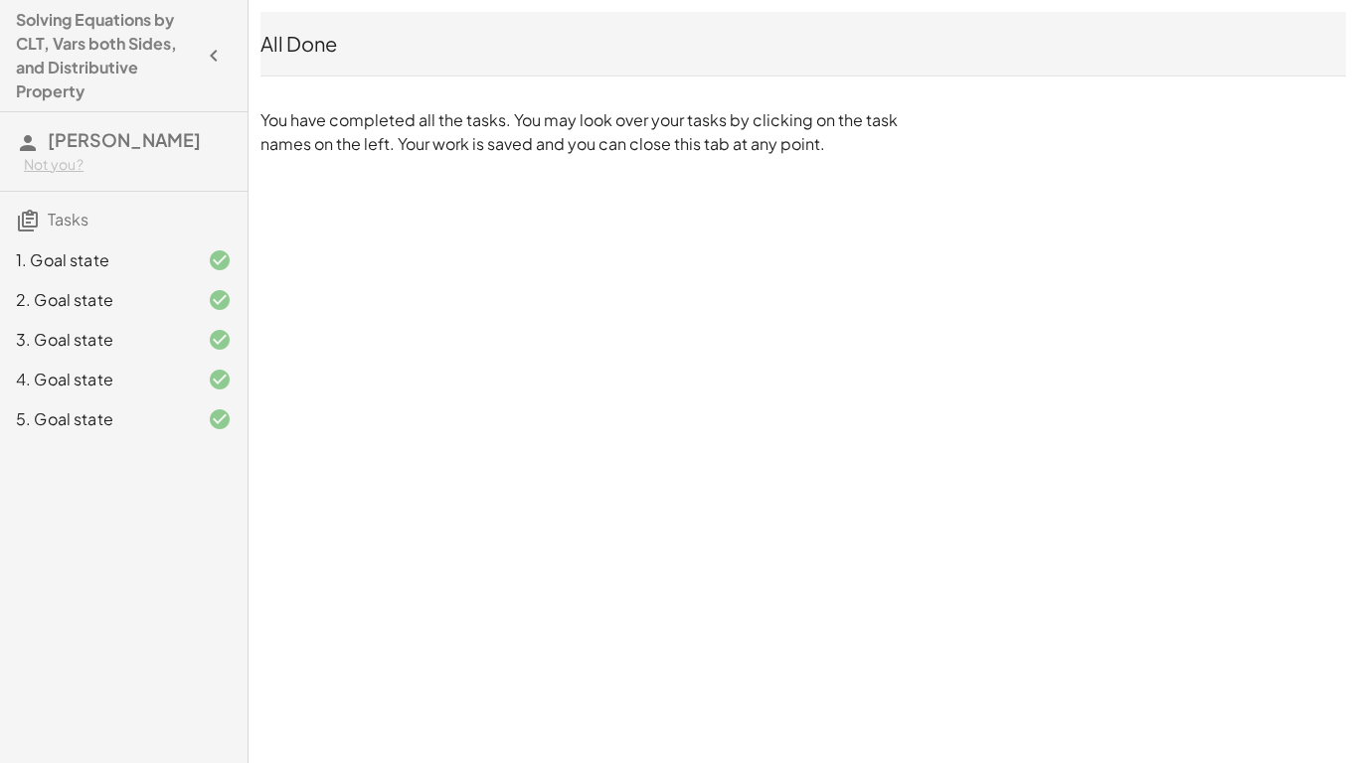
click at [52, 130] on span "[PERSON_NAME]" at bounding box center [124, 139] width 153 height 23
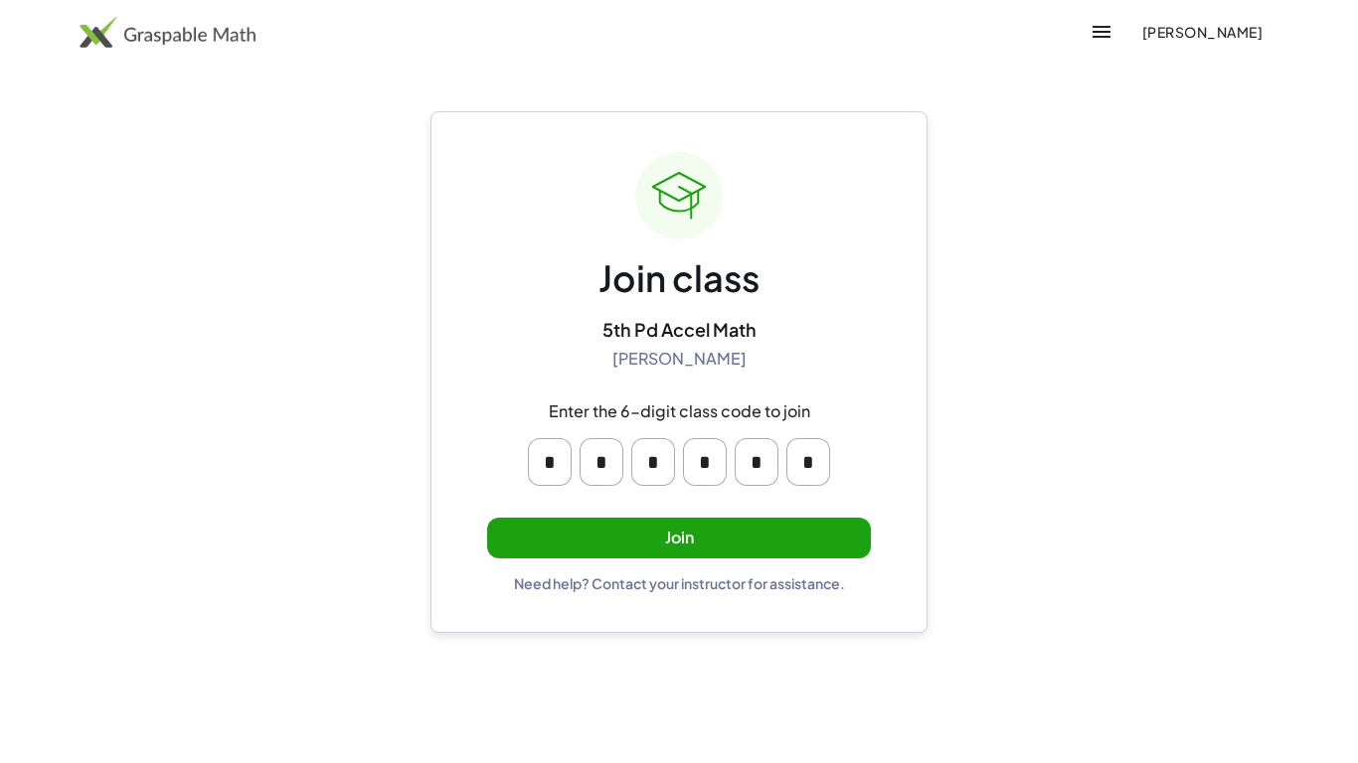
click at [1092, 154] on main "Join class 5th Pd Accel Math [PERSON_NAME] Enter the 6-digit class code to join…" at bounding box center [679, 381] width 1358 height 763
